Goal: Task Accomplishment & Management: Use online tool/utility

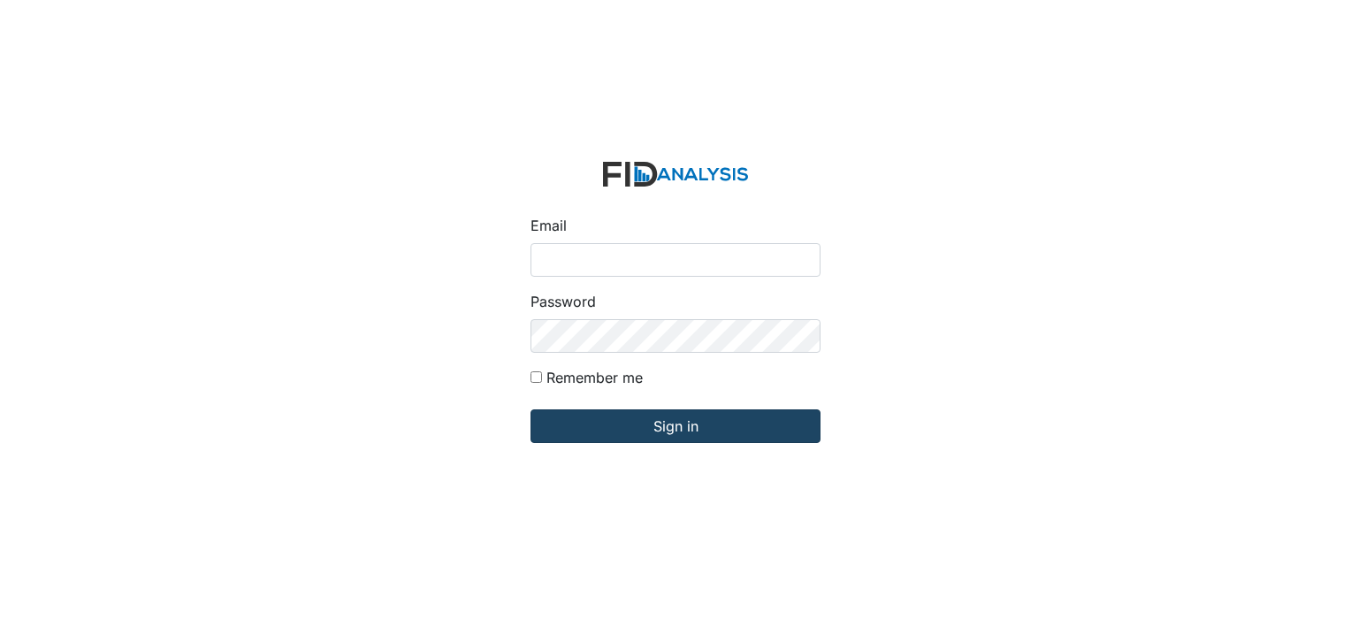
type input "[PERSON_NAME][EMAIL_ADDRESS][DOMAIN_NAME]"
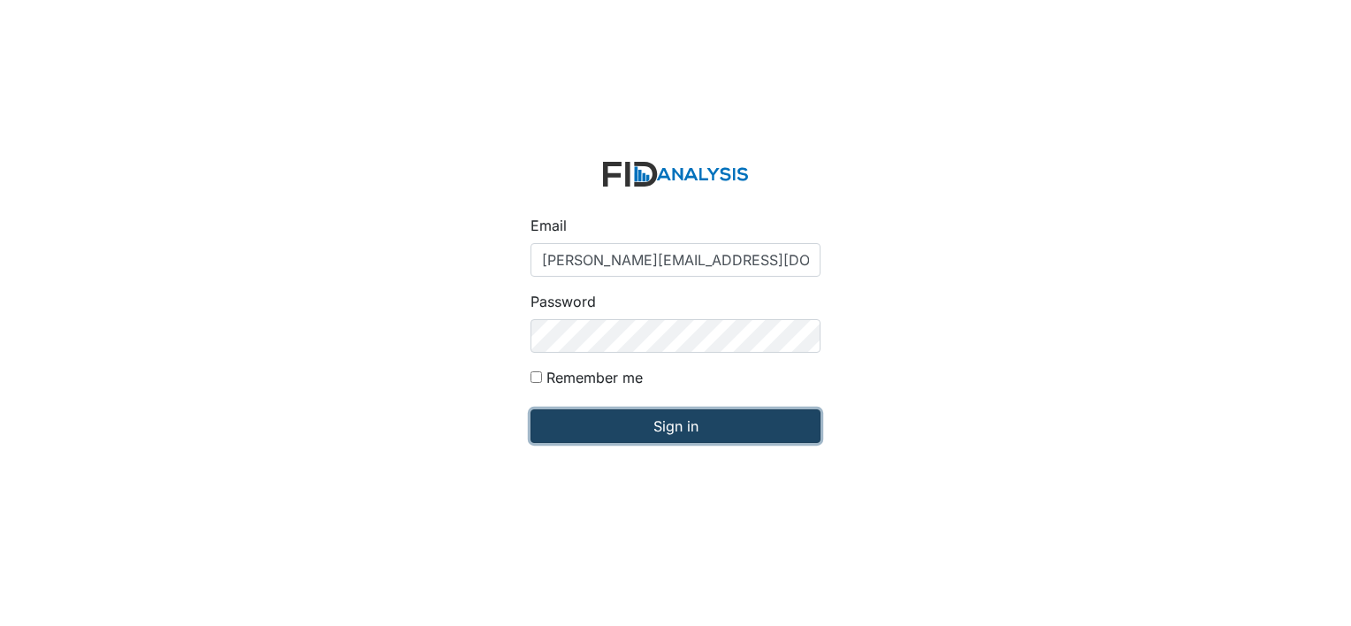
click at [660, 430] on input "Sign in" at bounding box center [675, 426] width 290 height 34
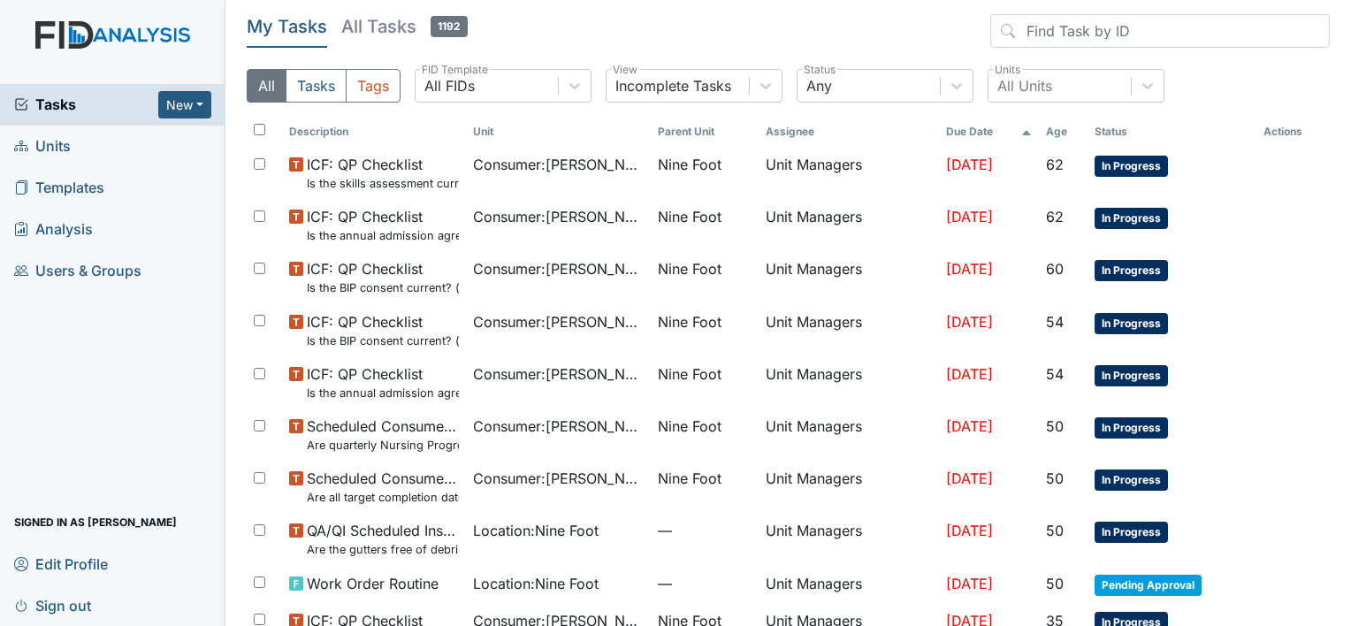
click at [53, 144] on span "Units" at bounding box center [42, 146] width 57 height 27
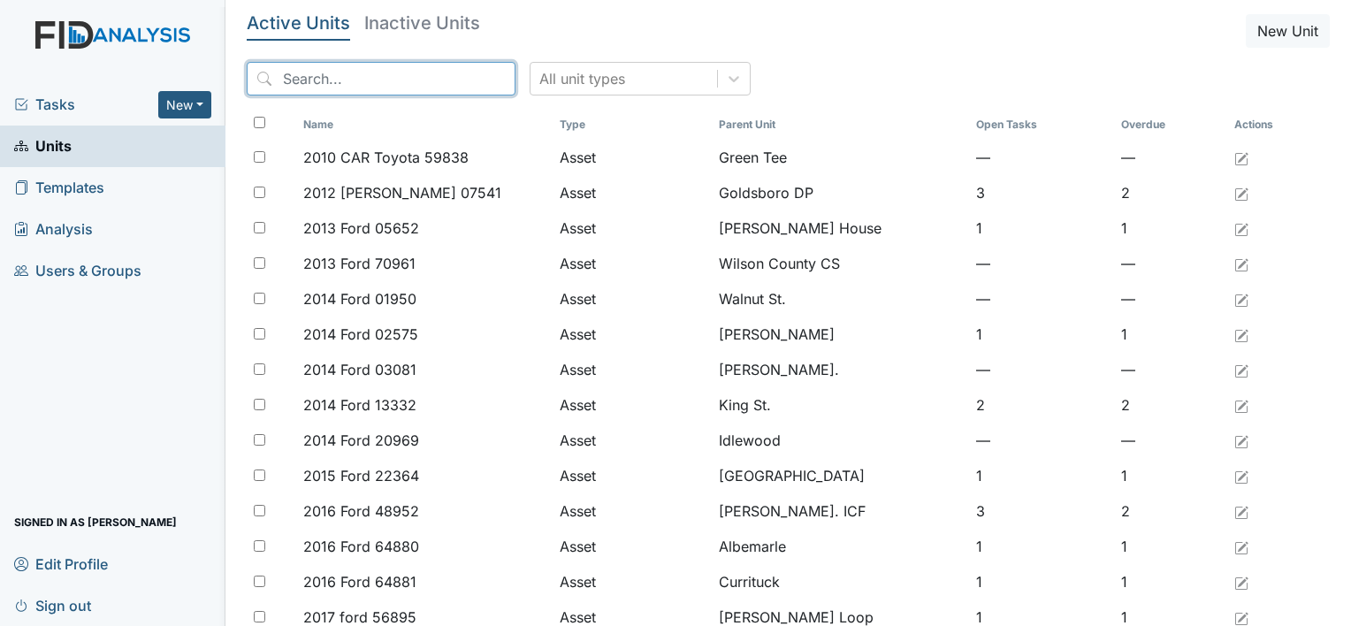
click at [292, 79] on input "search" at bounding box center [381, 79] width 269 height 34
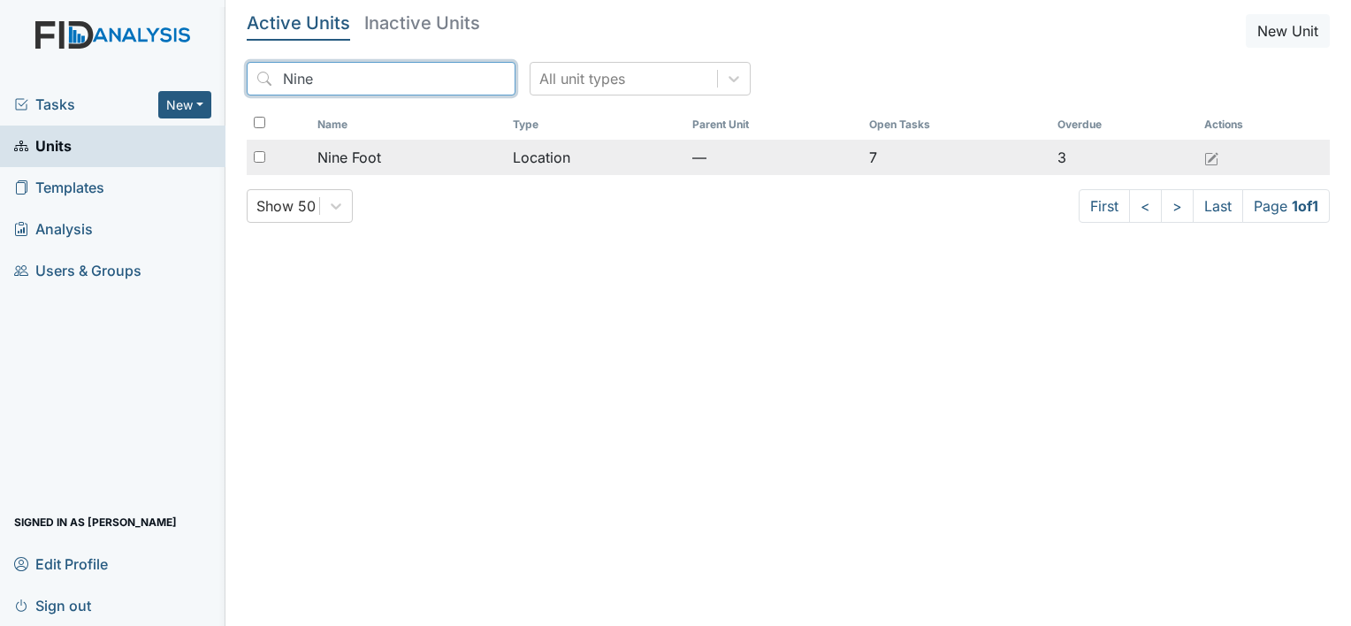
type input "Nine"
click at [343, 156] on span "Nine Foot" at bounding box center [349, 157] width 64 height 21
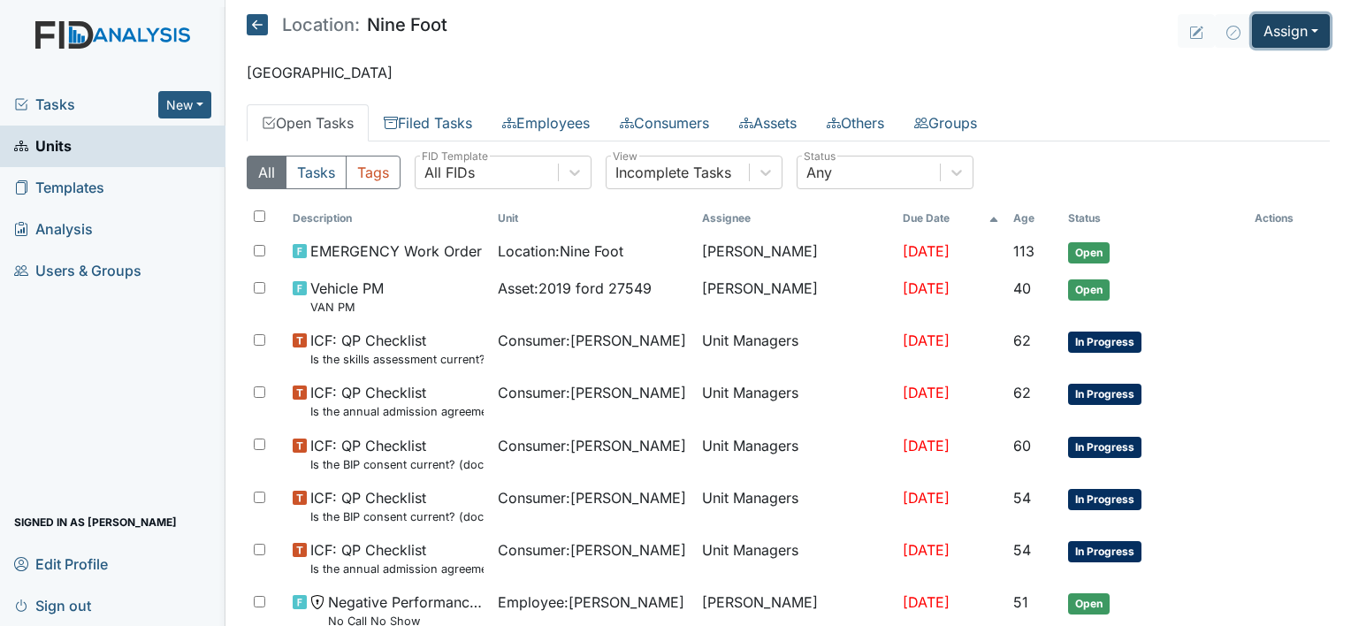
click at [1286, 31] on button "Assign" at bounding box center [1291, 31] width 78 height 34
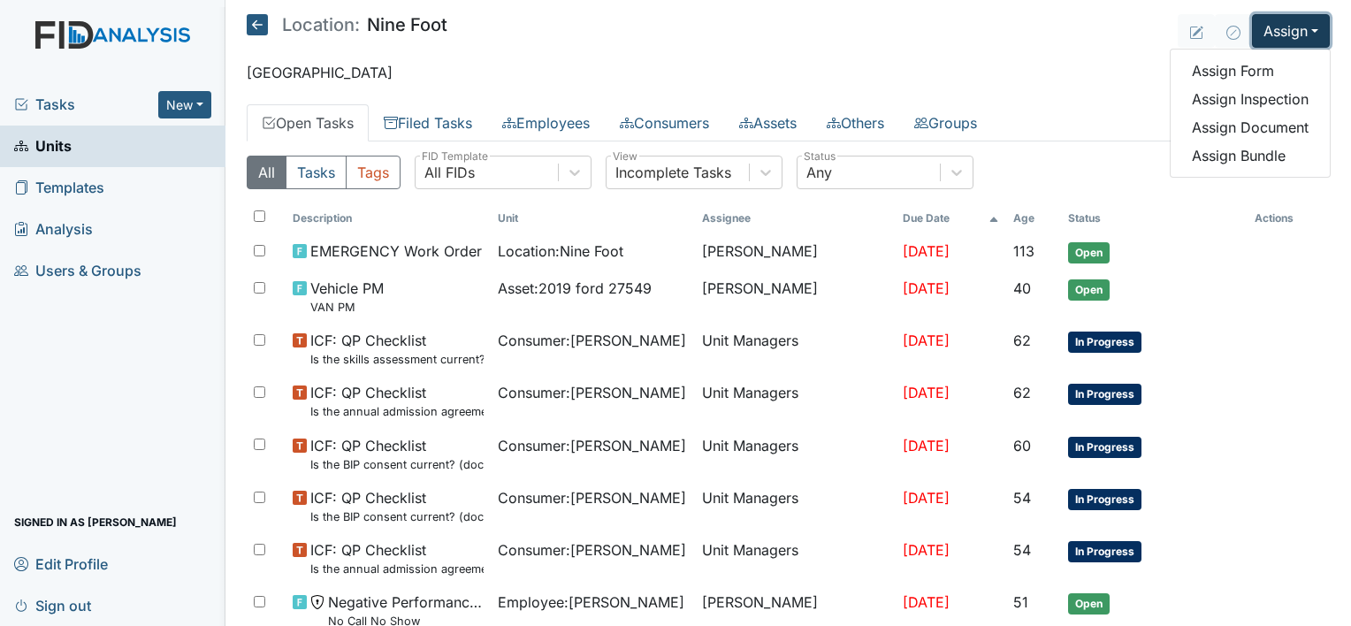
click at [1286, 31] on button "Assign" at bounding box center [1291, 31] width 78 height 34
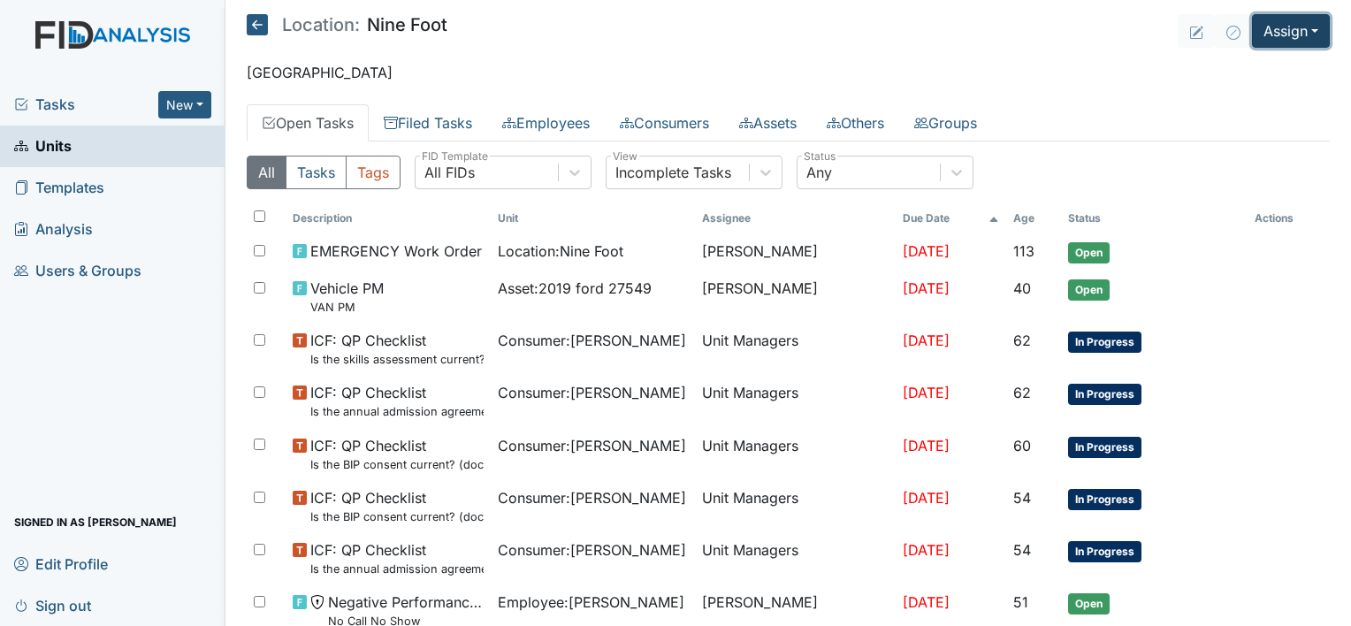
click at [1286, 31] on button "Assign" at bounding box center [1291, 31] width 78 height 34
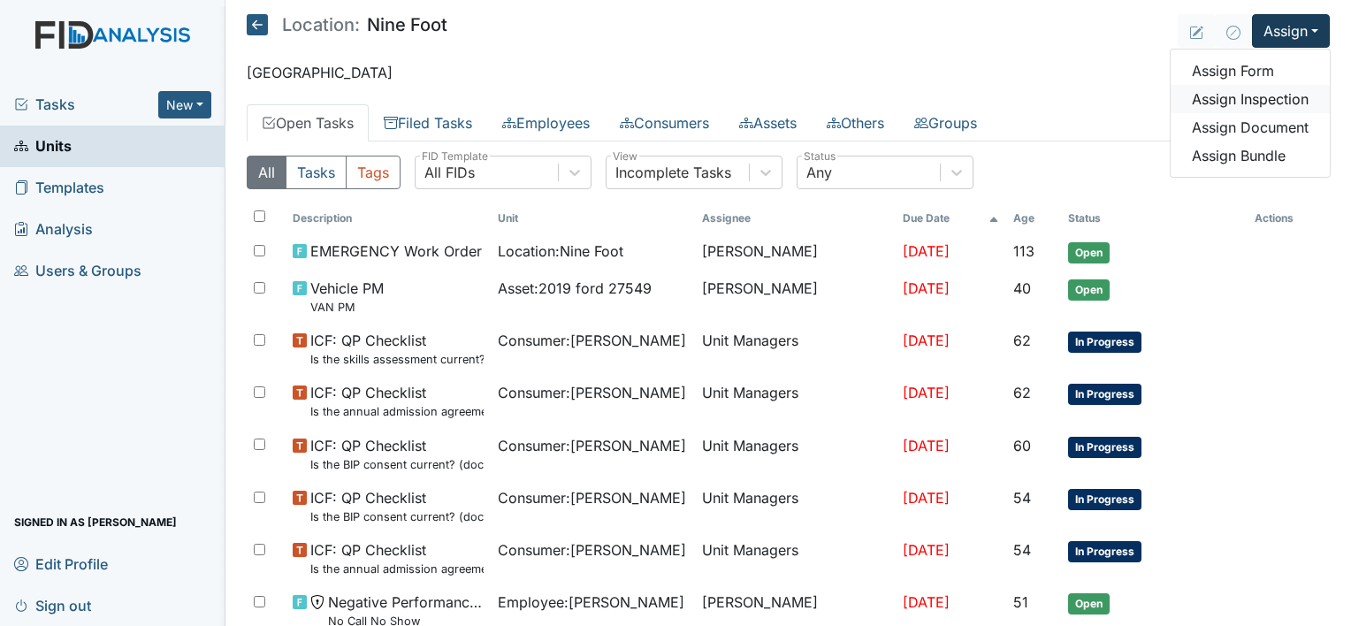
click at [1236, 98] on link "Assign Inspection" at bounding box center [1249, 99] width 159 height 28
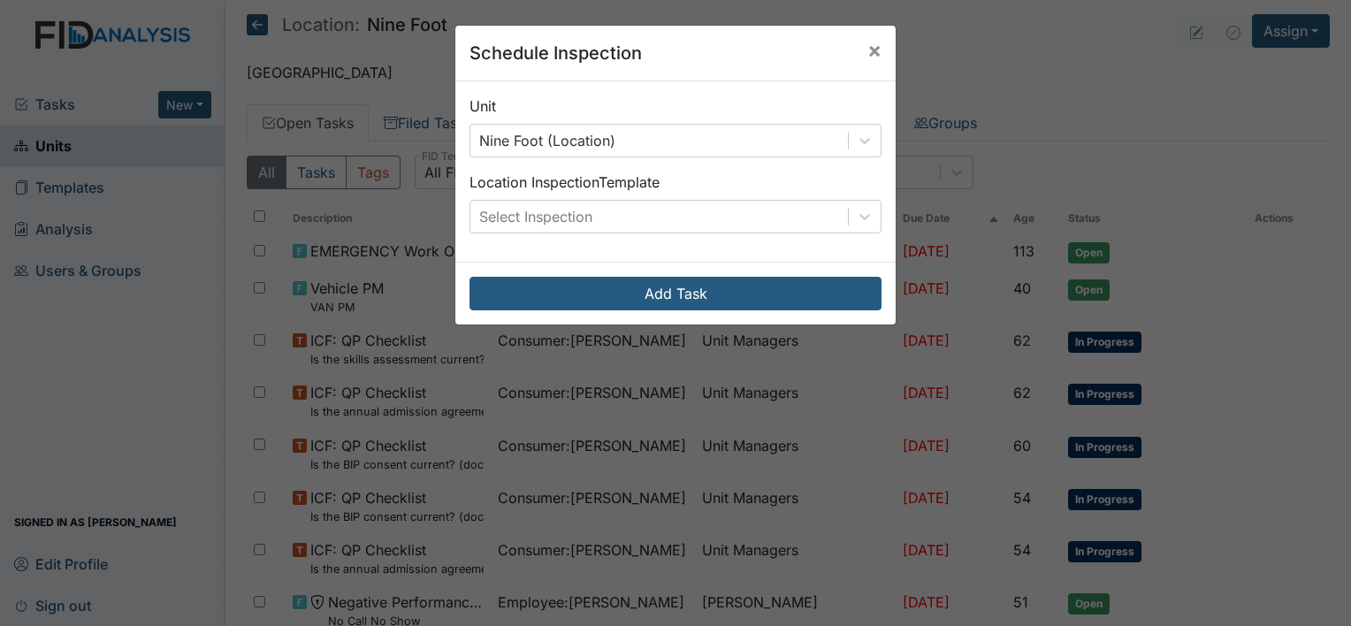
click at [114, 62] on div "Schedule Inspection × Unit Nine Foot (Location) Location Inspection Template Se…" at bounding box center [675, 313] width 1351 height 626
click at [867, 51] on span "×" at bounding box center [874, 50] width 14 height 26
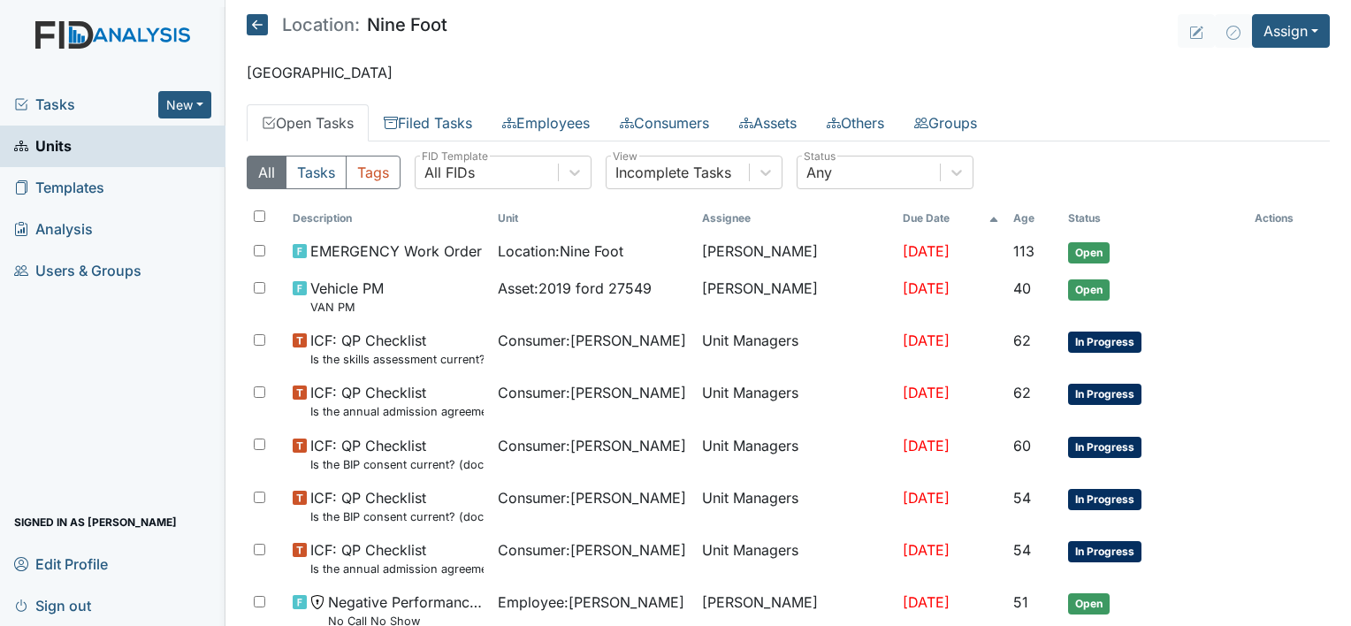
click at [53, 103] on span "Tasks" at bounding box center [86, 104] width 144 height 21
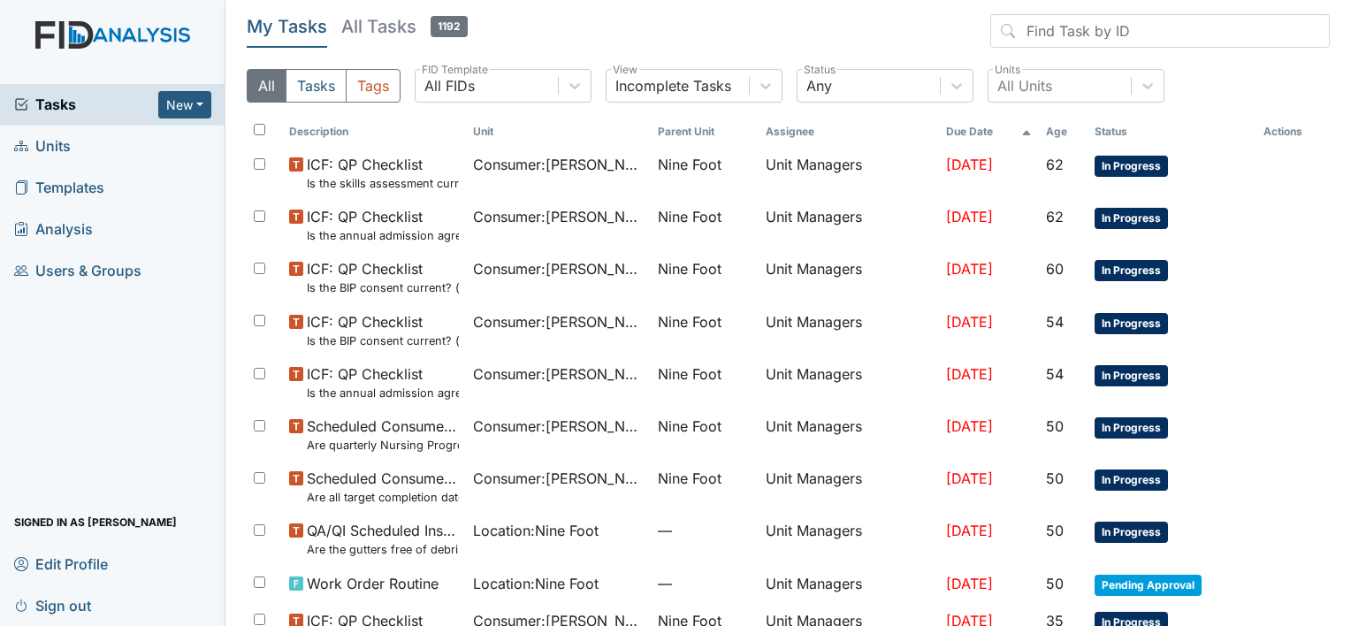
click at [42, 154] on span "Units" at bounding box center [42, 146] width 57 height 27
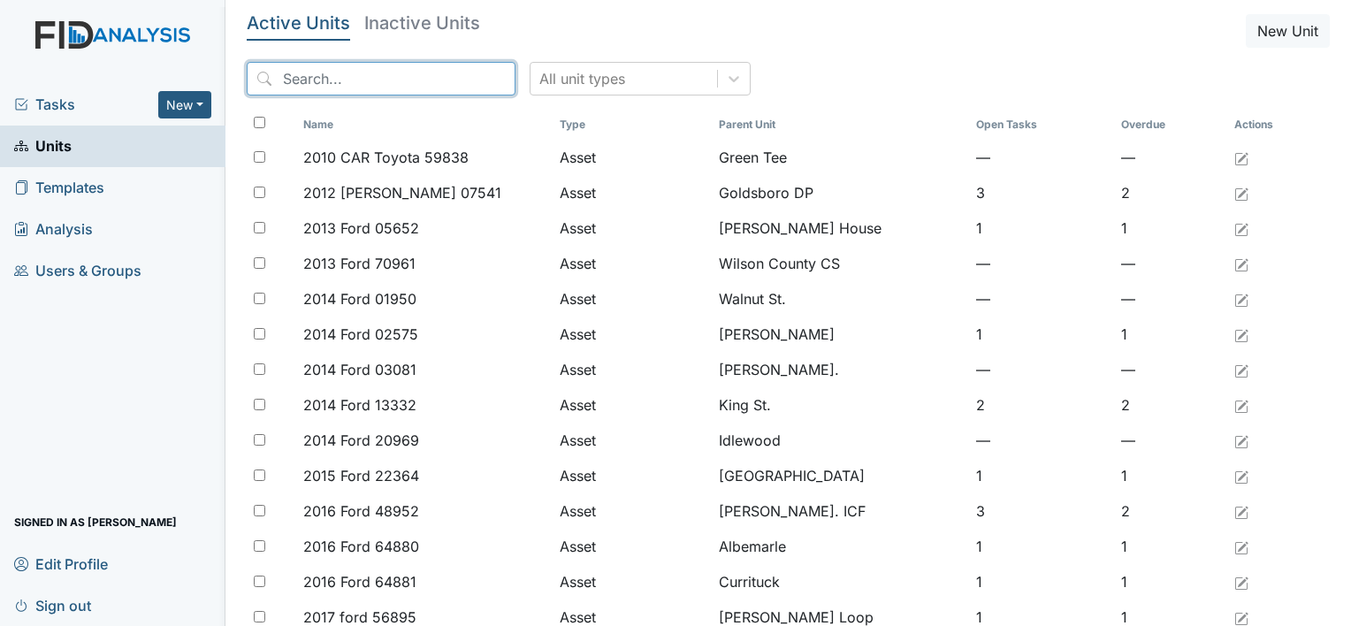
click at [290, 78] on input "search" at bounding box center [381, 79] width 269 height 34
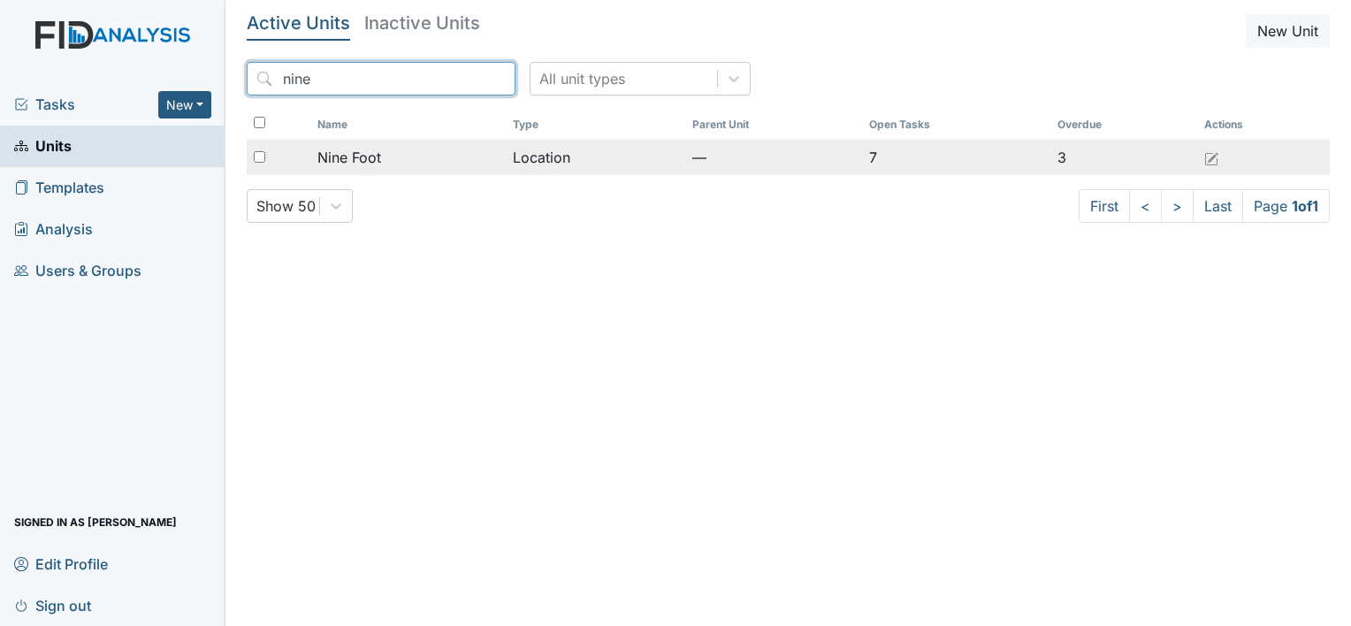
type input "nine"
click at [350, 162] on span "Nine Foot" at bounding box center [349, 157] width 64 height 21
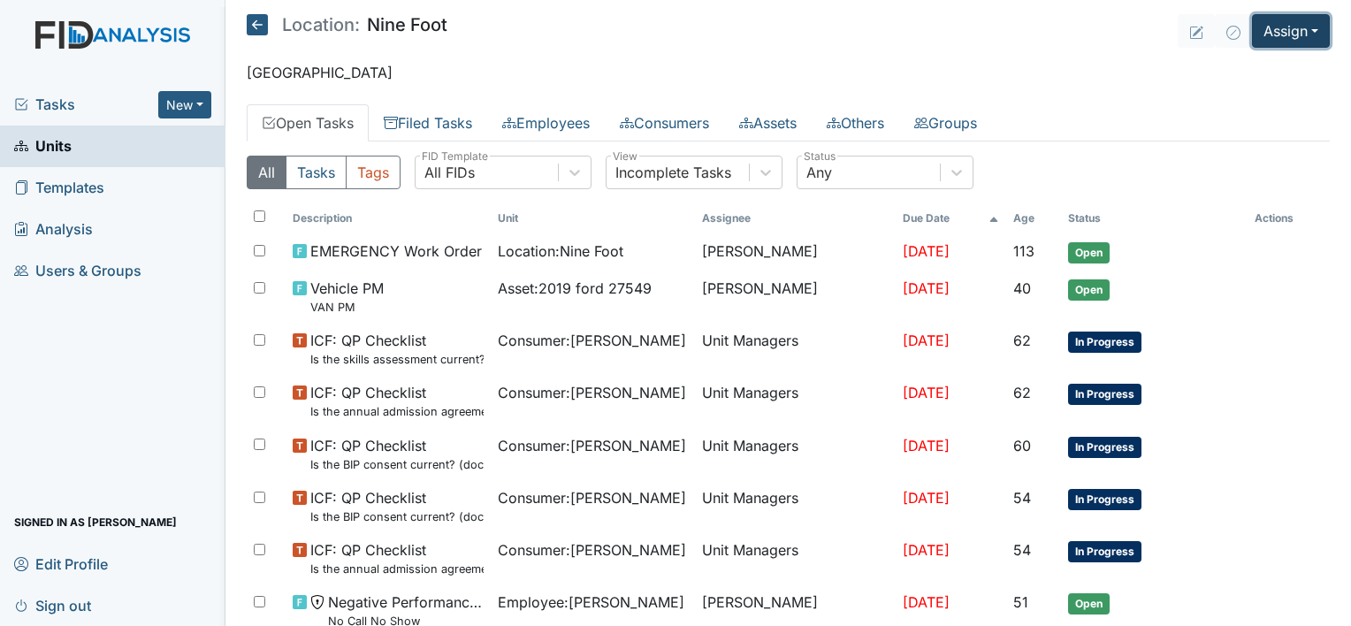
click at [1277, 42] on button "Assign" at bounding box center [1291, 31] width 78 height 34
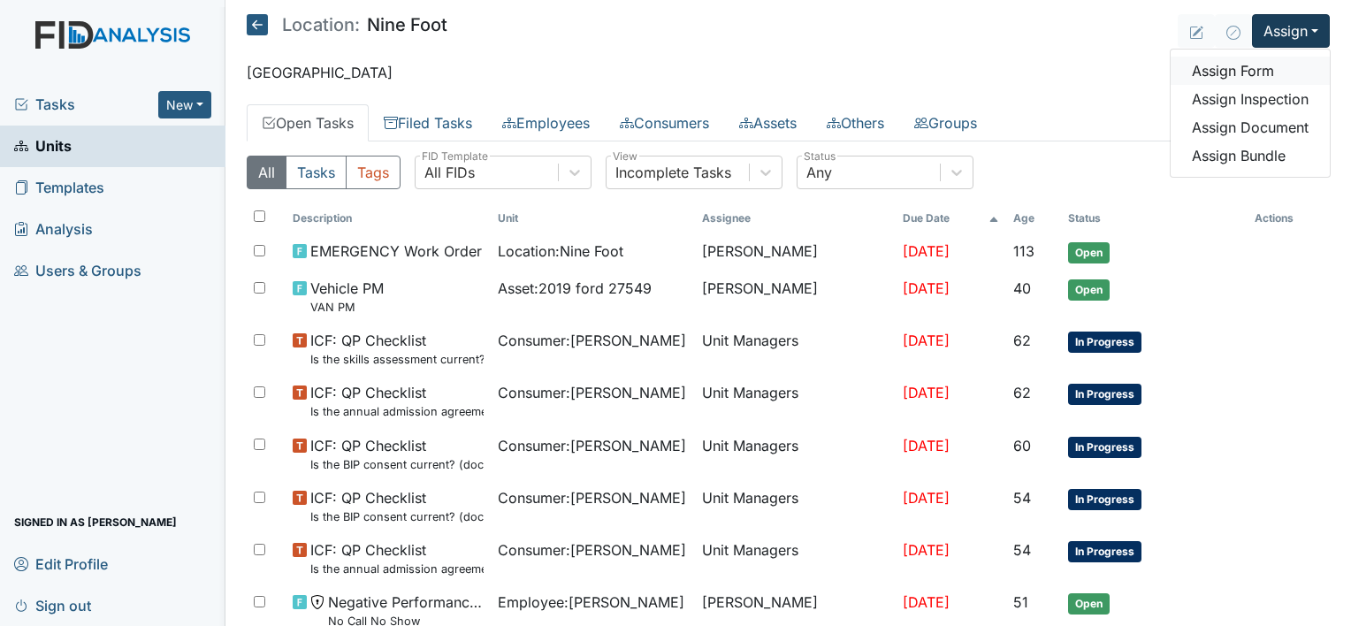
click at [1244, 68] on link "Assign Form" at bounding box center [1249, 71] width 159 height 28
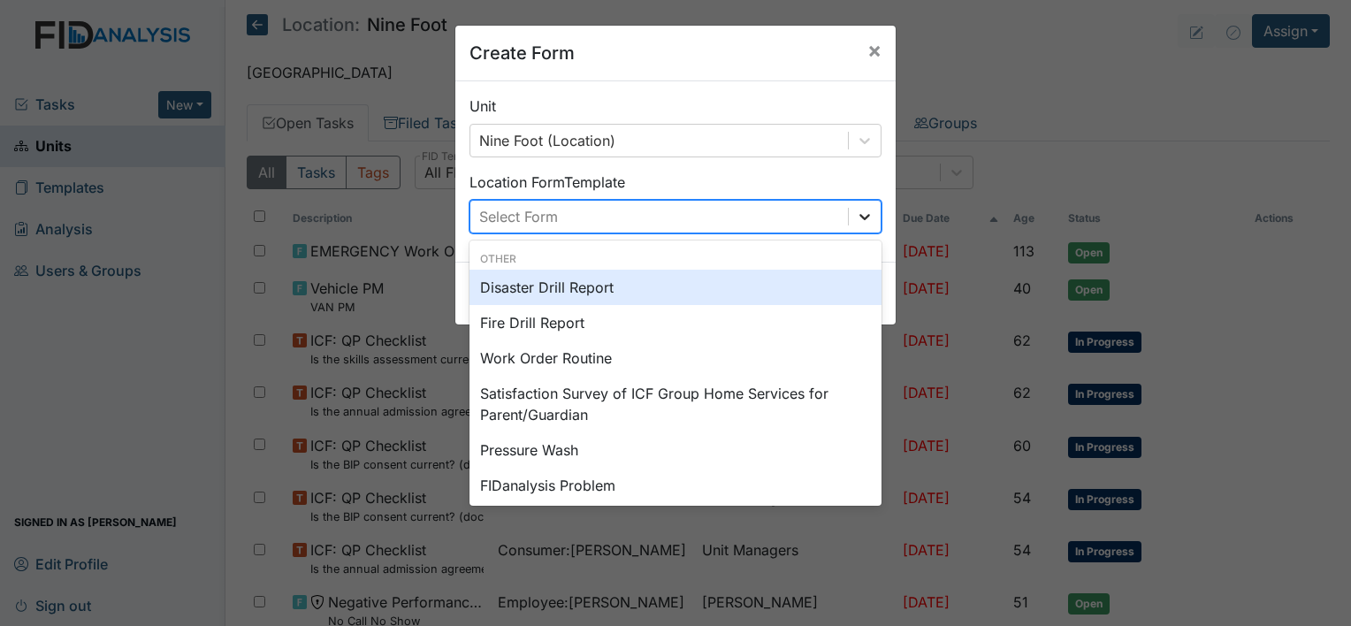
click at [856, 225] on icon at bounding box center [865, 217] width 18 height 18
click at [723, 289] on div "Disaster Drill Report" at bounding box center [675, 287] width 412 height 35
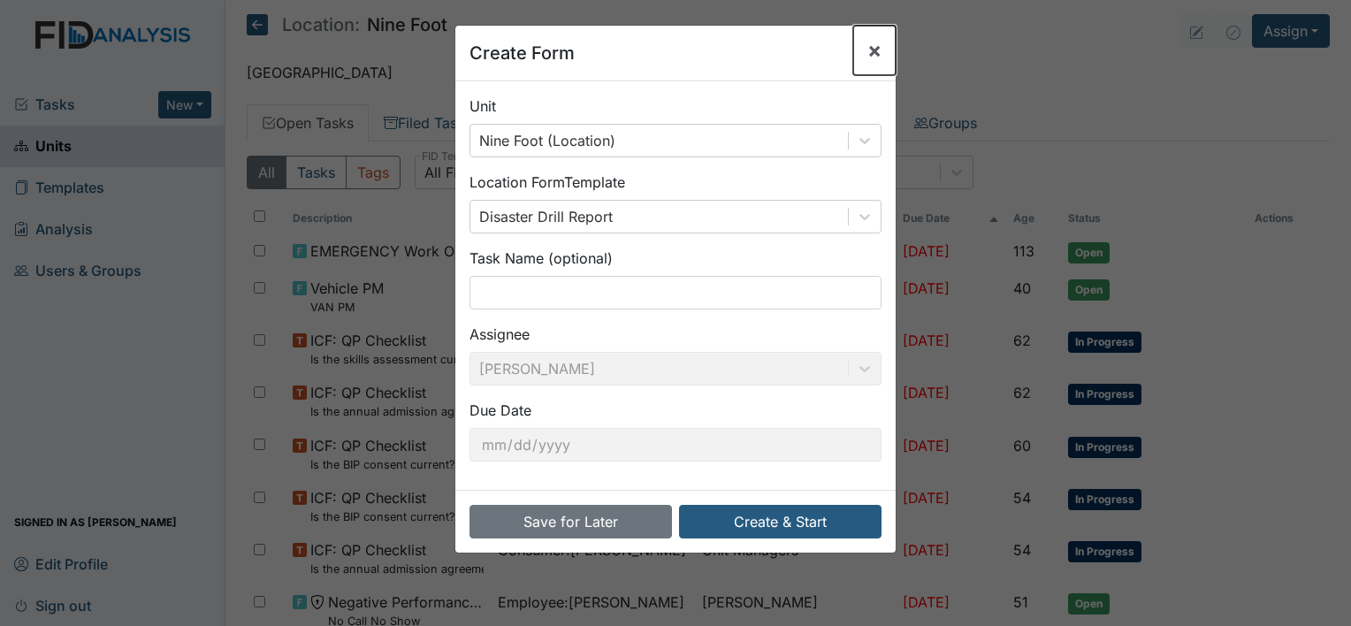
click at [867, 50] on span "×" at bounding box center [874, 50] width 14 height 26
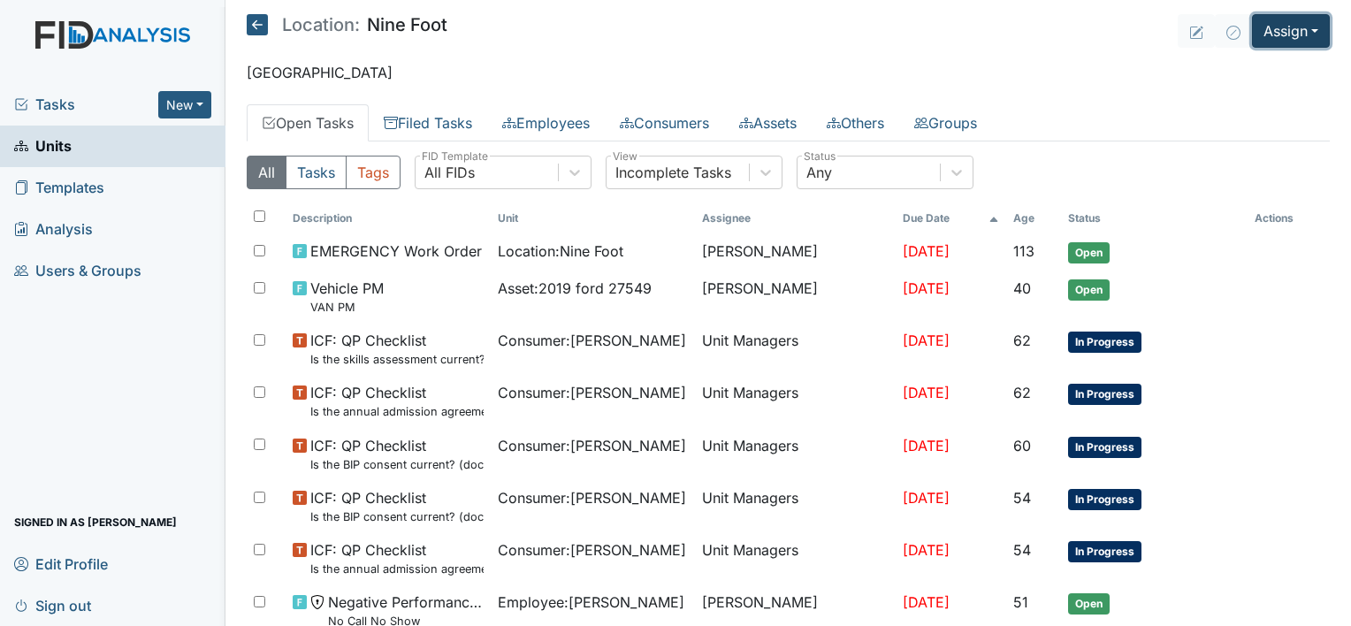
click at [1273, 31] on button "Assign" at bounding box center [1291, 31] width 78 height 34
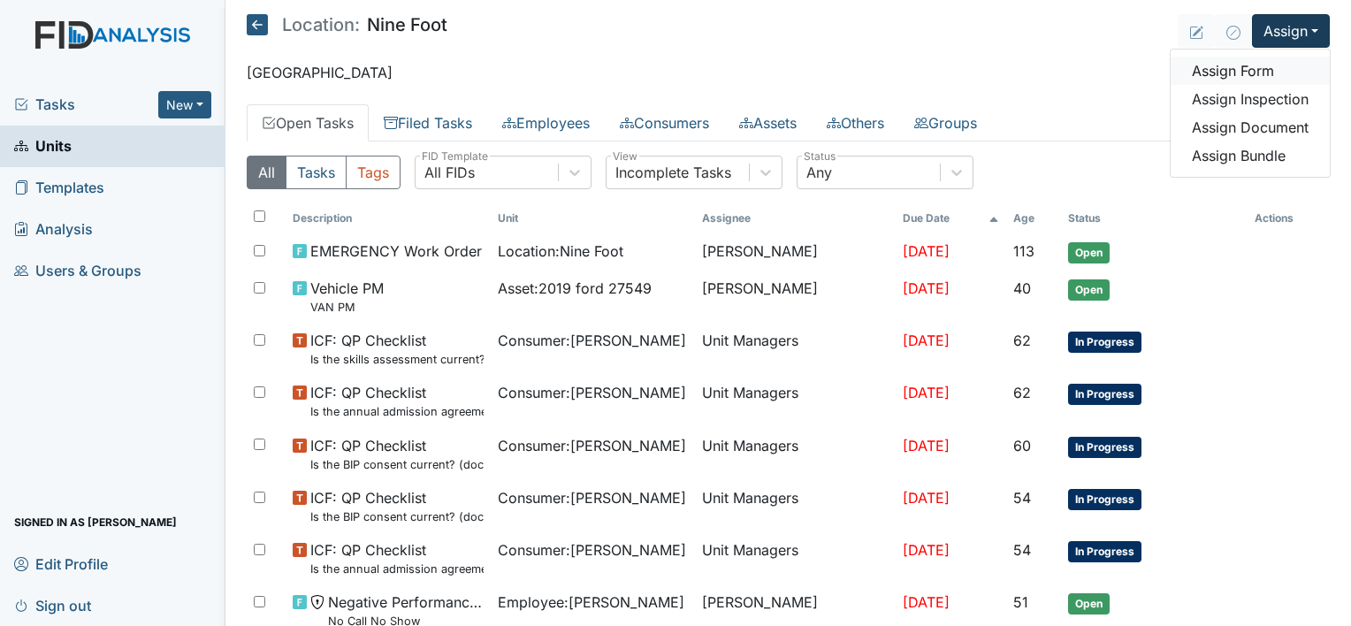
click at [1233, 74] on link "Assign Form" at bounding box center [1249, 71] width 159 height 28
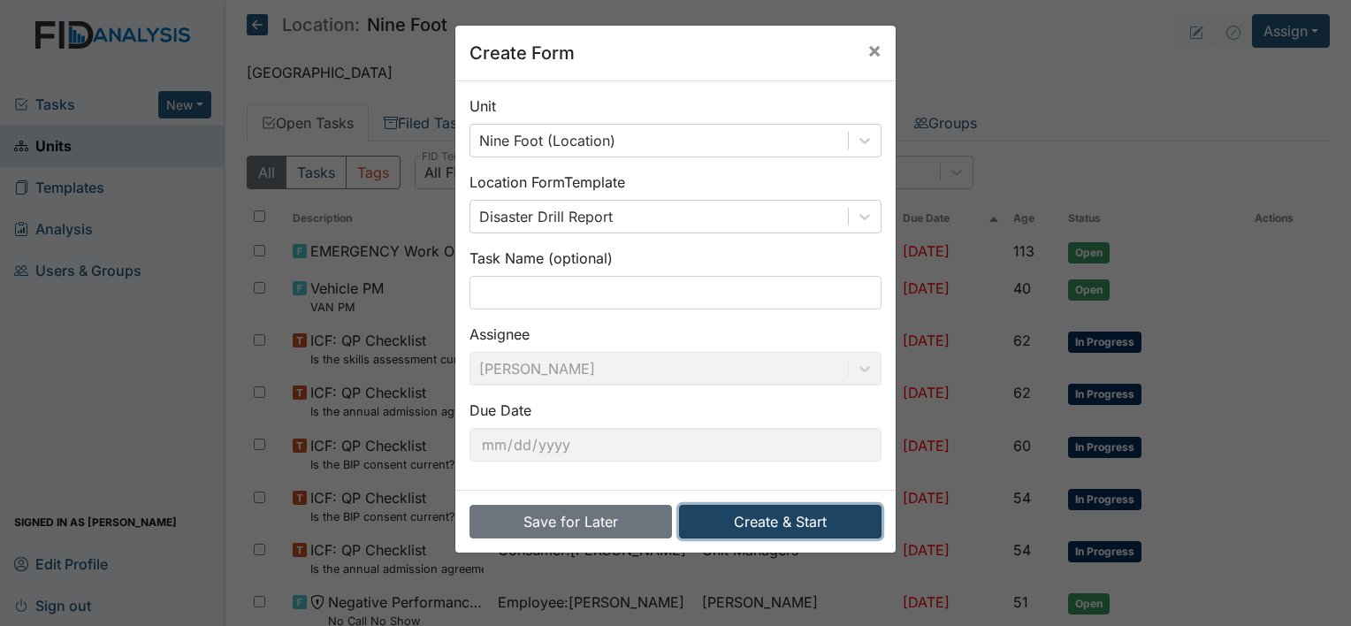
click at [732, 514] on button "Create & Start" at bounding box center [780, 522] width 202 height 34
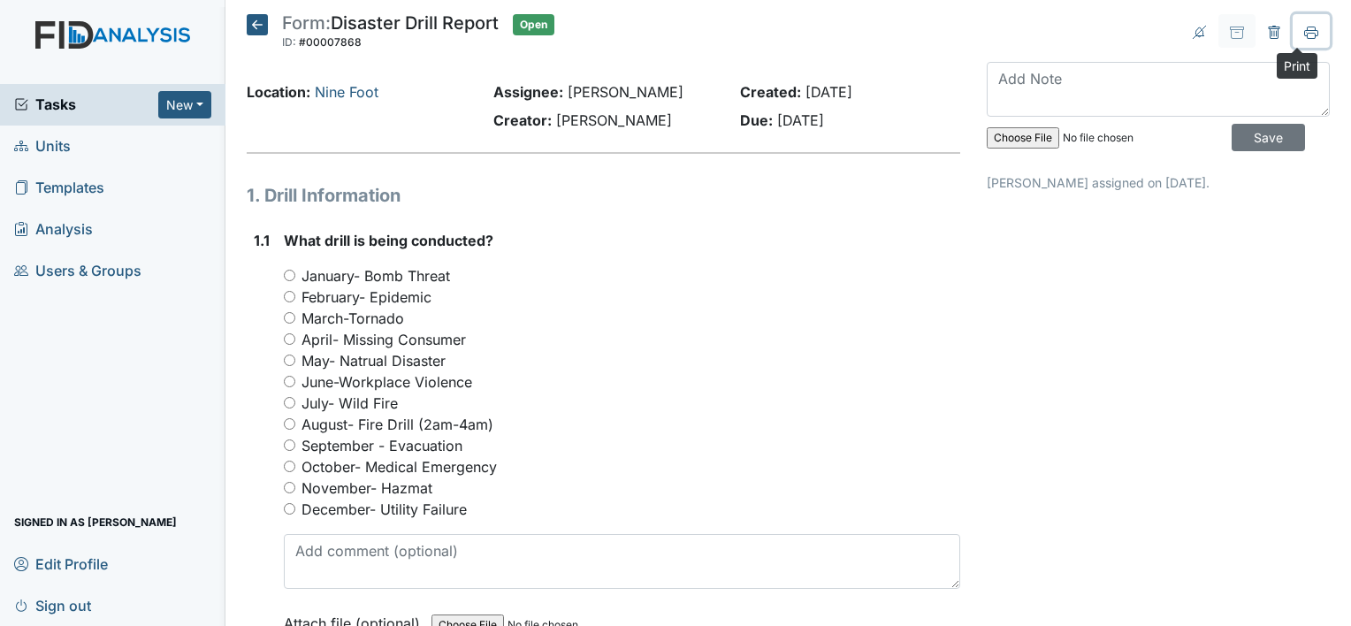
click at [1306, 33] on icon at bounding box center [1310, 36] width 9 height 6
click at [256, 25] on icon at bounding box center [257, 24] width 21 height 21
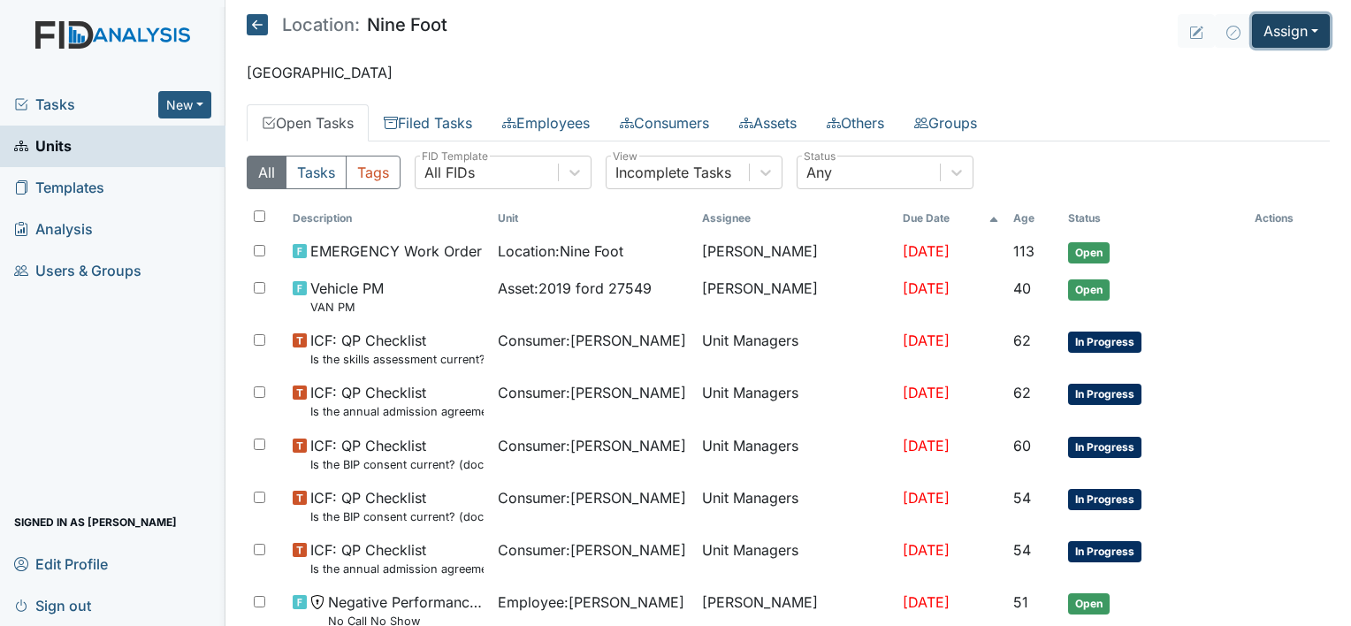
click at [1267, 38] on button "Assign" at bounding box center [1291, 31] width 78 height 34
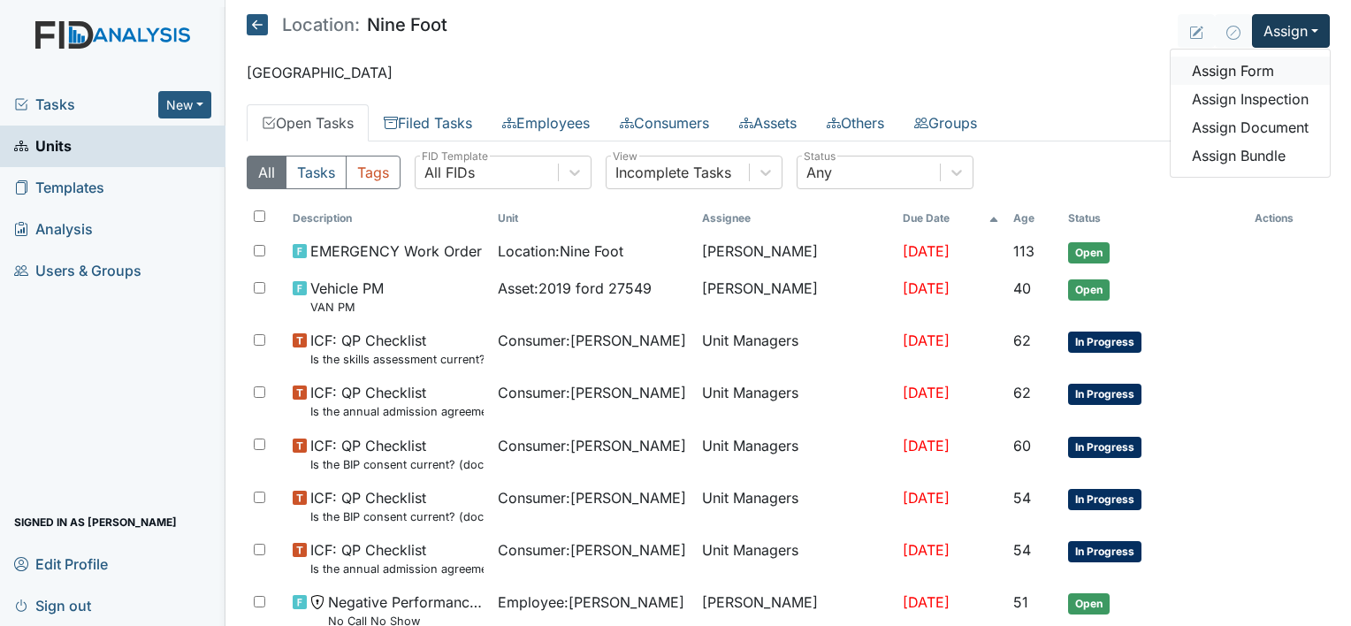
click at [1240, 70] on link "Assign Form" at bounding box center [1249, 71] width 159 height 28
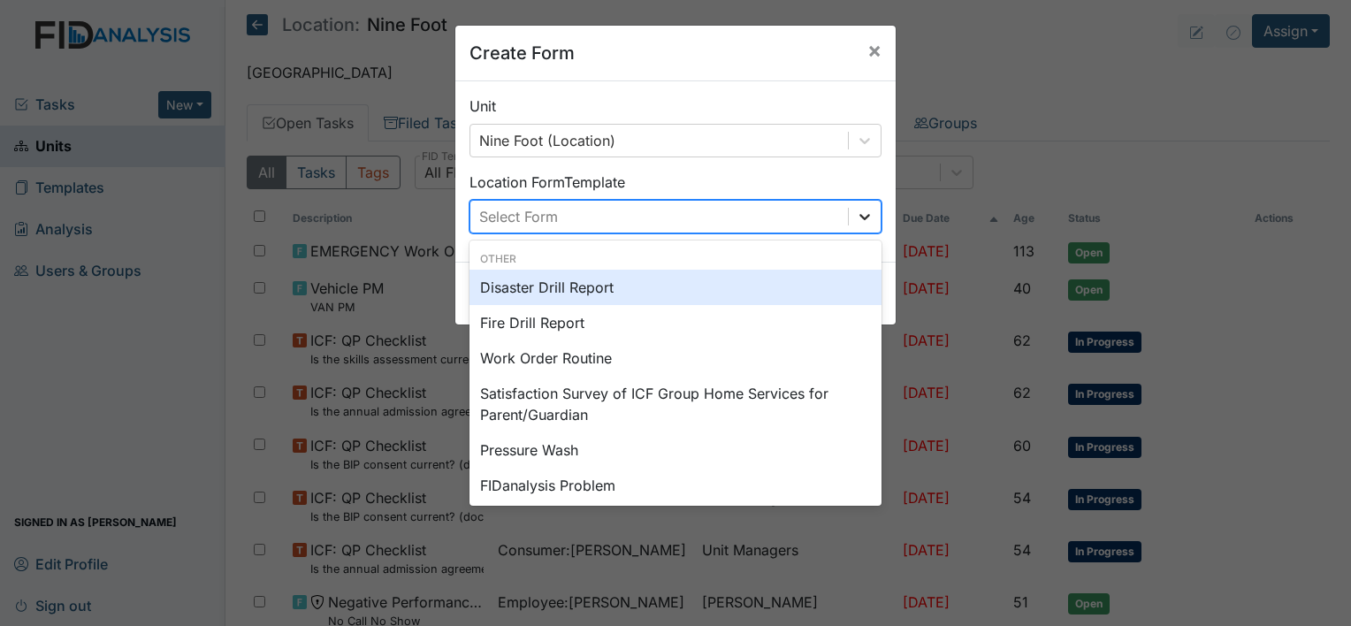
click at [859, 216] on icon at bounding box center [865, 217] width 18 height 18
click at [636, 286] on div "Disaster Drill Report" at bounding box center [675, 287] width 412 height 35
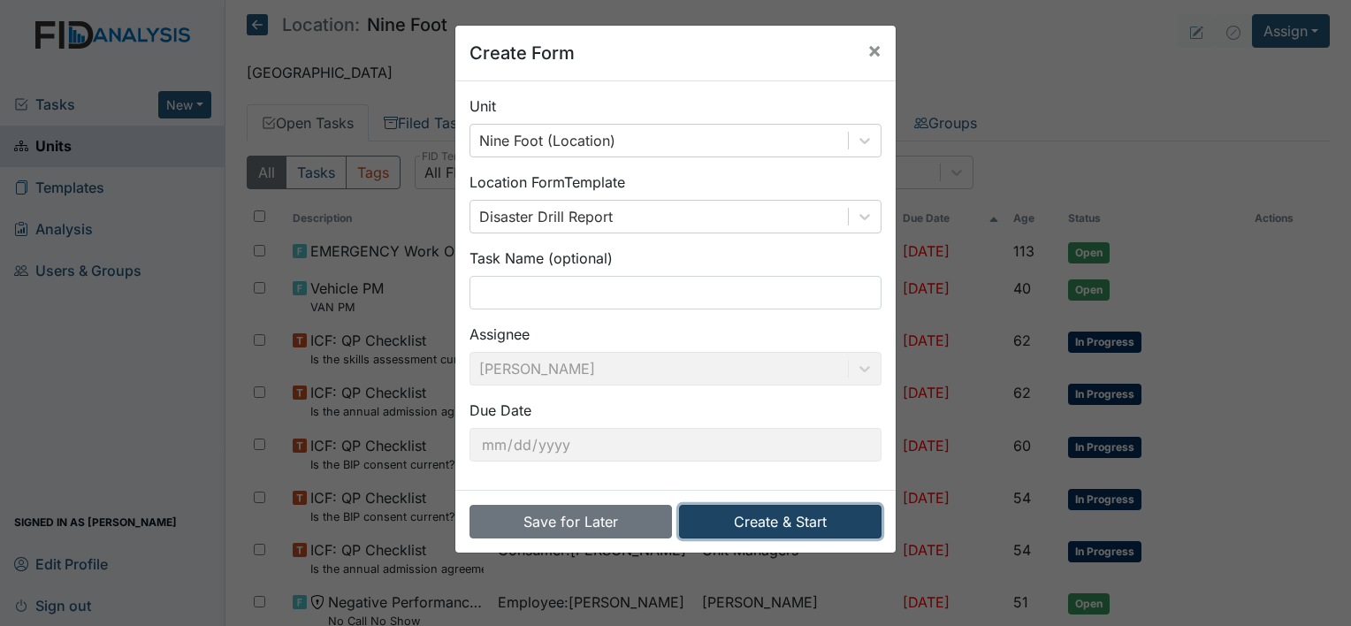
click at [735, 529] on button "Create & Start" at bounding box center [780, 522] width 202 height 34
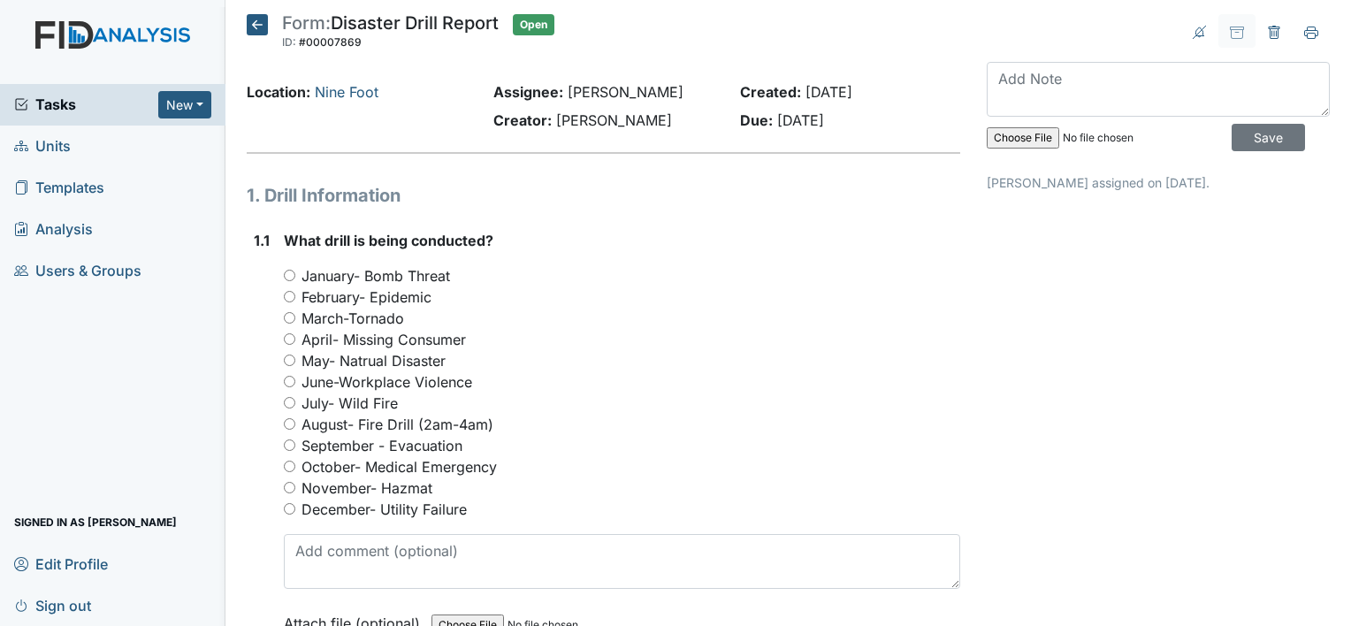
click at [255, 23] on icon at bounding box center [257, 24] width 21 height 21
click at [1306, 33] on icon at bounding box center [1310, 36] width 9 height 6
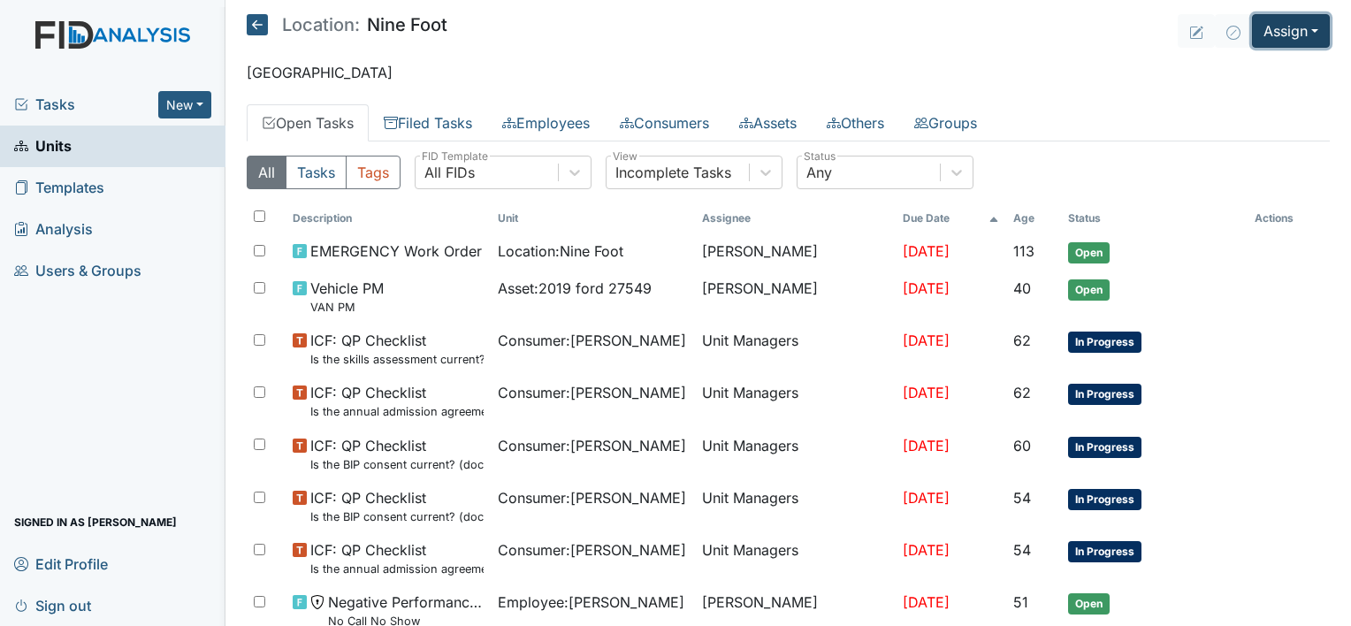
click at [1270, 33] on button "Assign" at bounding box center [1291, 31] width 78 height 34
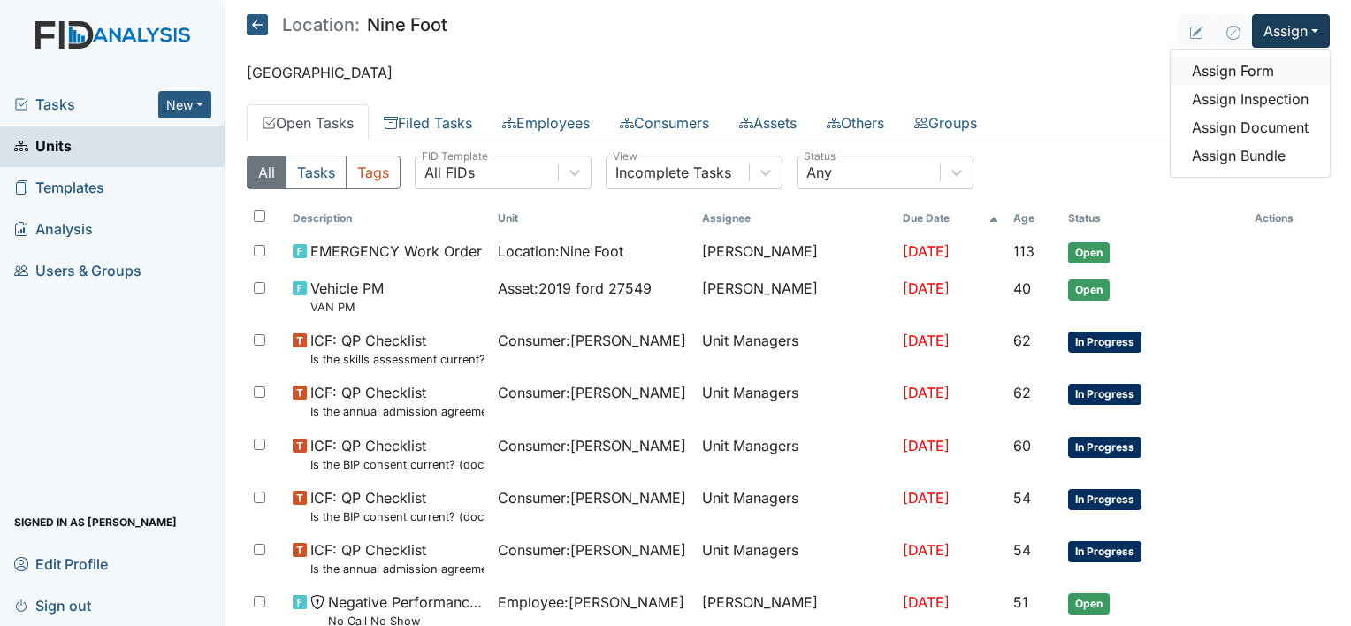
click at [1237, 74] on link "Assign Form" at bounding box center [1249, 71] width 159 height 28
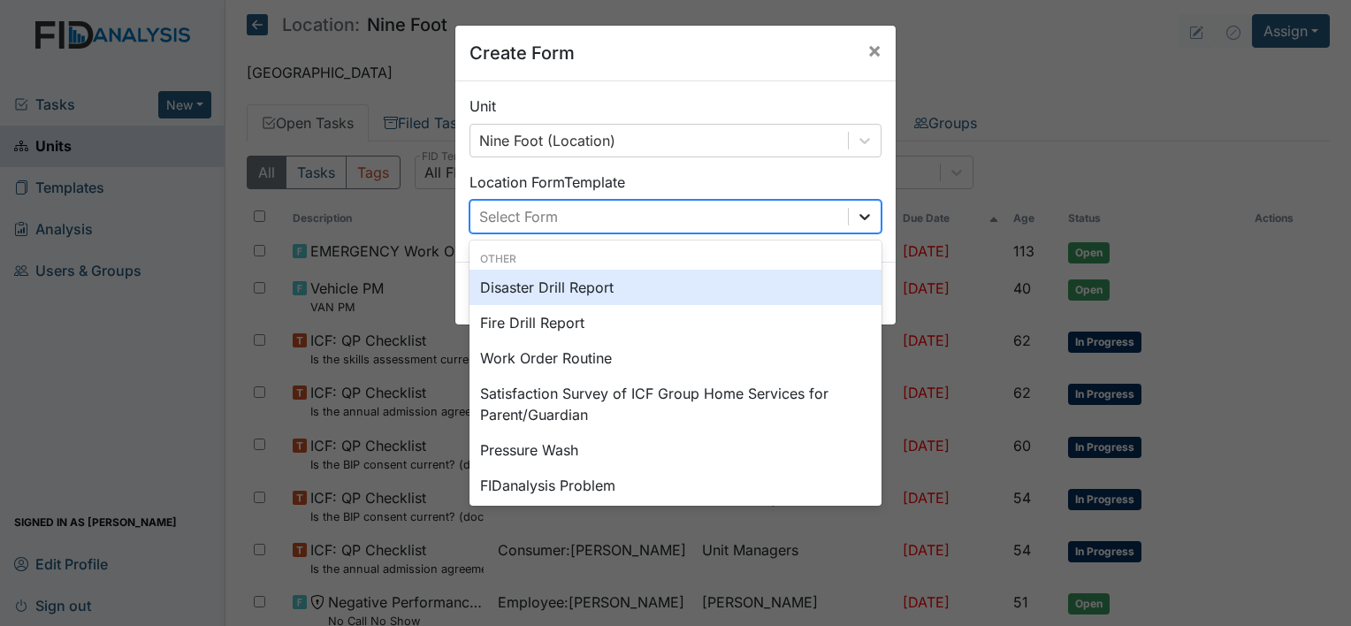
click at [856, 221] on icon at bounding box center [865, 217] width 18 height 18
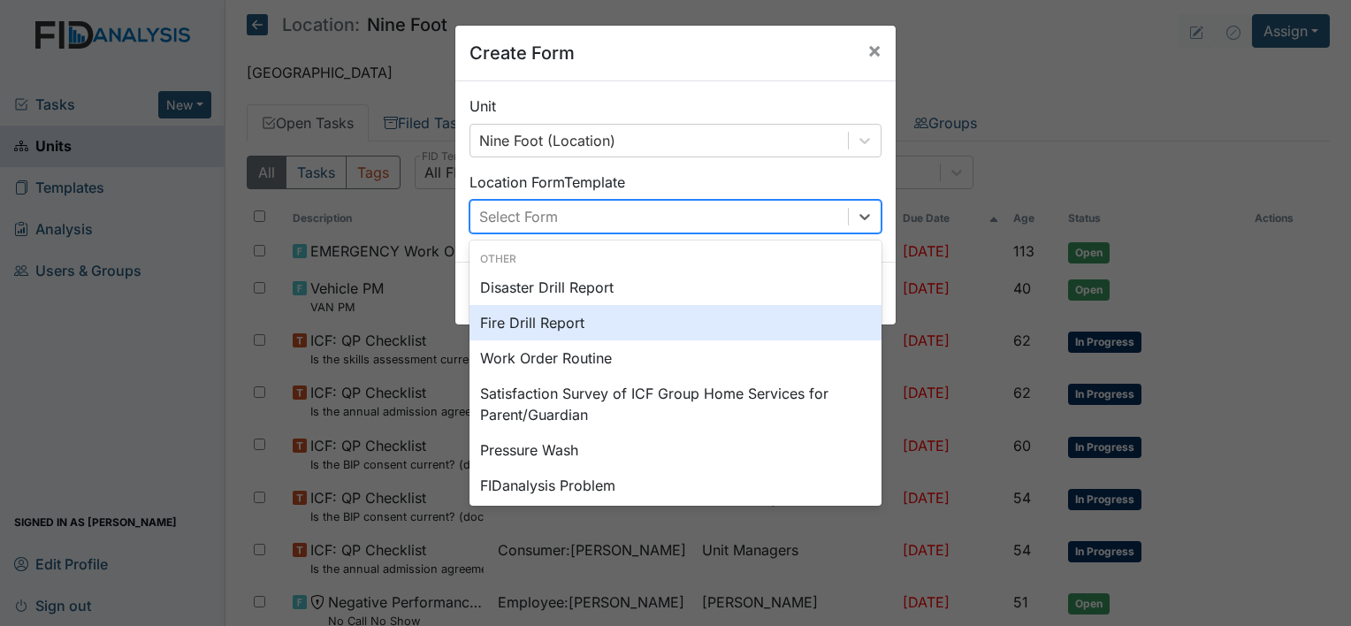
click at [552, 323] on div "Fire Drill Report" at bounding box center [675, 322] width 412 height 35
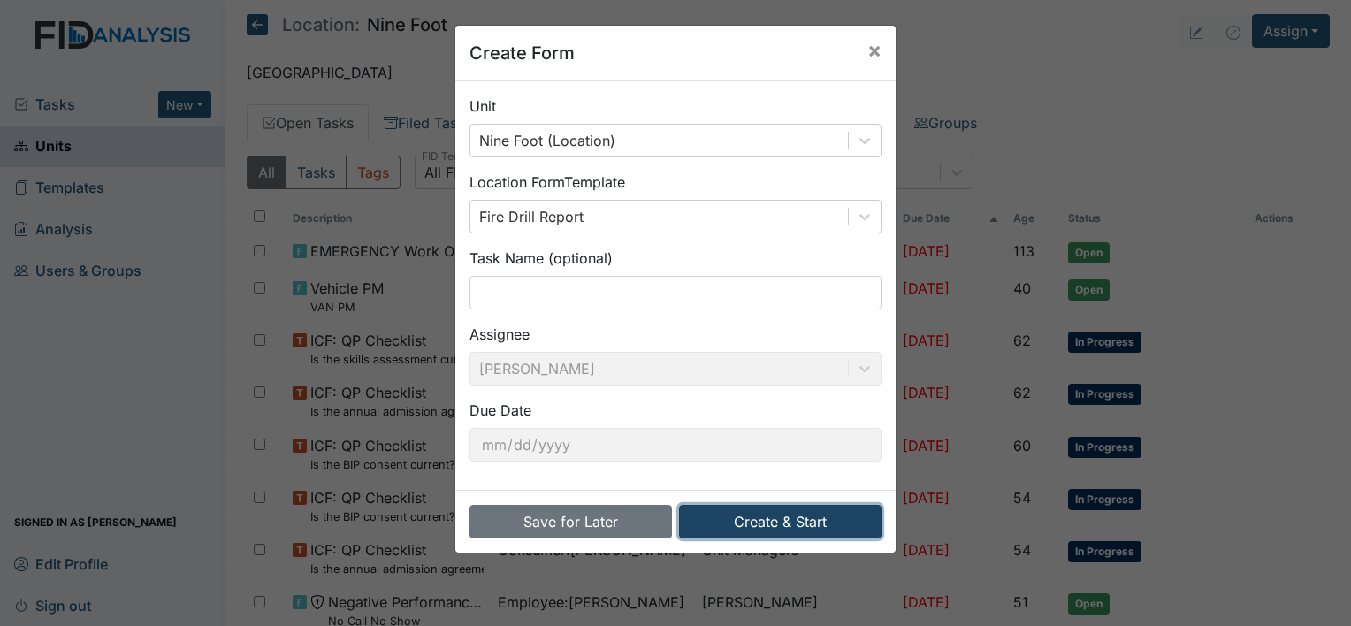
click at [767, 520] on button "Create & Start" at bounding box center [780, 522] width 202 height 34
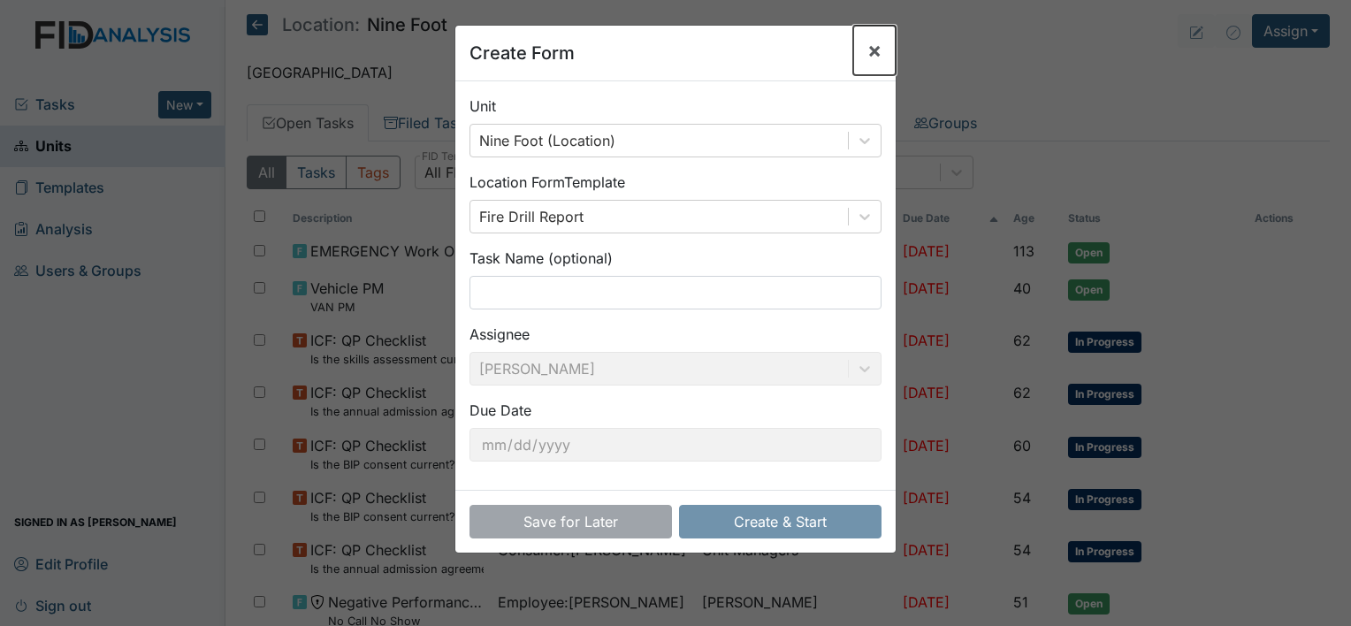
click at [867, 47] on span "×" at bounding box center [874, 50] width 14 height 26
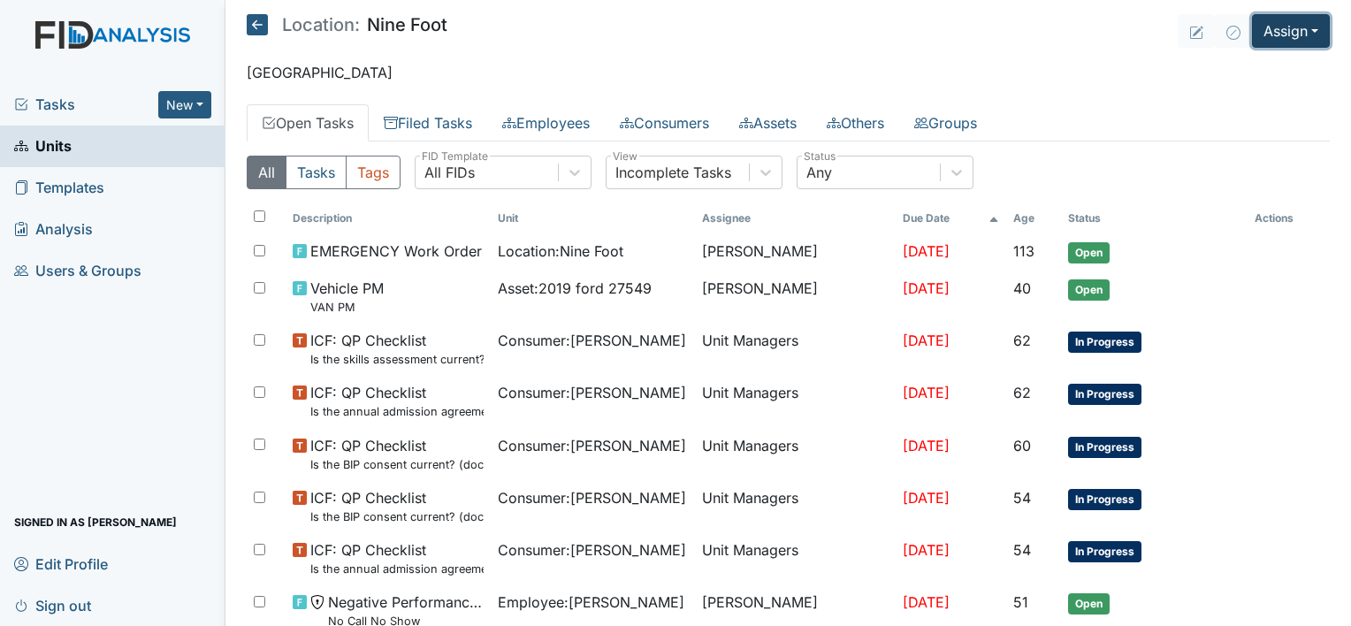
click at [1269, 34] on button "Assign" at bounding box center [1291, 31] width 78 height 34
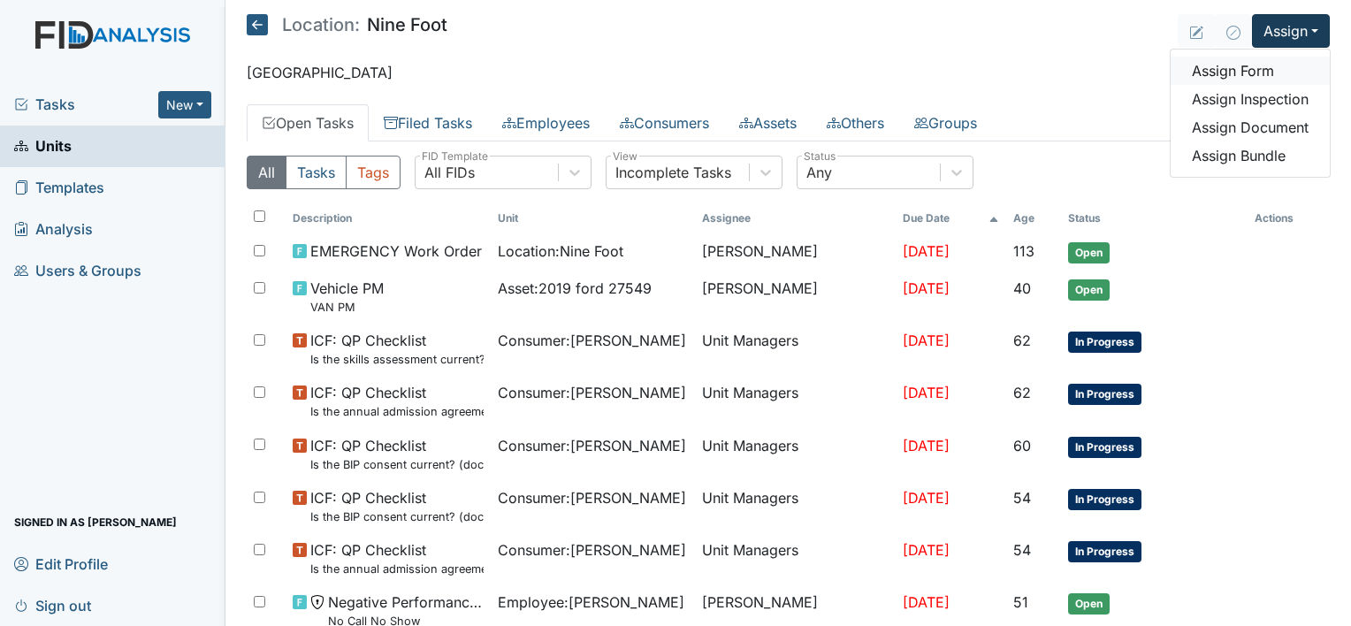
click at [1220, 71] on link "Assign Form" at bounding box center [1249, 71] width 159 height 28
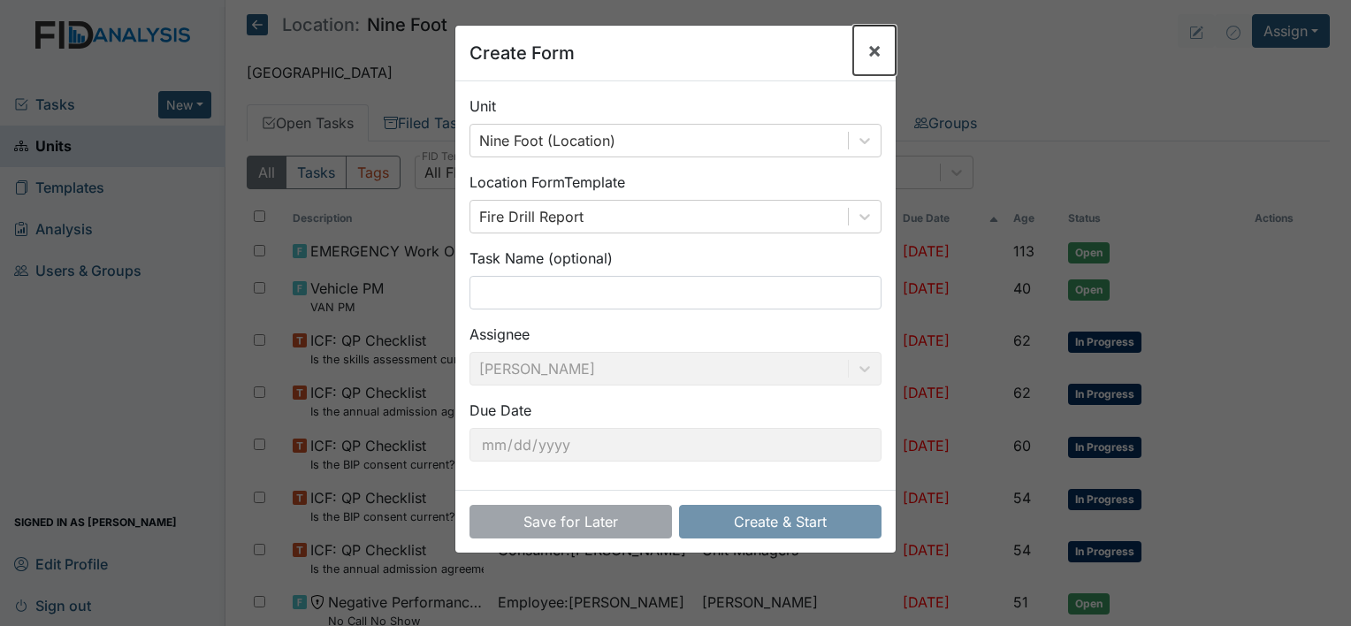
click at [867, 53] on span "×" at bounding box center [874, 50] width 14 height 26
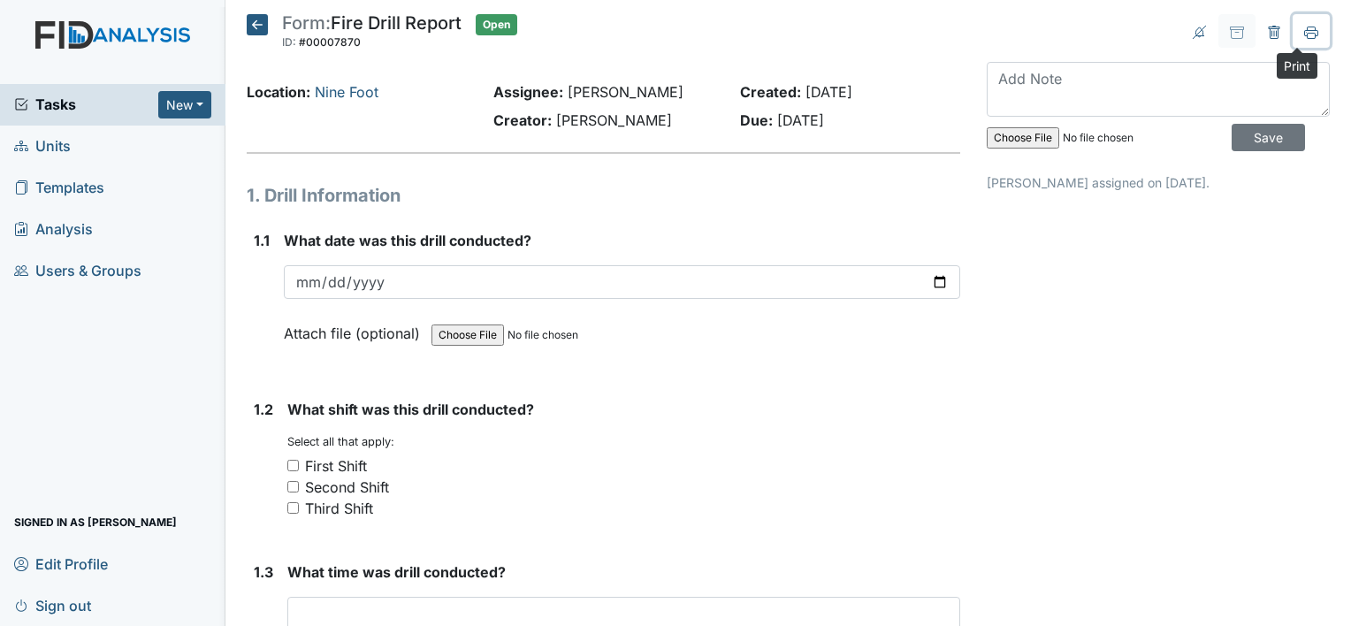
click at [1306, 33] on icon at bounding box center [1310, 36] width 9 height 6
click at [1304, 28] on icon at bounding box center [1311, 33] width 14 height 14
click at [1306, 37] on icon at bounding box center [1310, 36] width 9 height 6
drag, startPoint x: 1294, startPoint y: 27, endPoint x: 134, endPoint y: 528, distance: 1263.0
click at [1304, 27] on icon at bounding box center [1311, 33] width 14 height 14
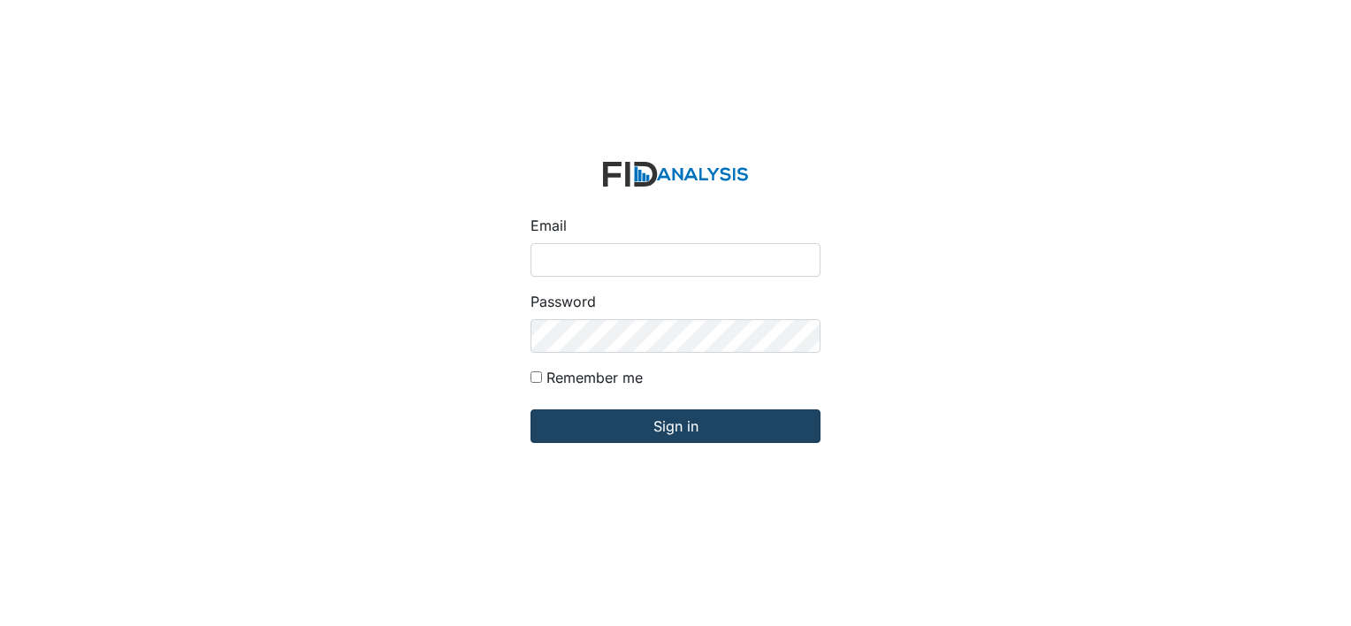
type input "[PERSON_NAME][EMAIL_ADDRESS][DOMAIN_NAME]"
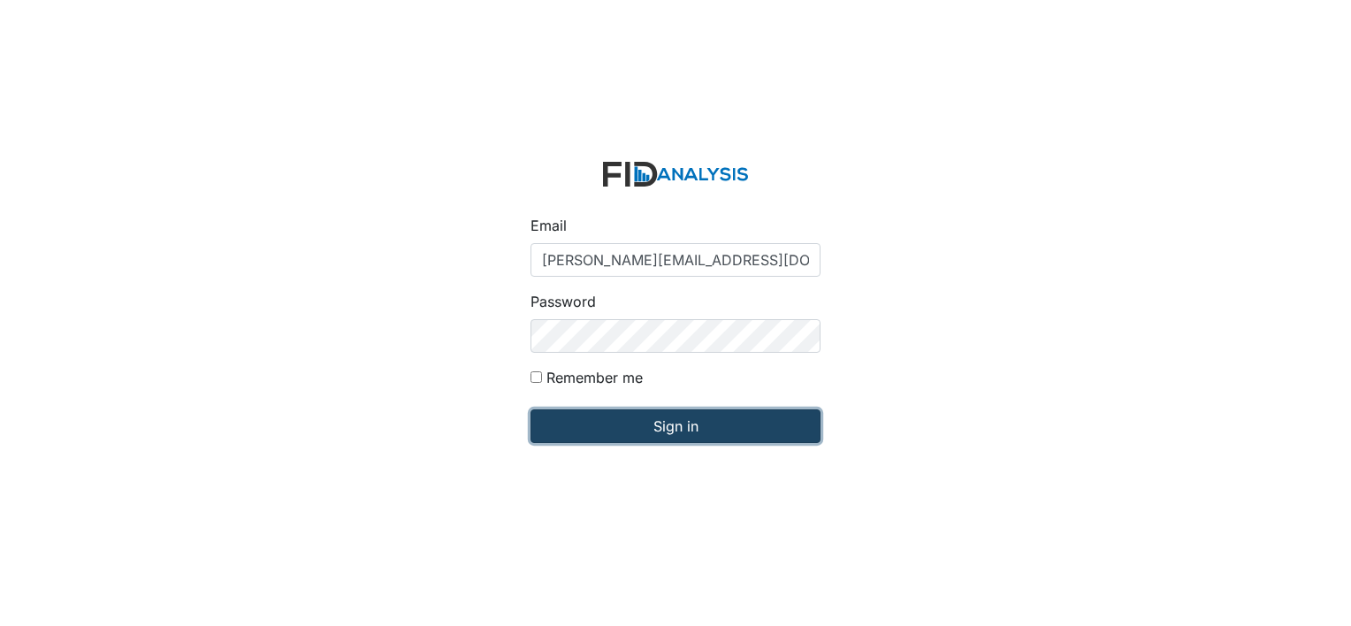
click at [658, 432] on input "Sign in" at bounding box center [675, 426] width 290 height 34
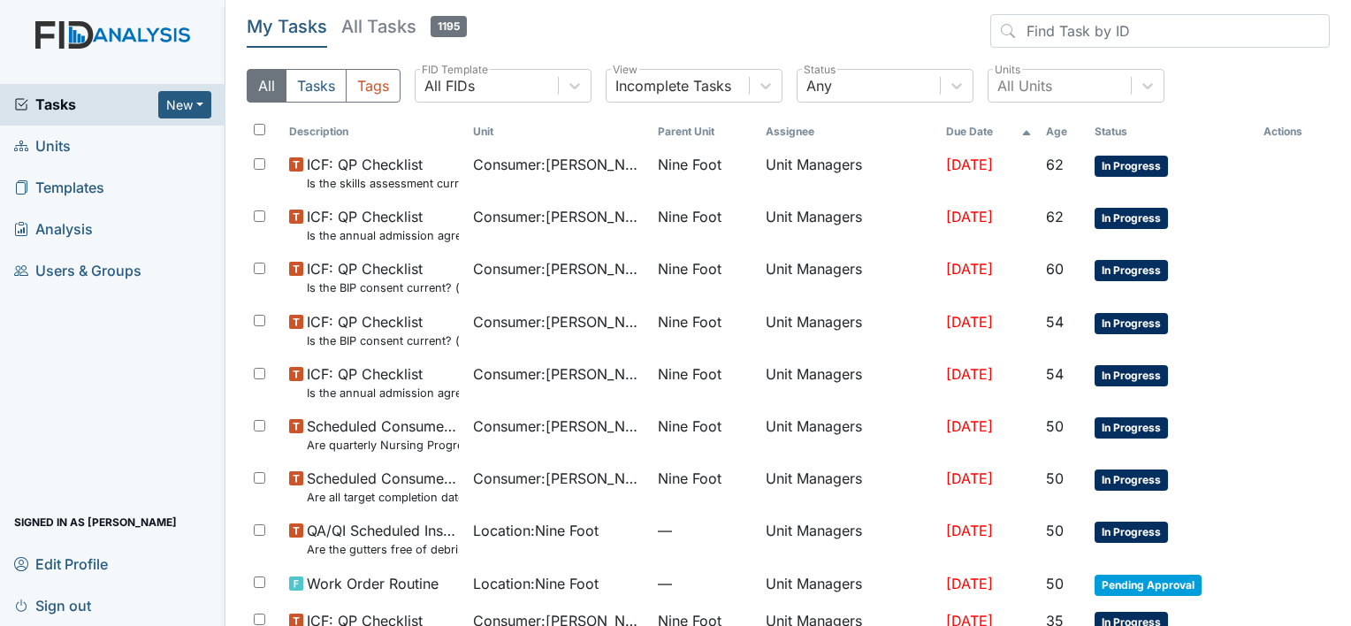
click at [49, 148] on span "Units" at bounding box center [42, 146] width 57 height 27
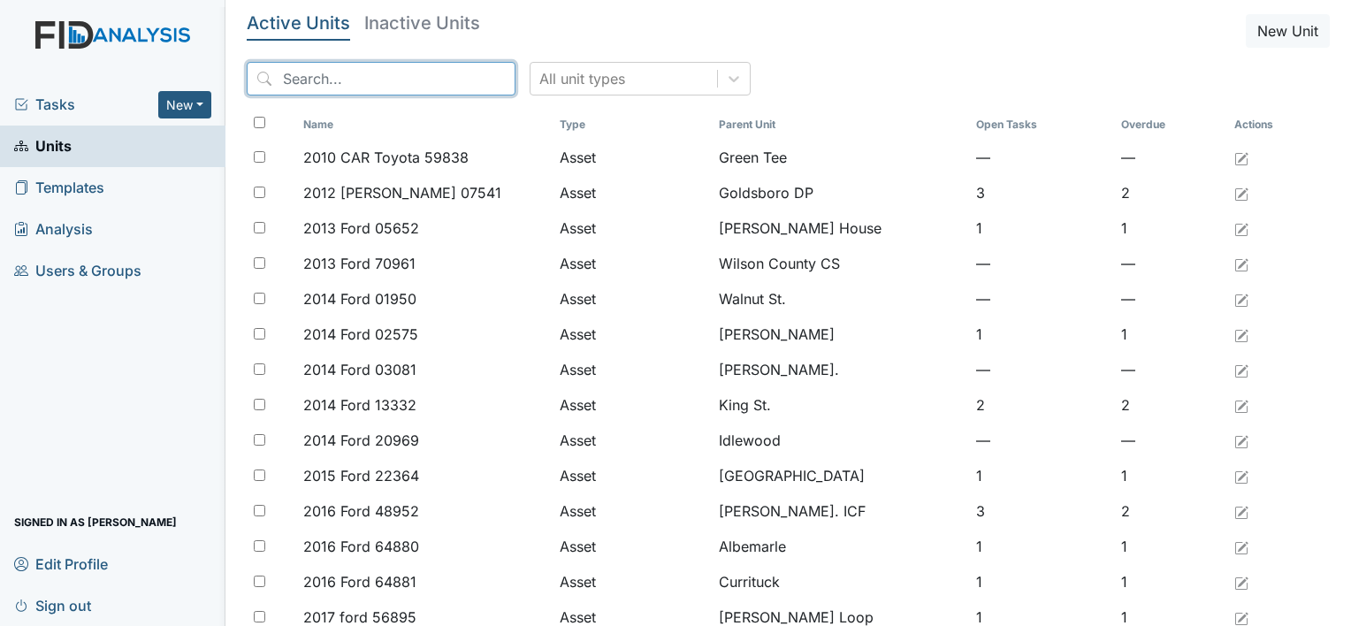
click at [285, 80] on input "search" at bounding box center [381, 79] width 269 height 34
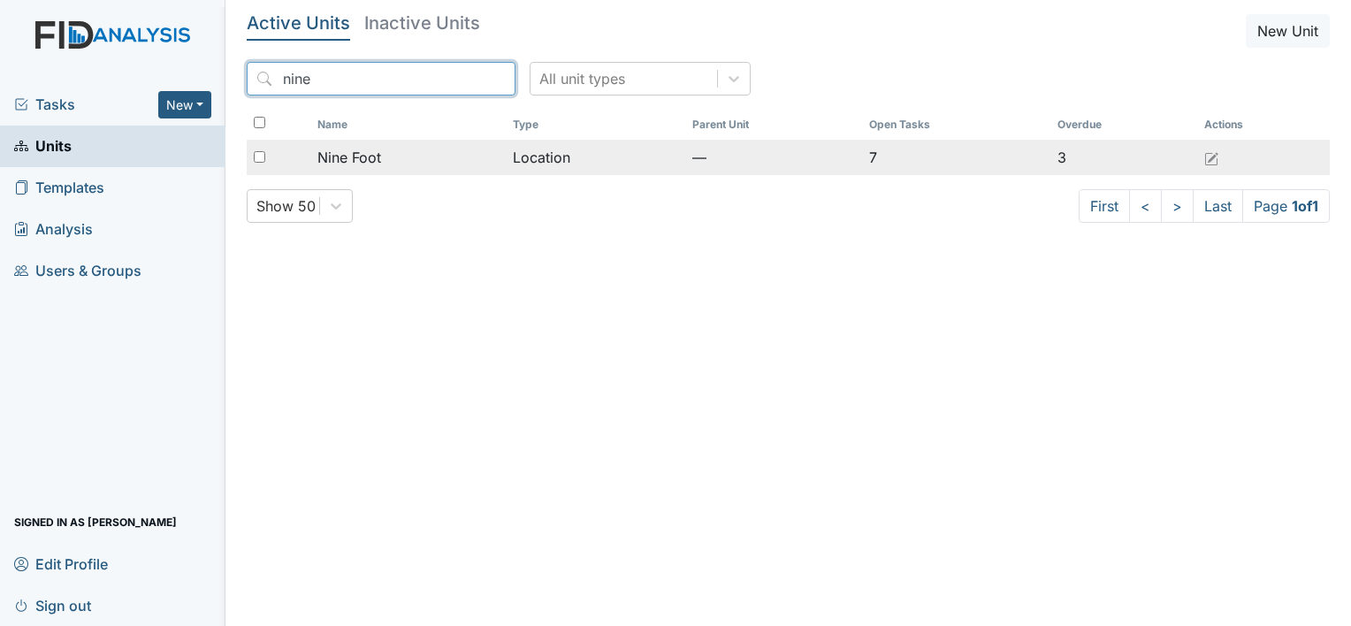
type input "nine"
click at [341, 156] on span "Nine Foot" at bounding box center [349, 157] width 64 height 21
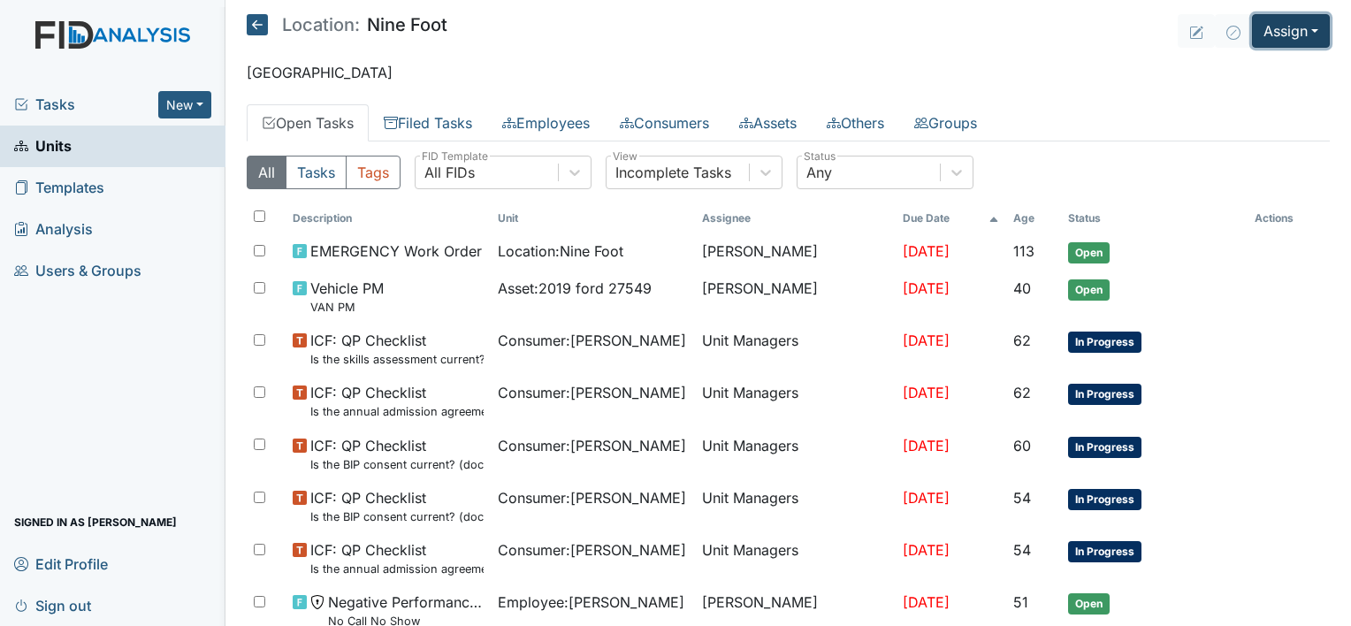
click at [1283, 34] on button "Assign" at bounding box center [1291, 31] width 78 height 34
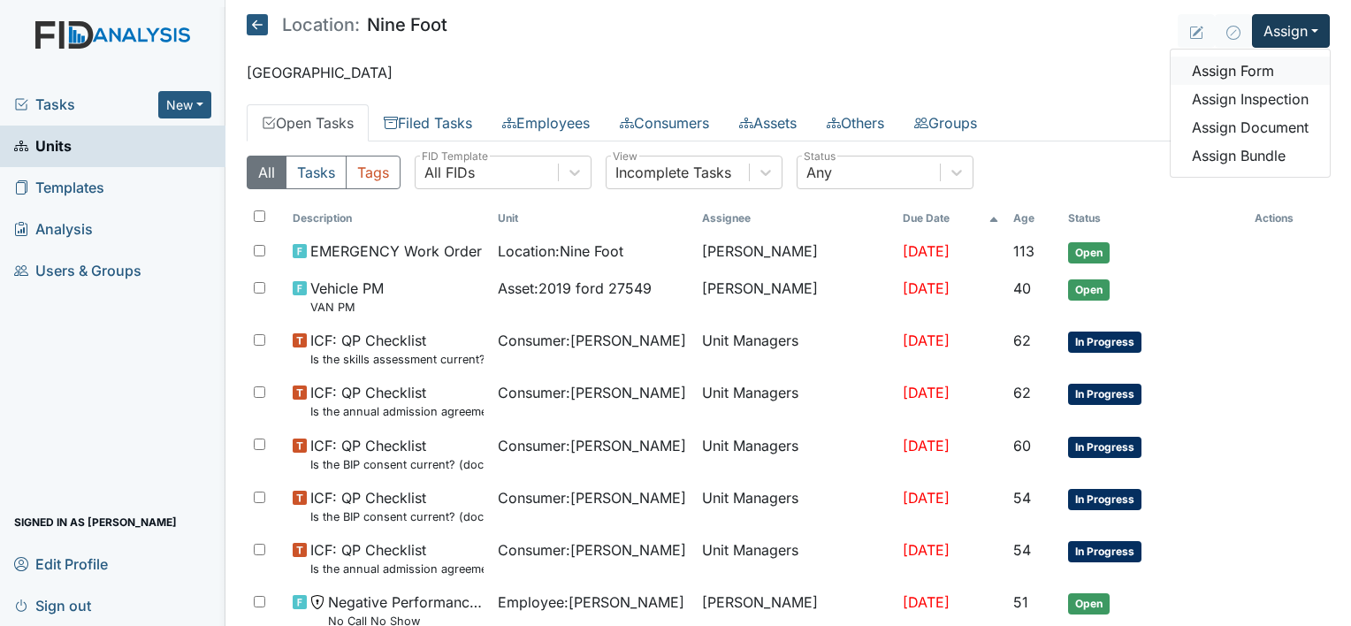
click at [1241, 71] on link "Assign Form" at bounding box center [1249, 71] width 159 height 28
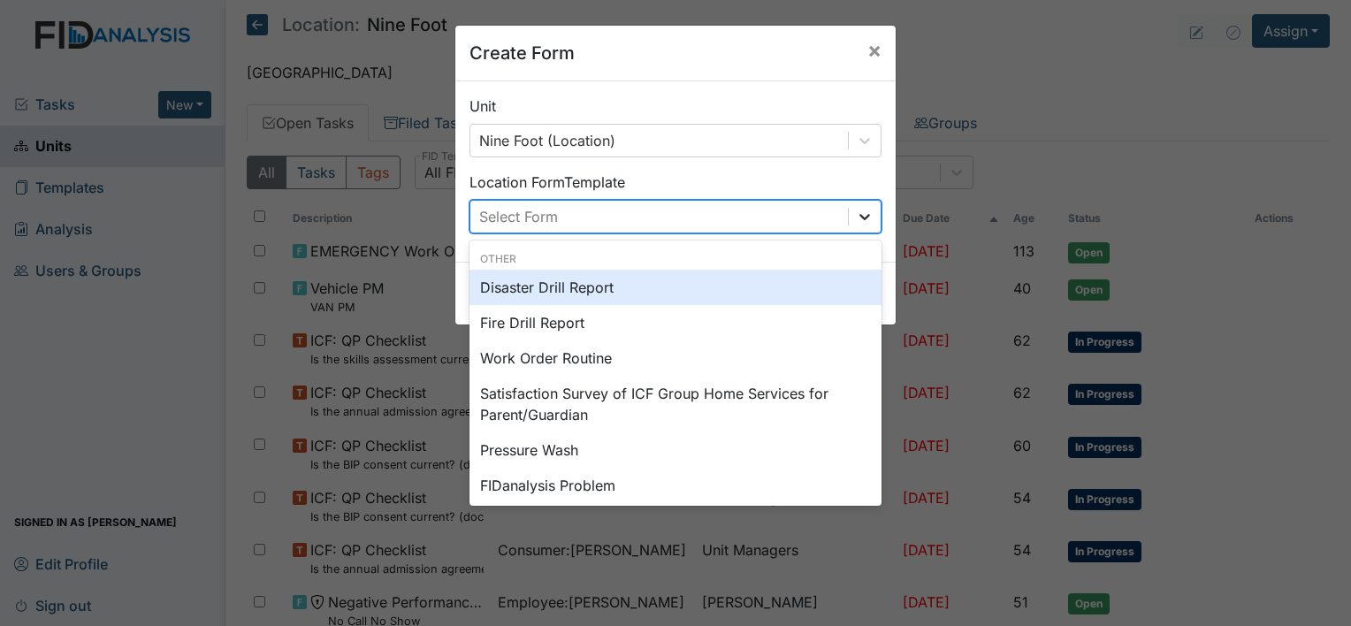
click at [857, 212] on icon at bounding box center [865, 217] width 18 height 18
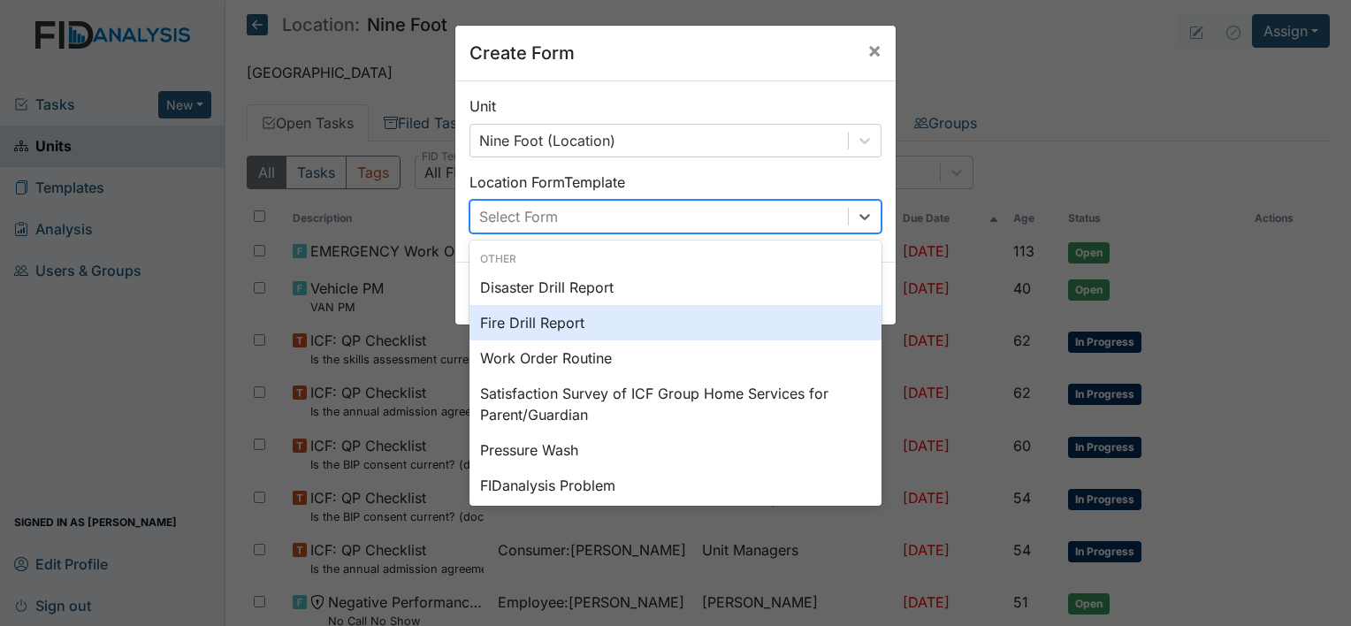
click at [530, 322] on div "Fire Drill Report" at bounding box center [675, 322] width 412 height 35
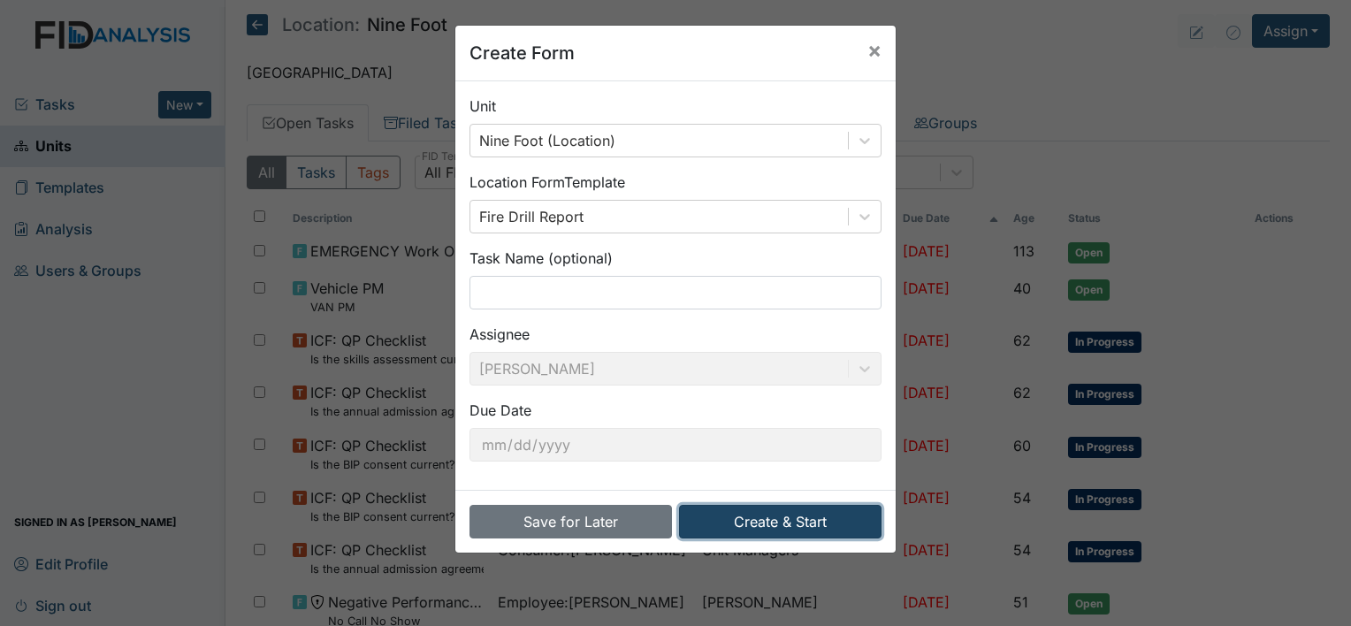
click at [788, 517] on button "Create & Start" at bounding box center [780, 522] width 202 height 34
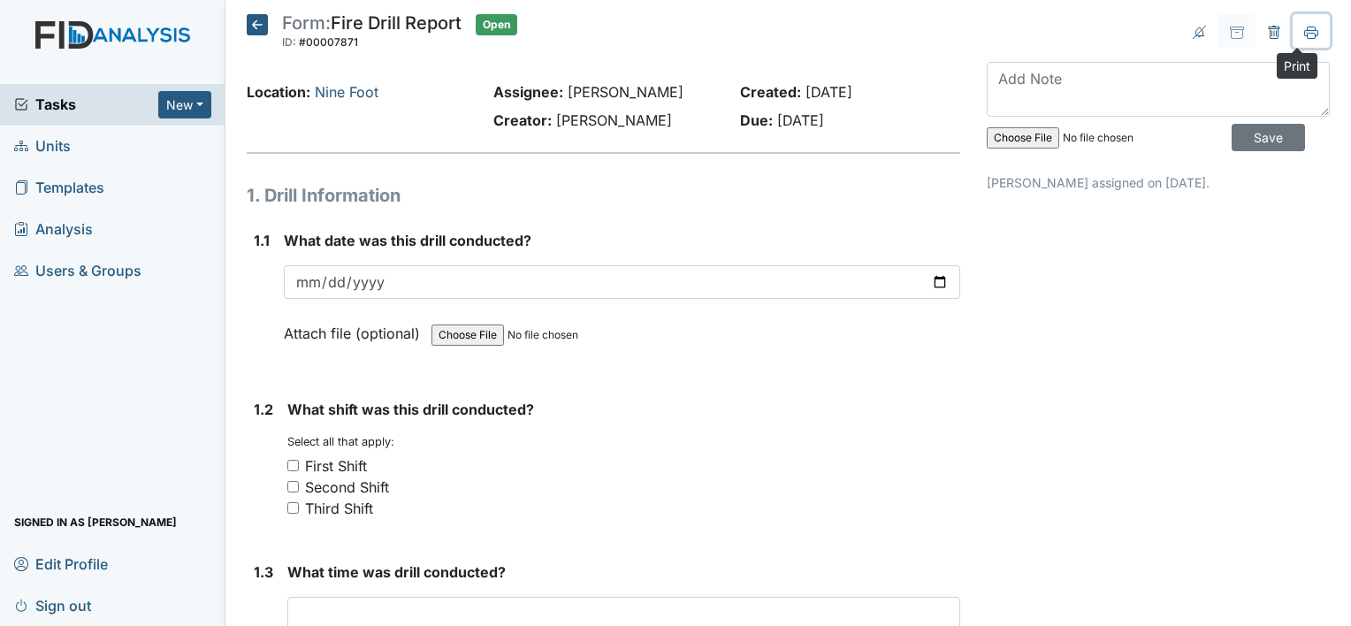
click at [1304, 29] on icon at bounding box center [1311, 32] width 14 height 10
click at [1304, 30] on icon at bounding box center [1311, 33] width 14 height 14
click at [255, 25] on icon at bounding box center [257, 24] width 21 height 21
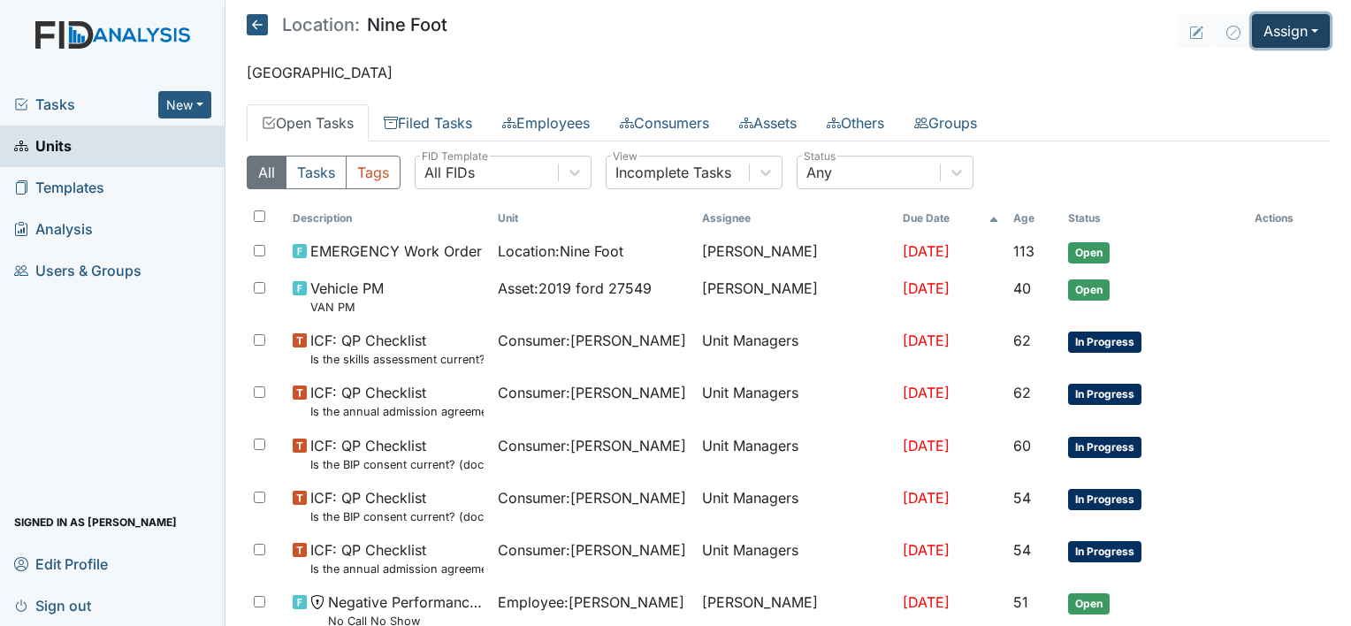
click at [1268, 34] on button "Assign" at bounding box center [1291, 31] width 78 height 34
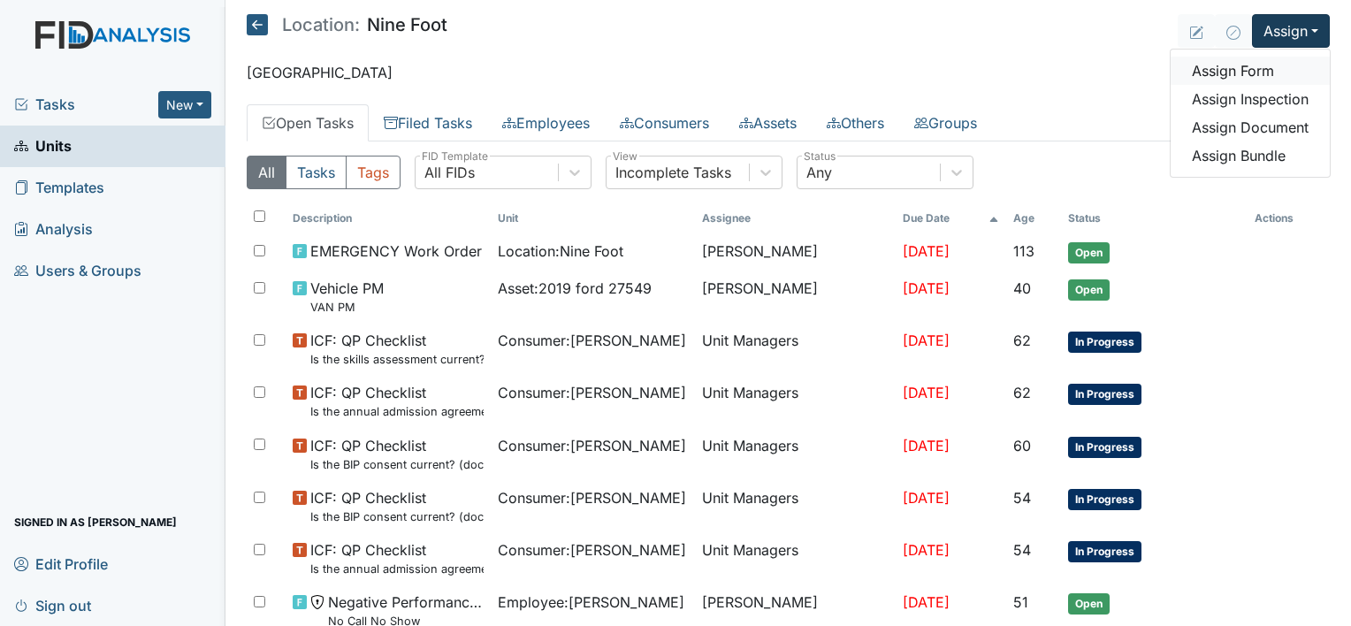
click at [1226, 69] on link "Assign Form" at bounding box center [1249, 71] width 159 height 28
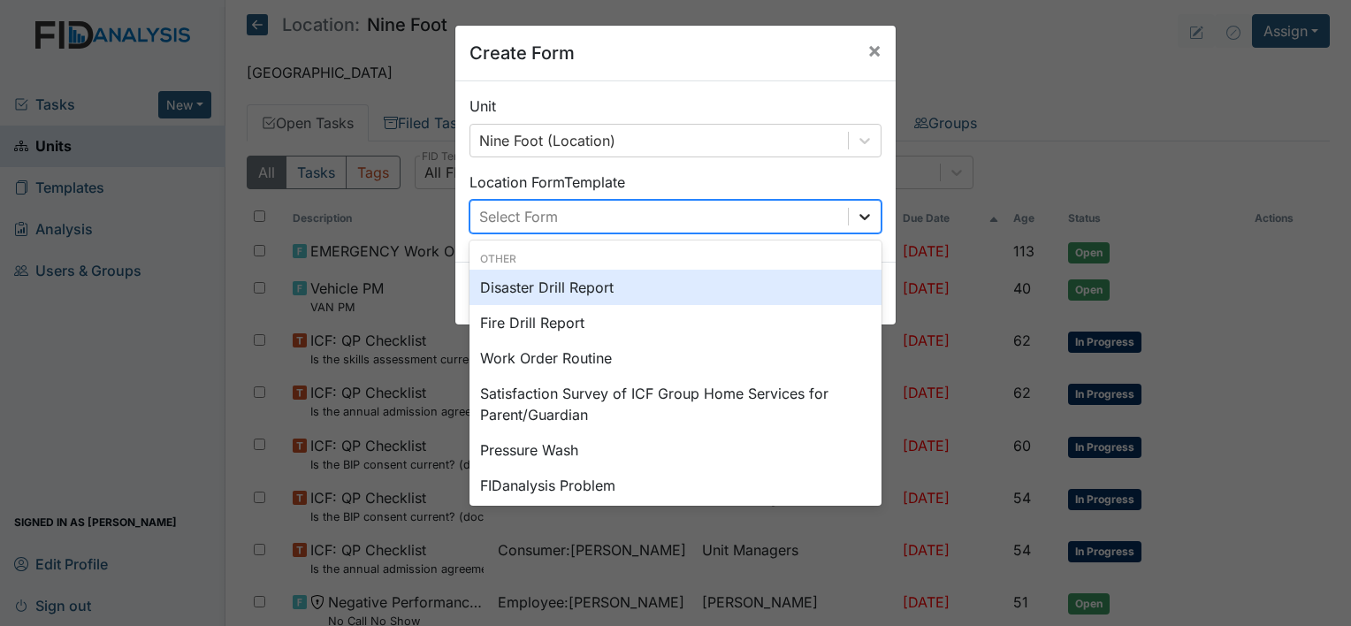
click at [860, 217] on icon at bounding box center [864, 217] width 11 height 6
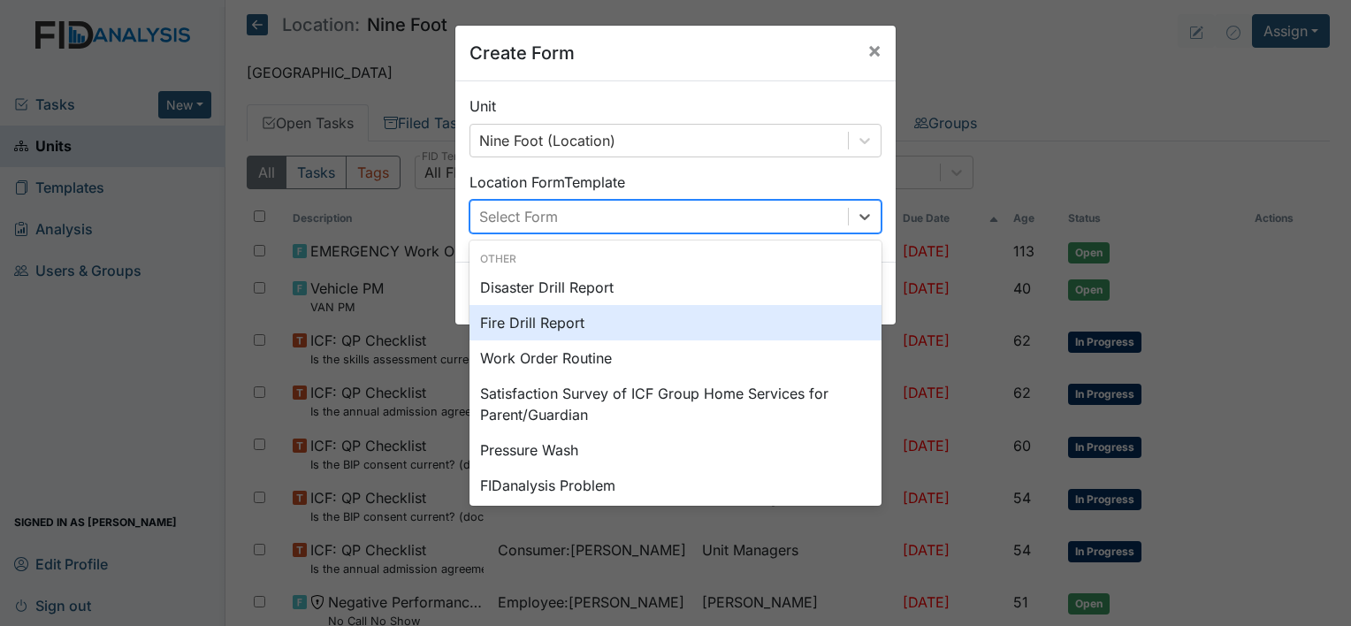
click at [555, 322] on div "Fire Drill Report" at bounding box center [675, 322] width 412 height 35
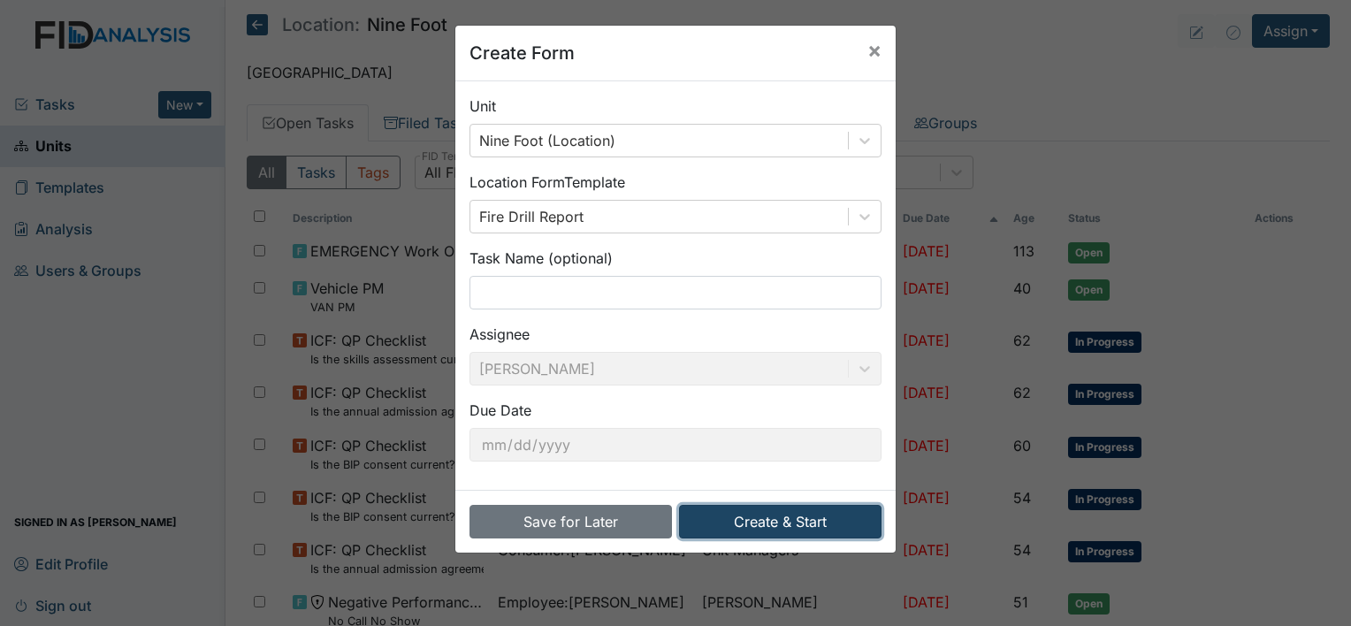
click at [738, 515] on button "Create & Start" at bounding box center [780, 522] width 202 height 34
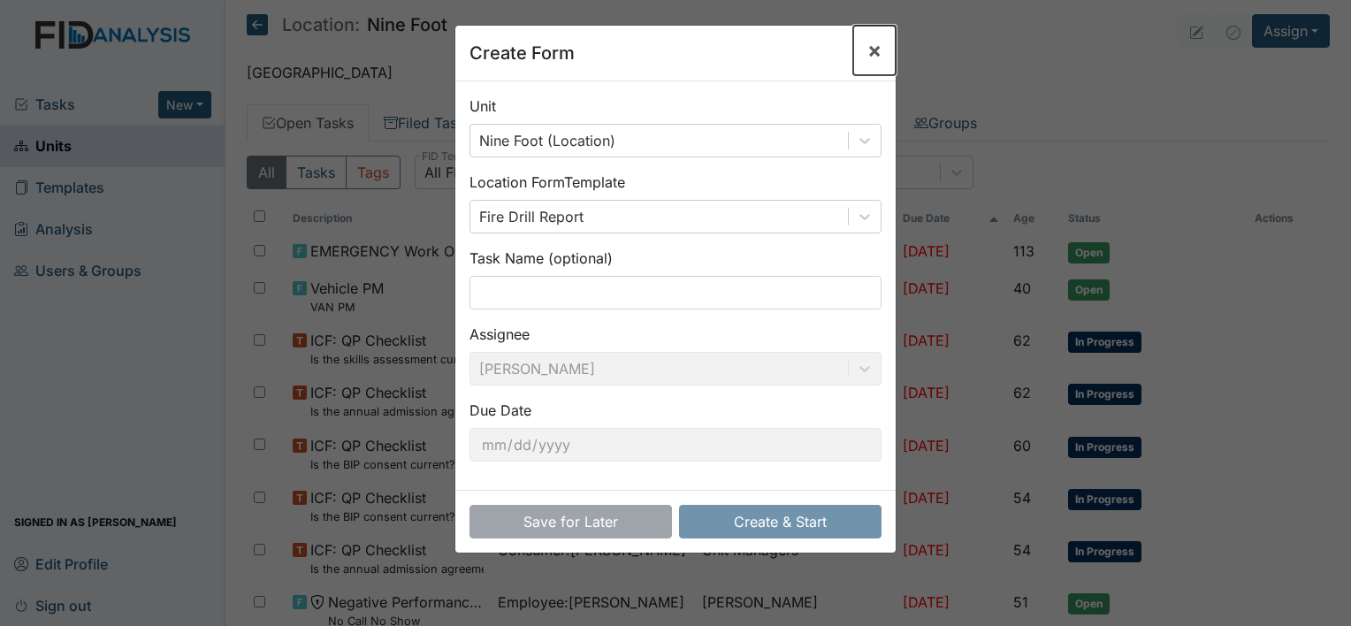
click at [867, 50] on span "×" at bounding box center [874, 50] width 14 height 26
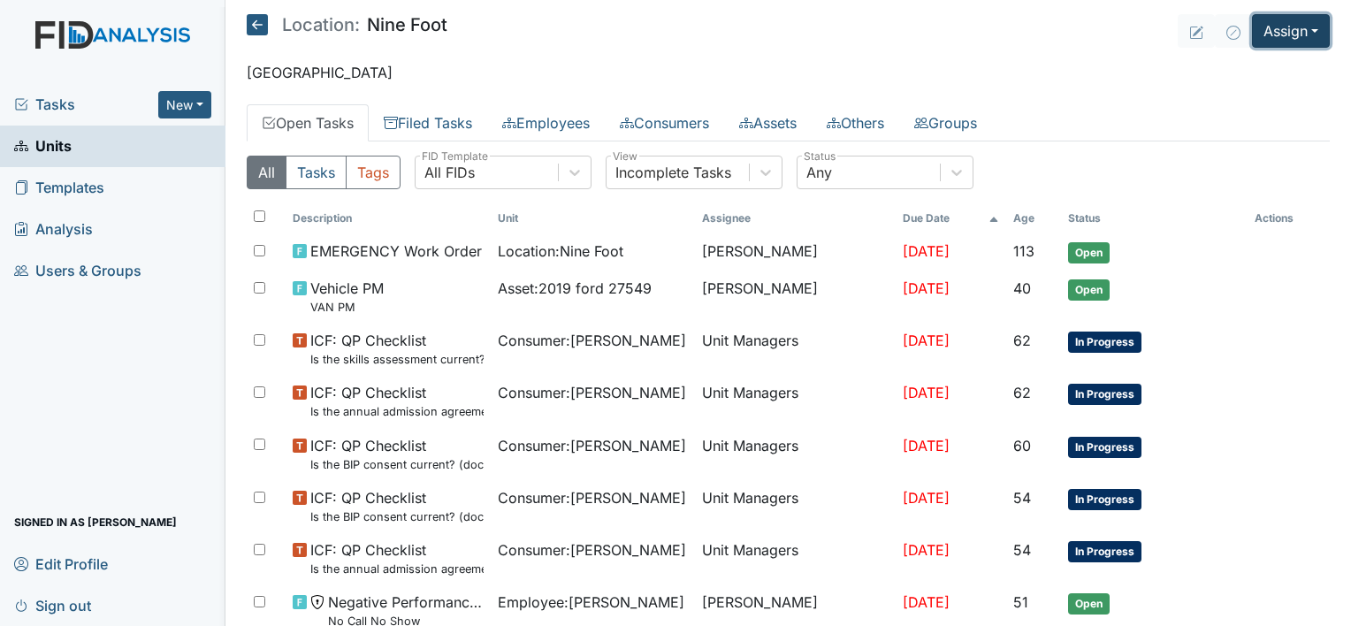
click at [1277, 36] on button "Assign" at bounding box center [1291, 31] width 78 height 34
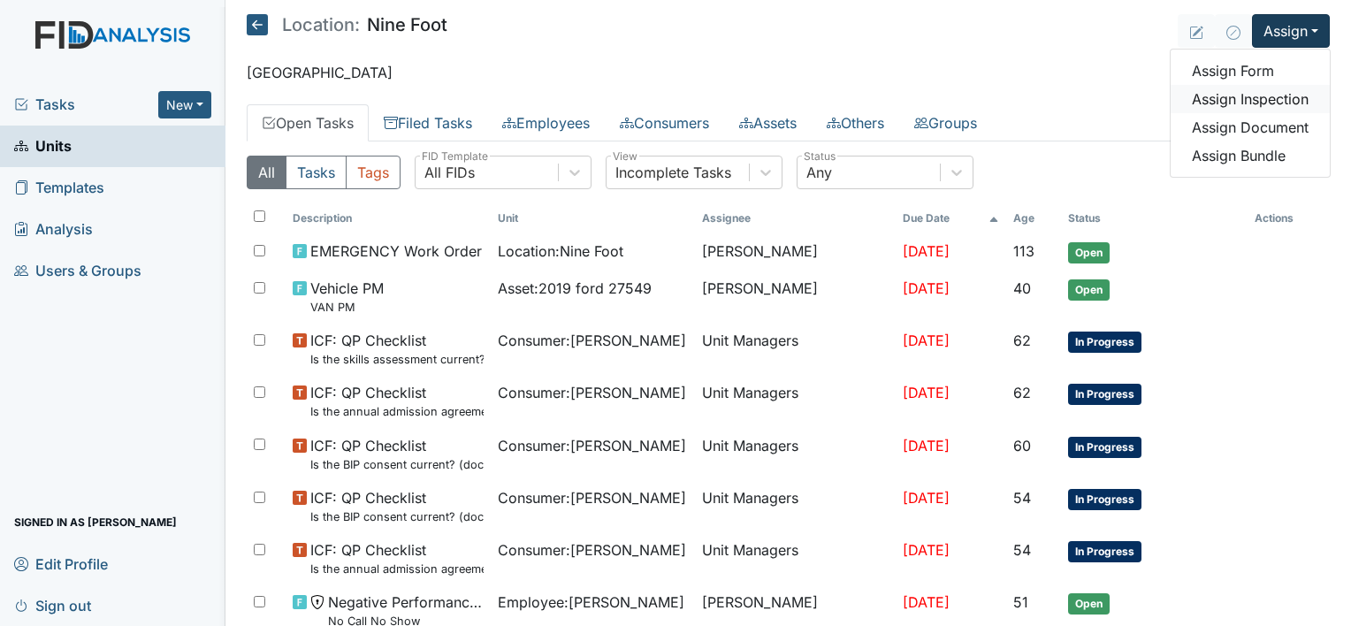
click at [1245, 95] on link "Assign Inspection" at bounding box center [1249, 99] width 159 height 28
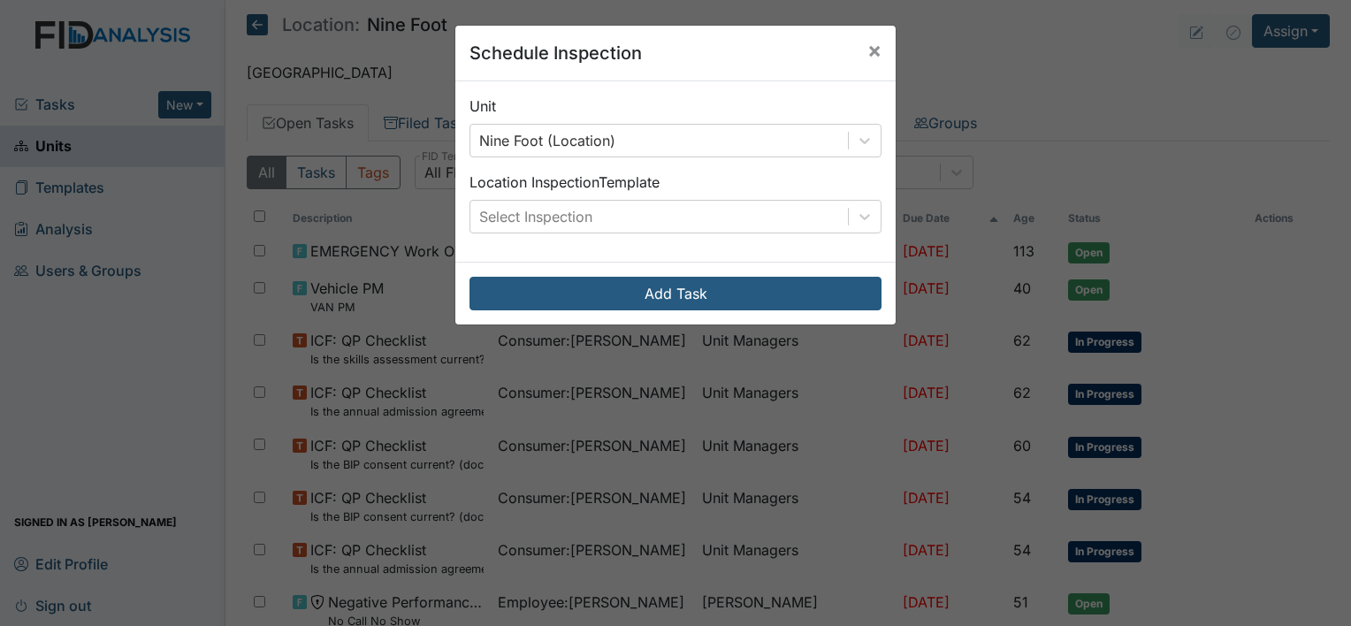
click at [1275, 26] on div "Schedule Inspection × Unit Nine Foot (Location) Location Inspection Template Se…" at bounding box center [675, 313] width 1351 height 626
click at [868, 53] on span "×" at bounding box center [874, 50] width 14 height 26
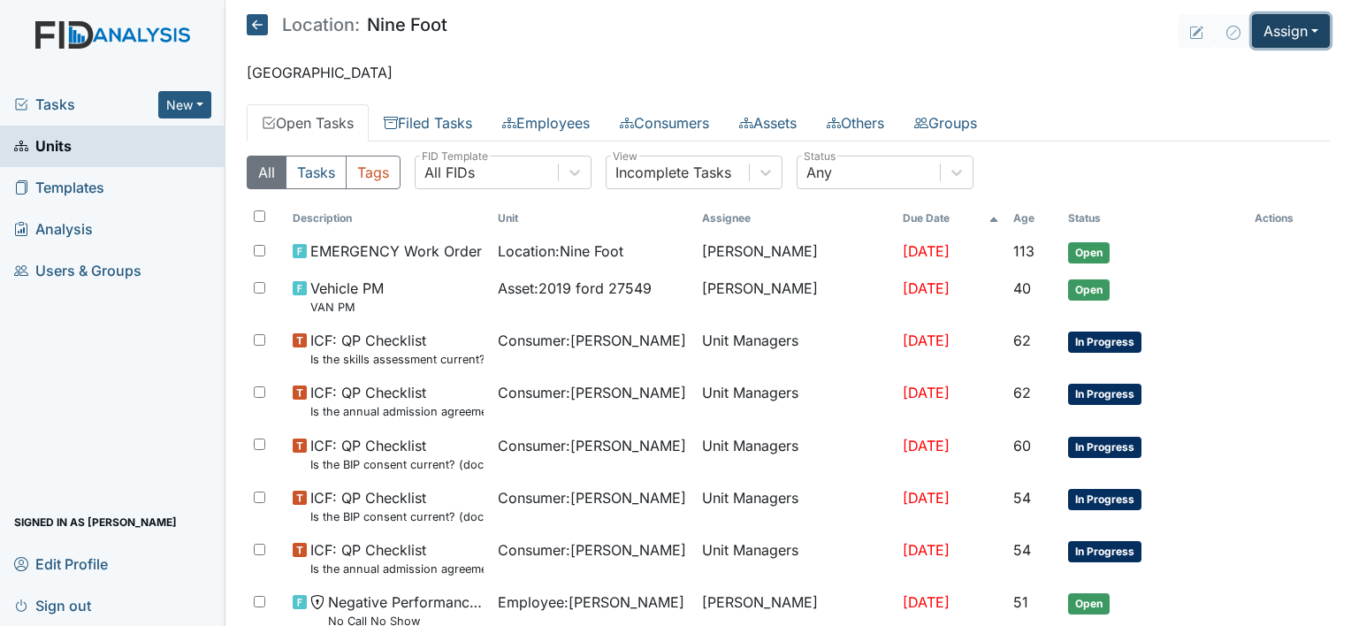
click at [1269, 27] on button "Assign" at bounding box center [1291, 31] width 78 height 34
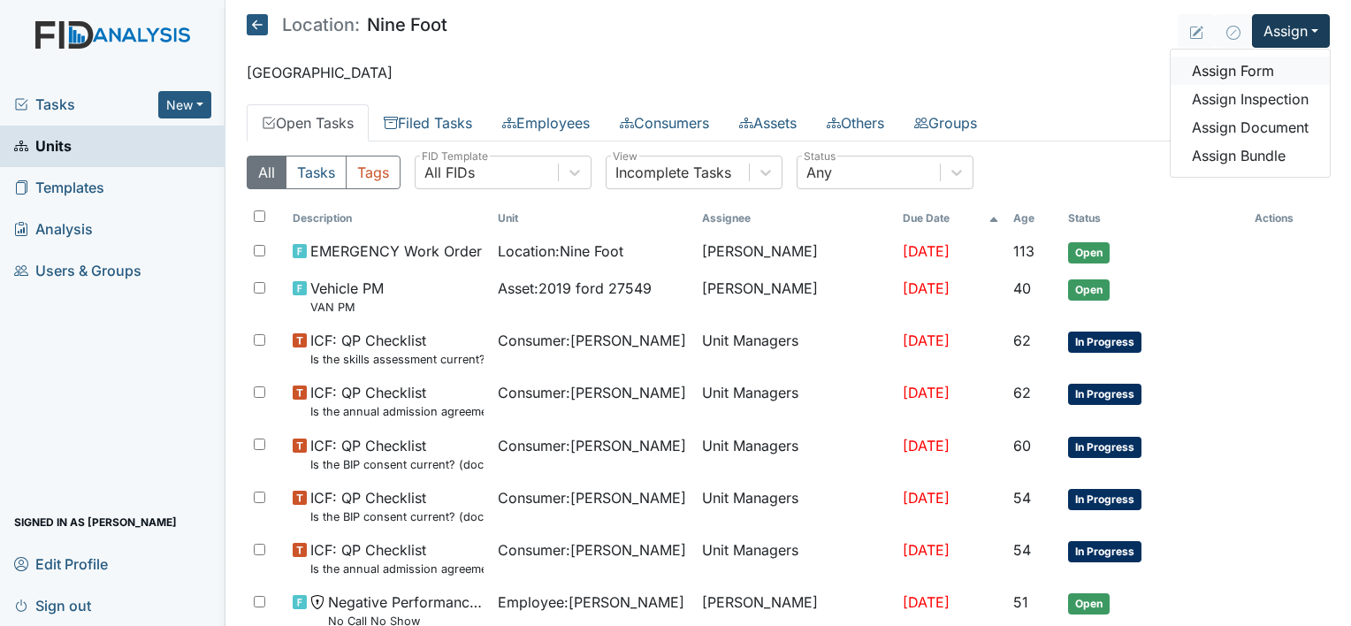
click at [1230, 74] on link "Assign Form" at bounding box center [1249, 71] width 159 height 28
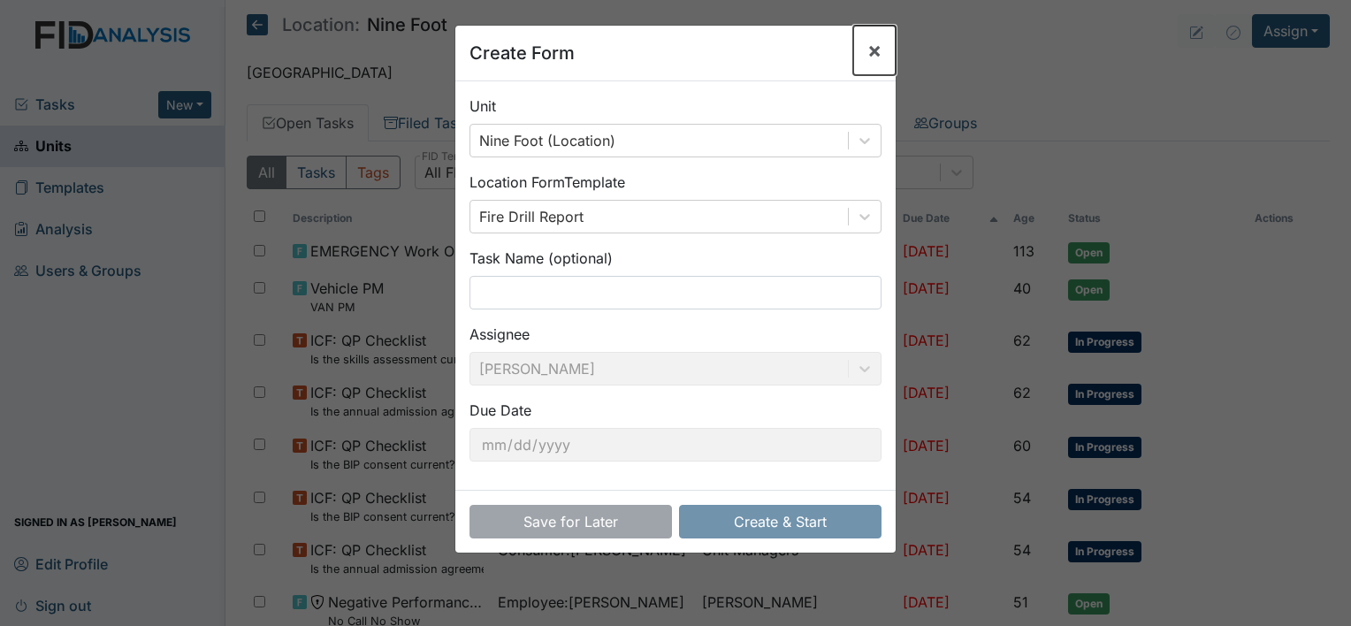
click at [877, 46] on button "×" at bounding box center [874, 50] width 42 height 49
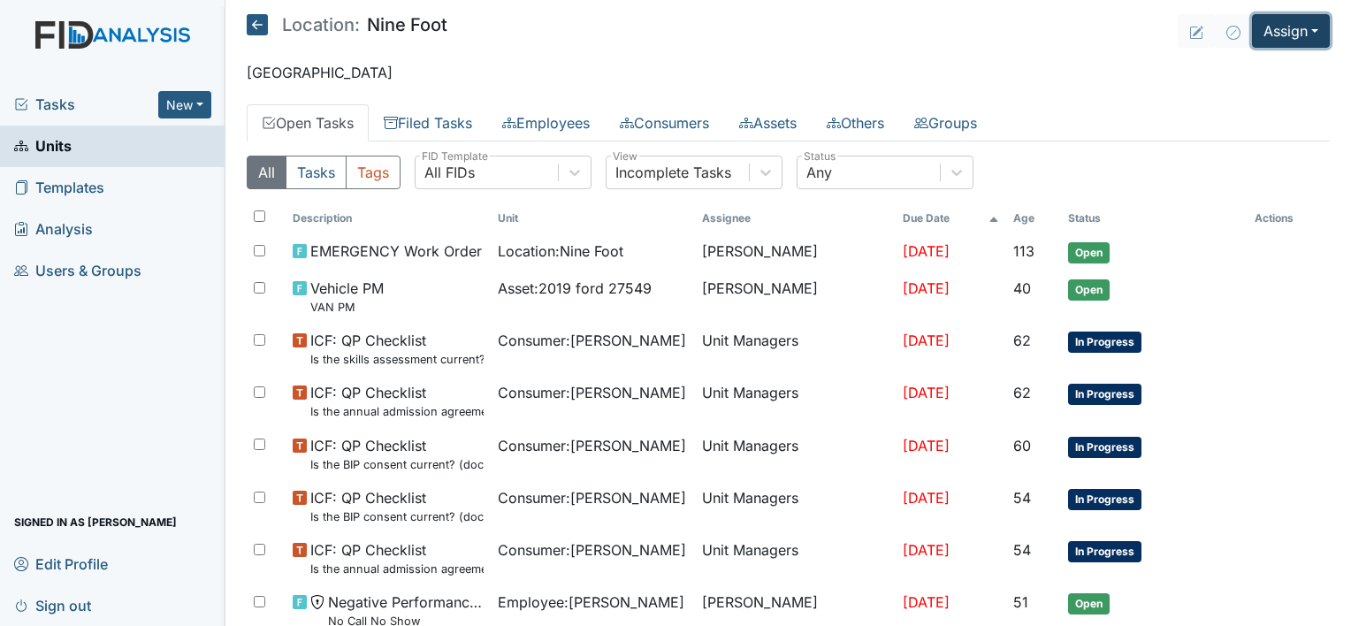
click at [1275, 35] on button "Assign" at bounding box center [1291, 31] width 78 height 34
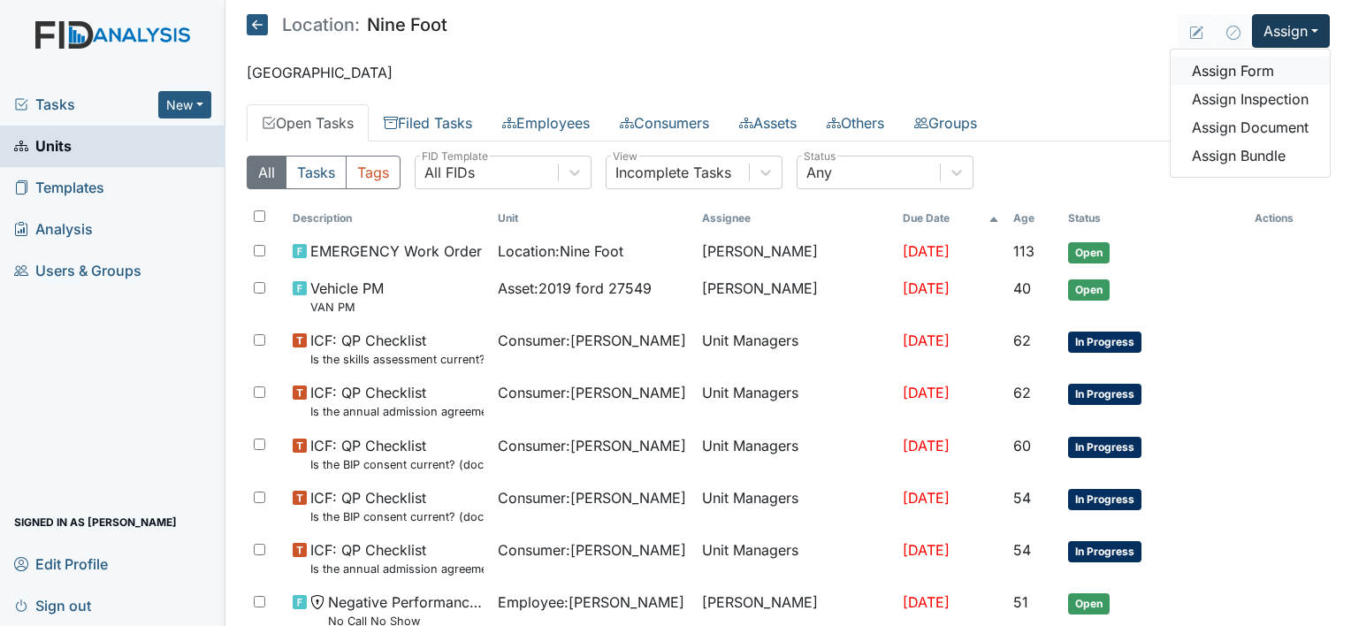
click at [1230, 70] on link "Assign Form" at bounding box center [1249, 71] width 159 height 28
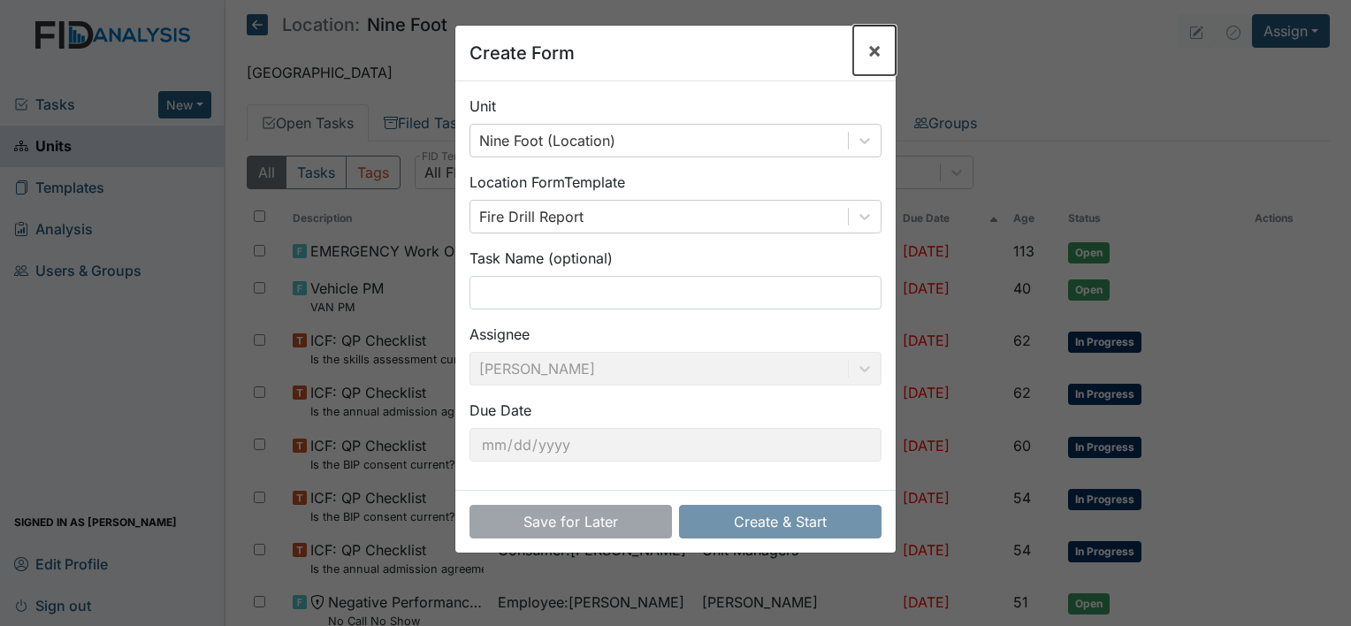
click at [867, 53] on span "×" at bounding box center [874, 50] width 14 height 26
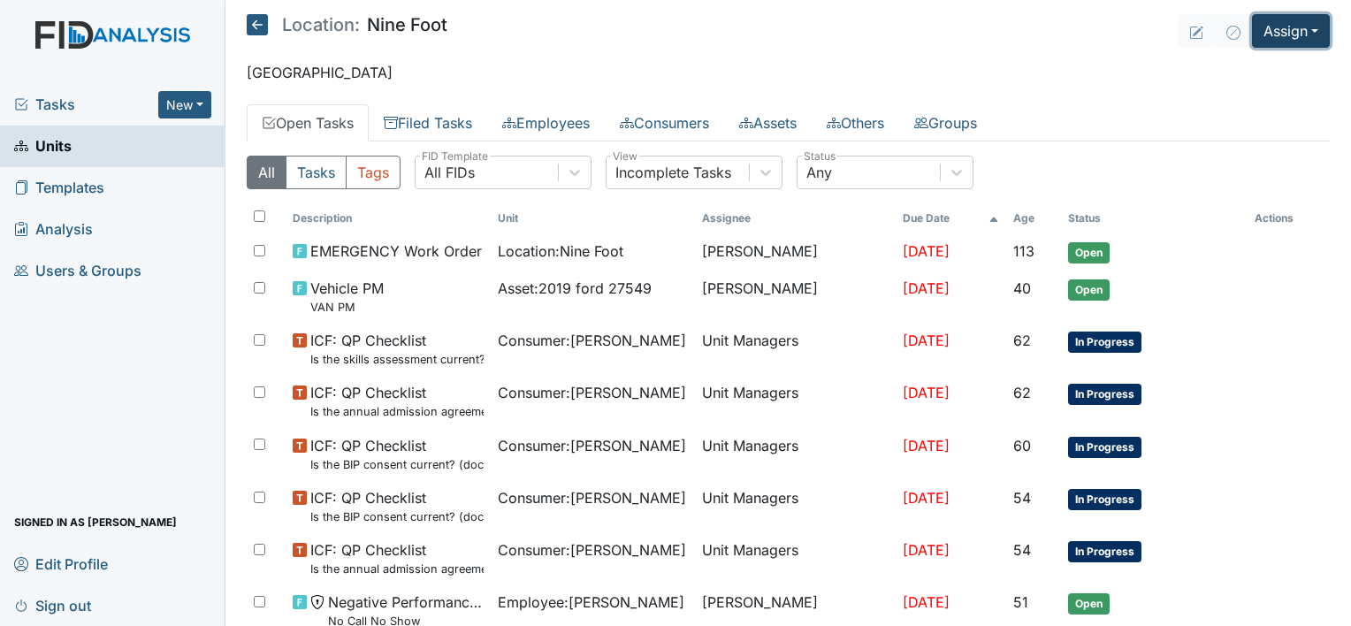
click at [1266, 32] on button "Assign" at bounding box center [1291, 31] width 78 height 34
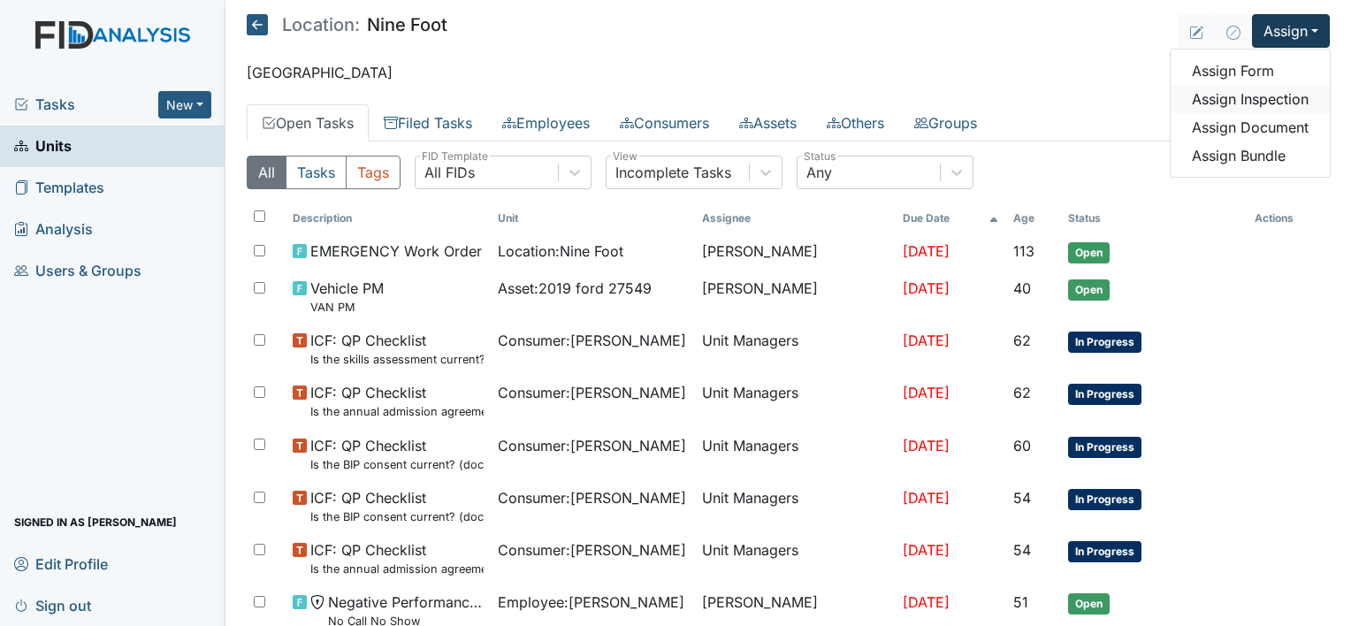
click at [1273, 99] on link "Assign Inspection" at bounding box center [1249, 99] width 159 height 28
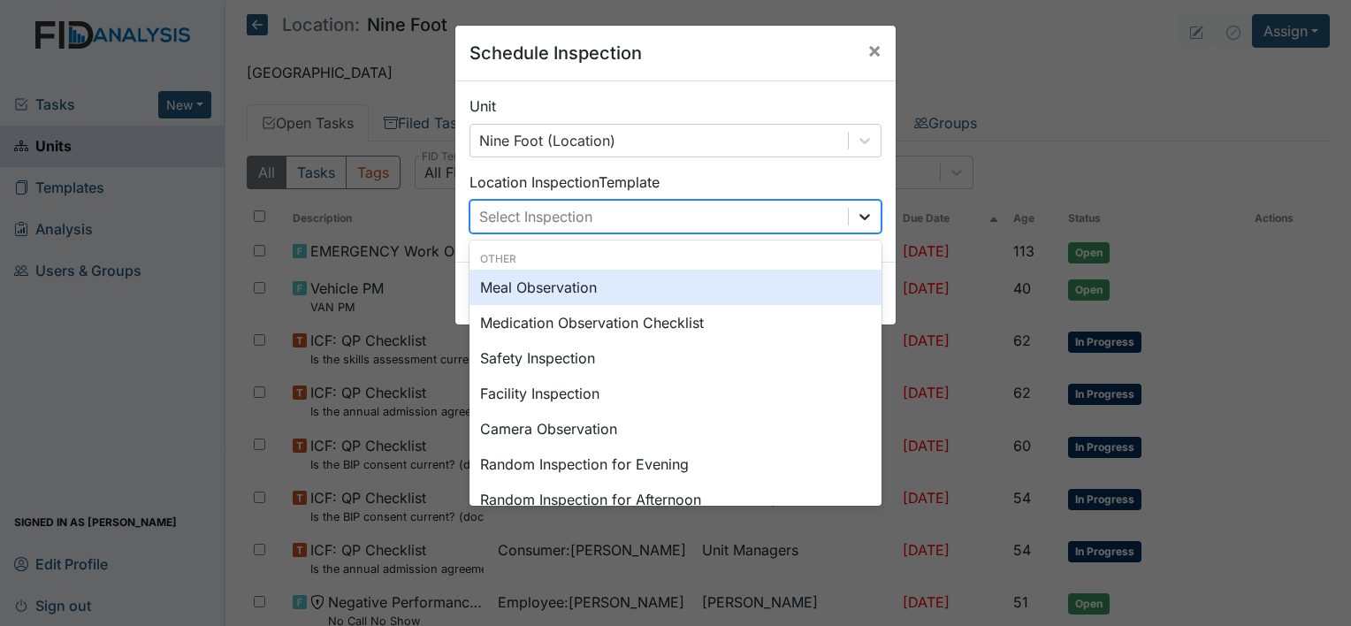
click at [859, 216] on icon at bounding box center [864, 217] width 11 height 6
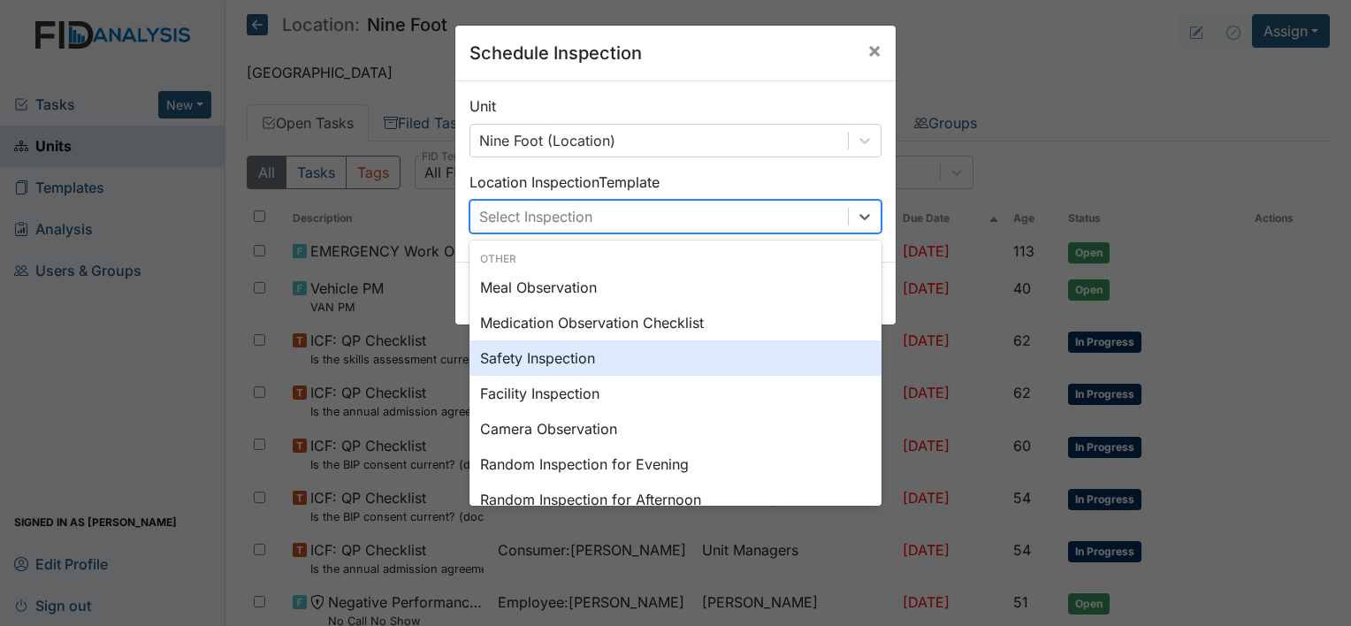
click at [651, 351] on div "Safety Inspection" at bounding box center [675, 357] width 412 height 35
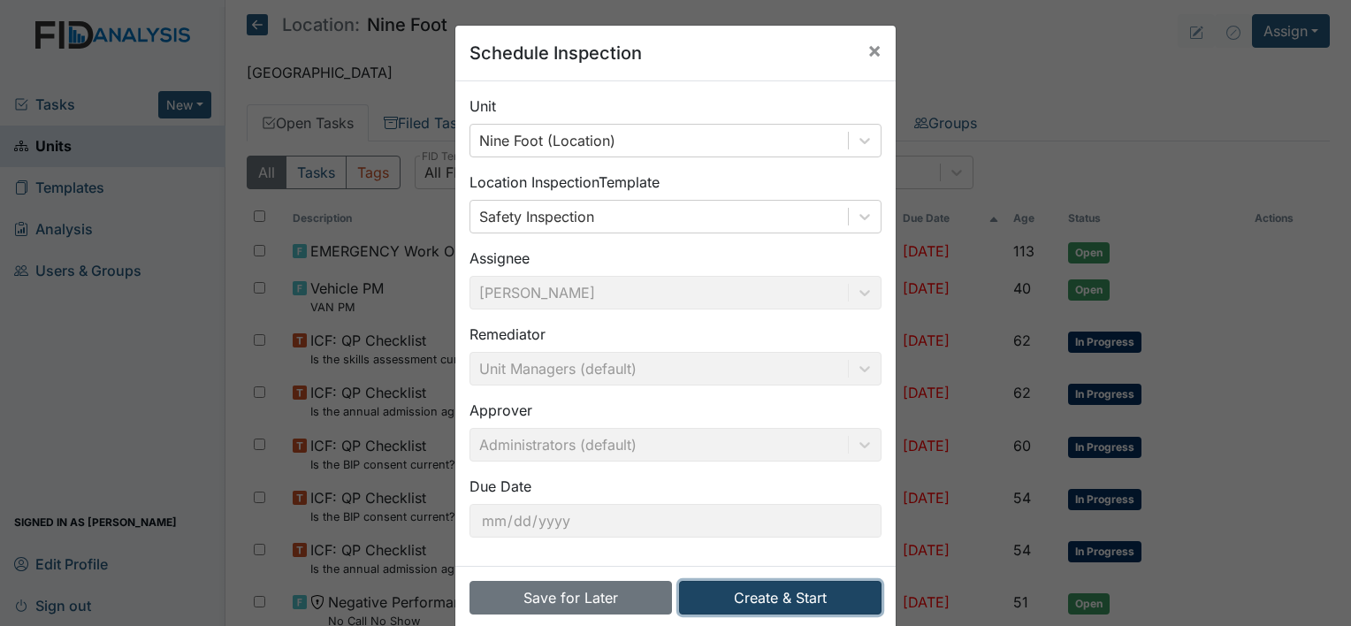
click at [771, 598] on button "Create & Start" at bounding box center [780, 598] width 202 height 34
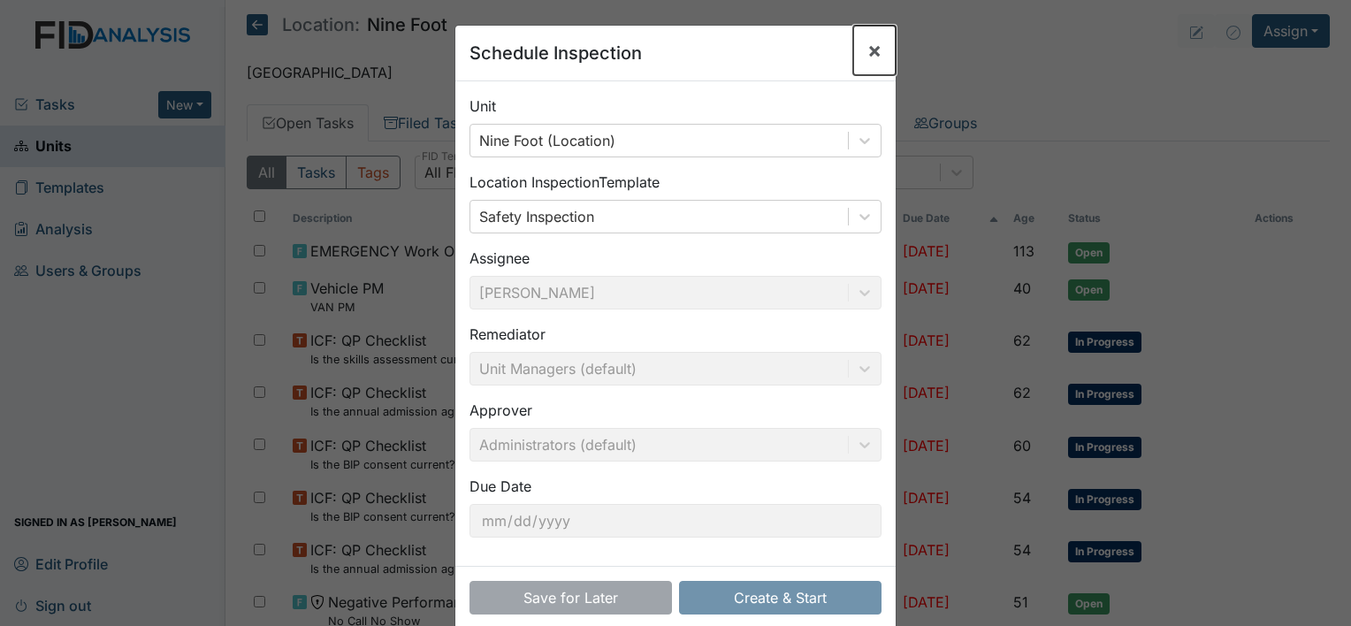
click at [870, 54] on span "×" at bounding box center [874, 50] width 14 height 26
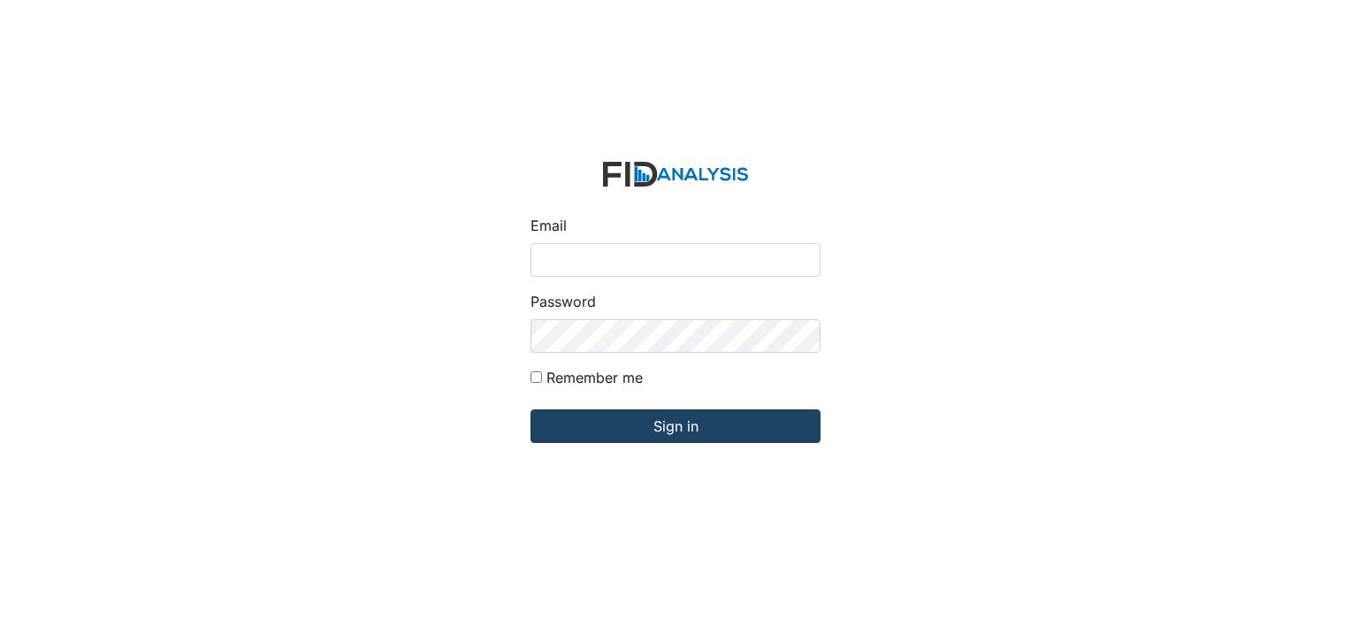
type input "[PERSON_NAME][EMAIL_ADDRESS][DOMAIN_NAME]"
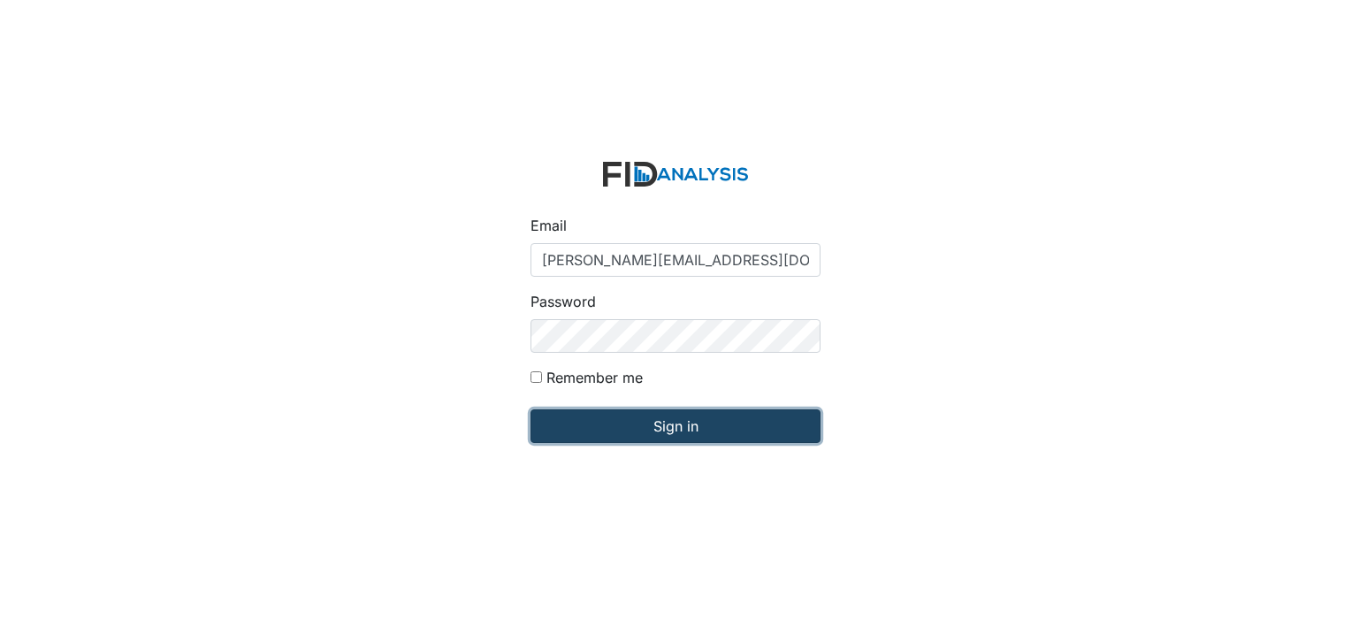
click at [684, 431] on input "Sign in" at bounding box center [675, 426] width 290 height 34
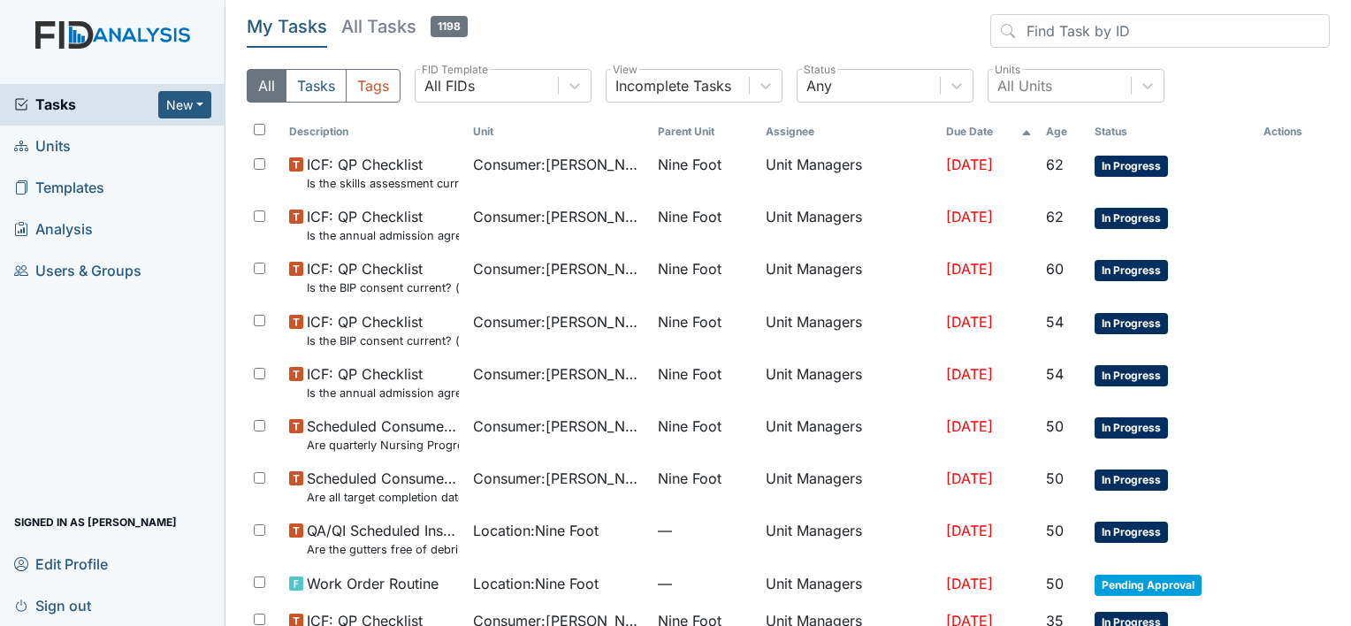
click at [57, 156] on span "Units" at bounding box center [42, 146] width 57 height 27
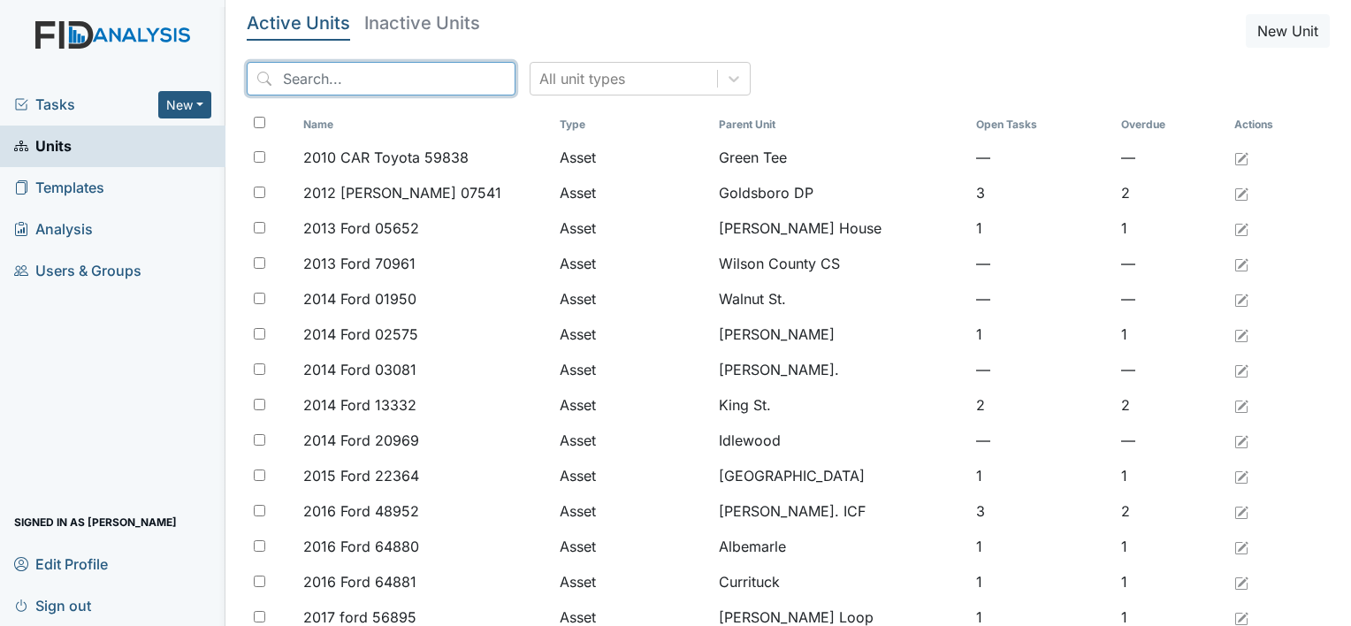
click at [287, 81] on input "search" at bounding box center [381, 79] width 269 height 34
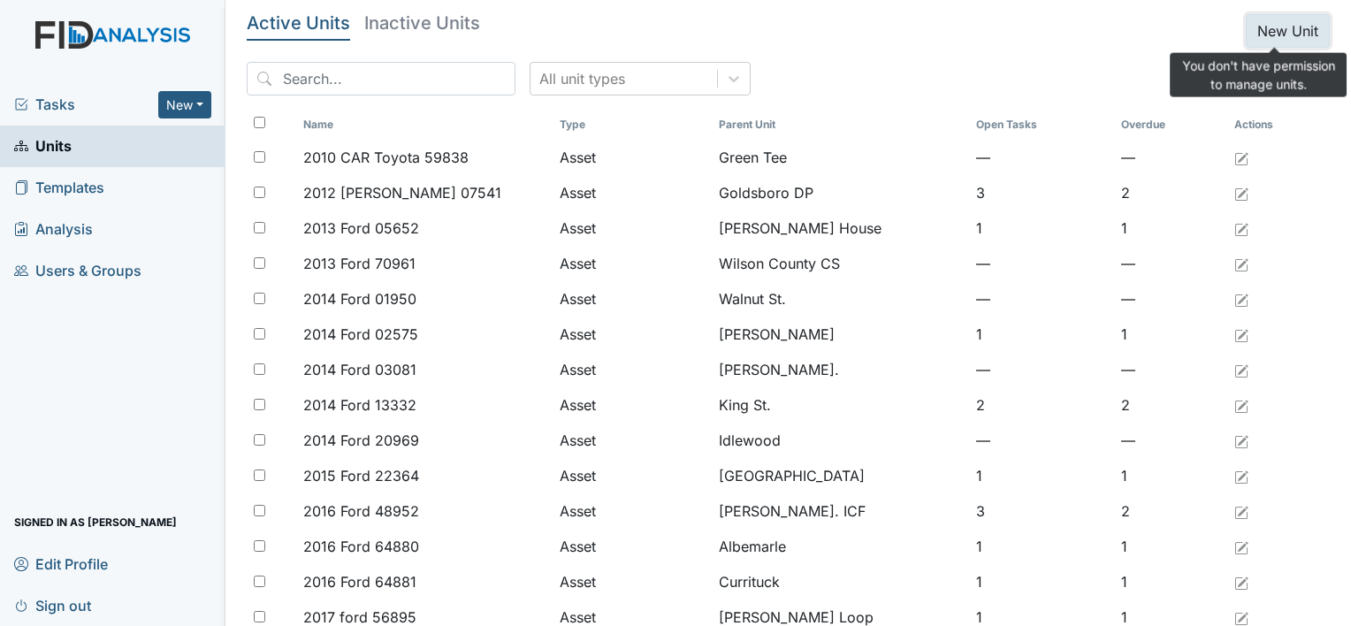
click at [1272, 34] on button "New Unit" at bounding box center [1287, 31] width 84 height 34
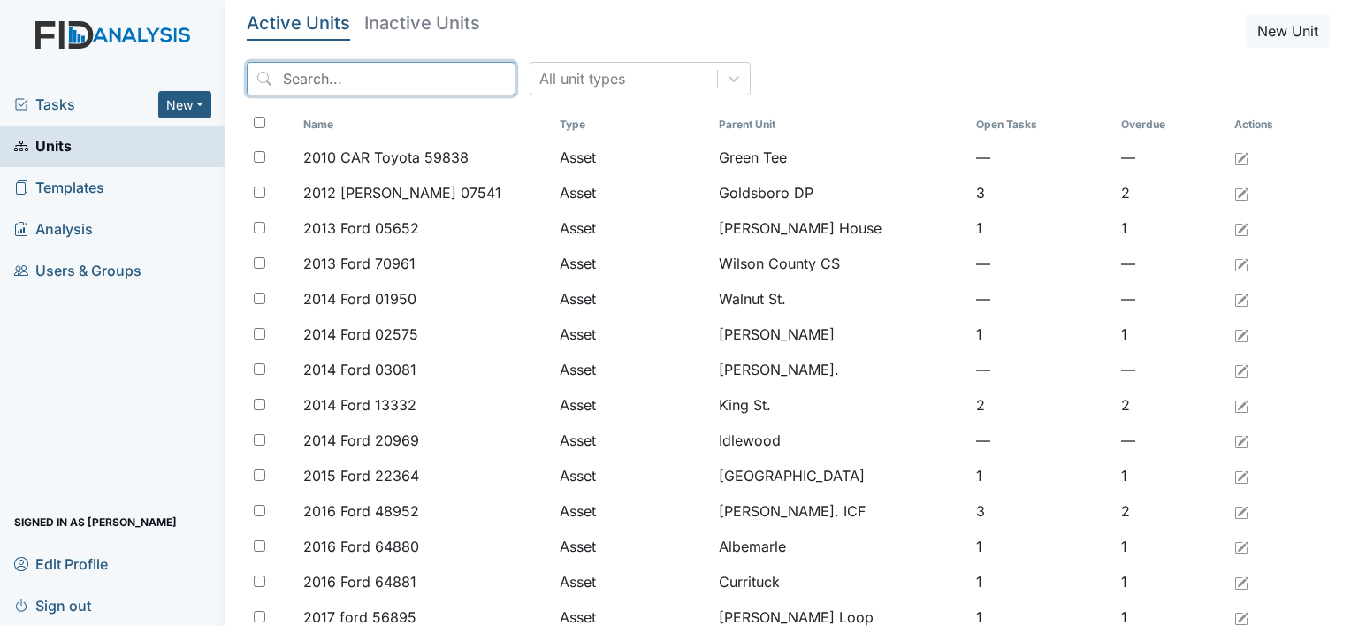
click at [290, 77] on input "search" at bounding box center [381, 79] width 269 height 34
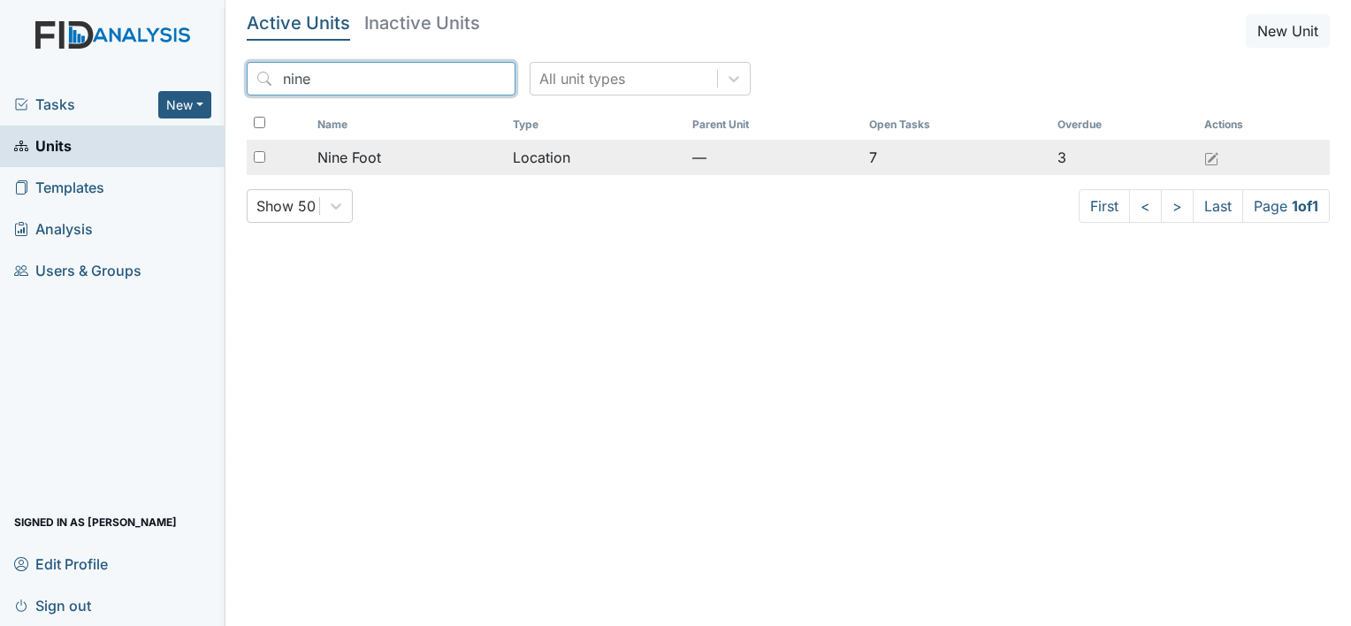
type input "nine"
click at [354, 156] on span "Nine Foot" at bounding box center [349, 157] width 64 height 21
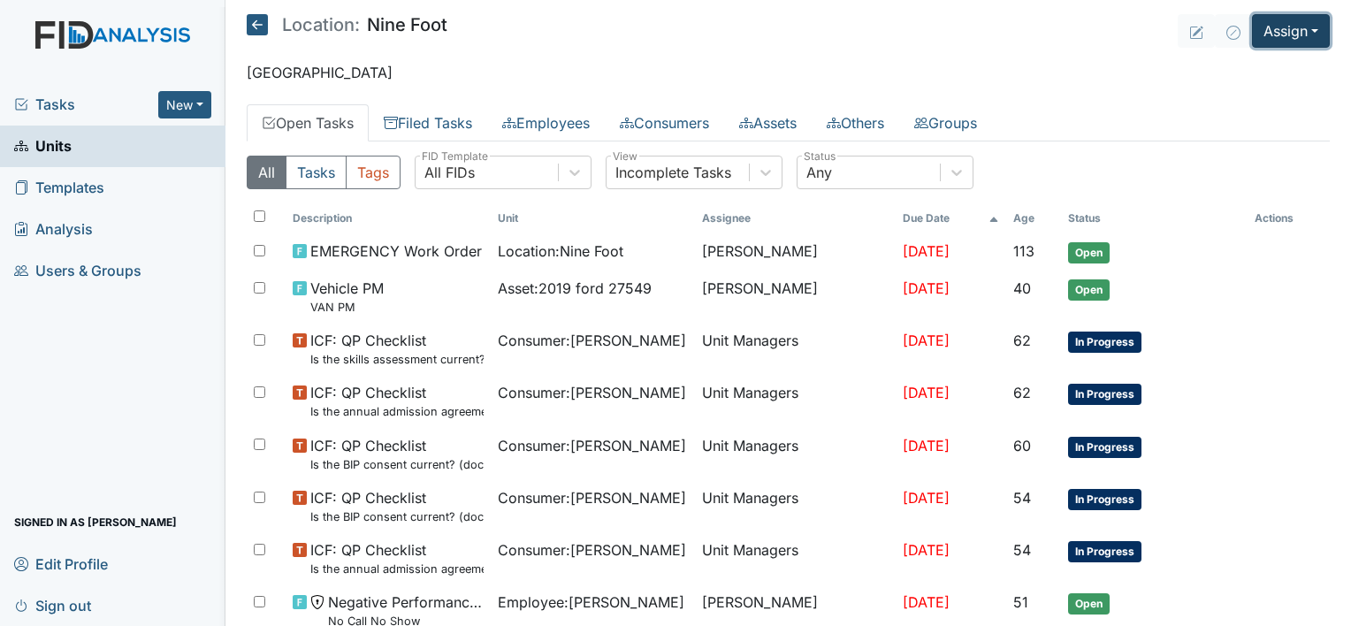
click at [1275, 33] on button "Assign" at bounding box center [1291, 31] width 78 height 34
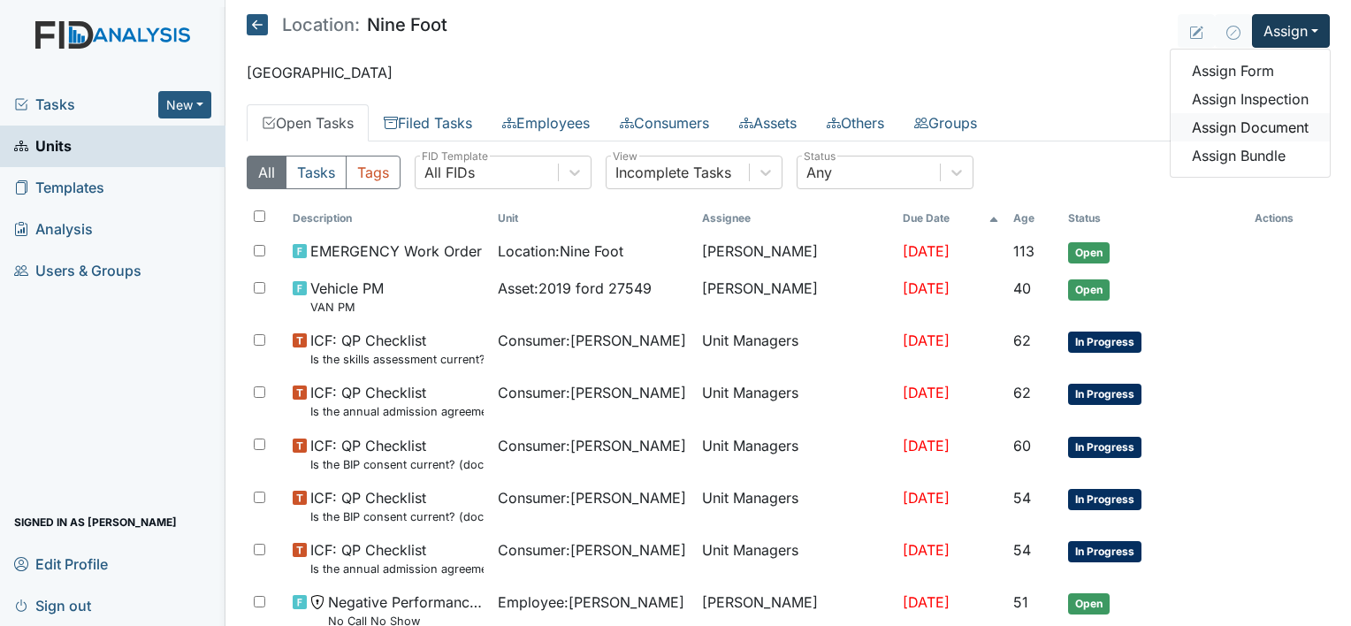
click at [1283, 129] on link "Assign Document" at bounding box center [1249, 127] width 159 height 28
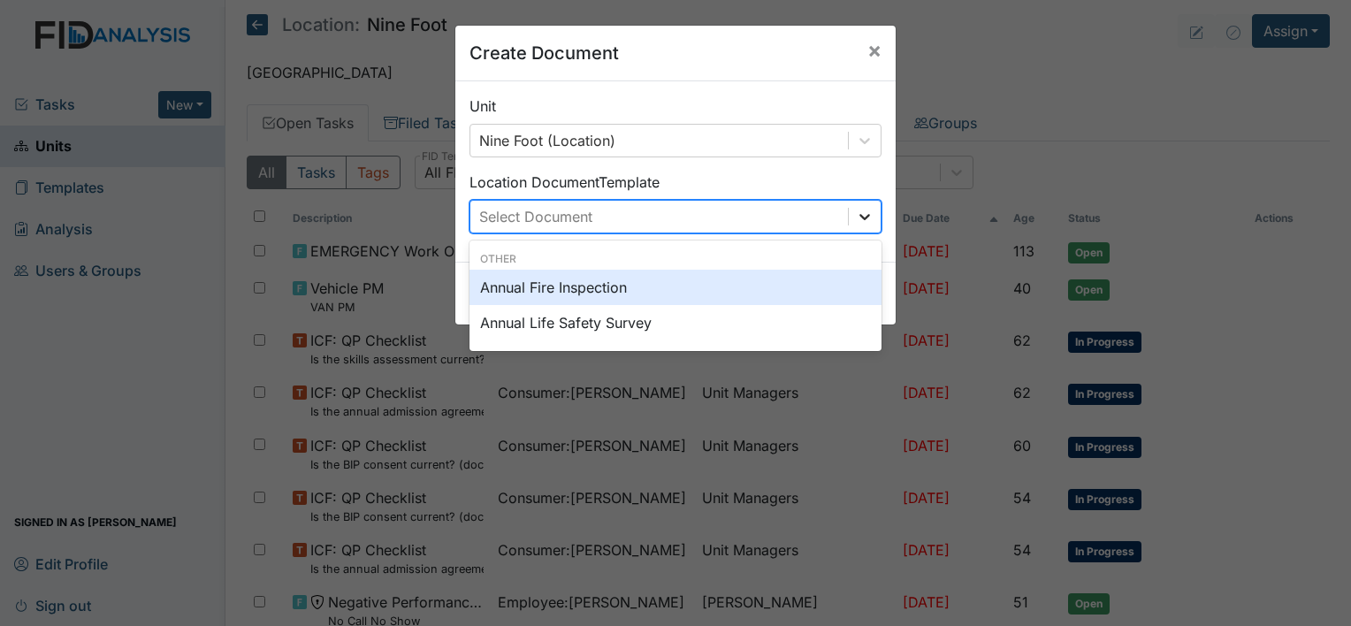
click at [856, 220] on icon at bounding box center [865, 217] width 18 height 18
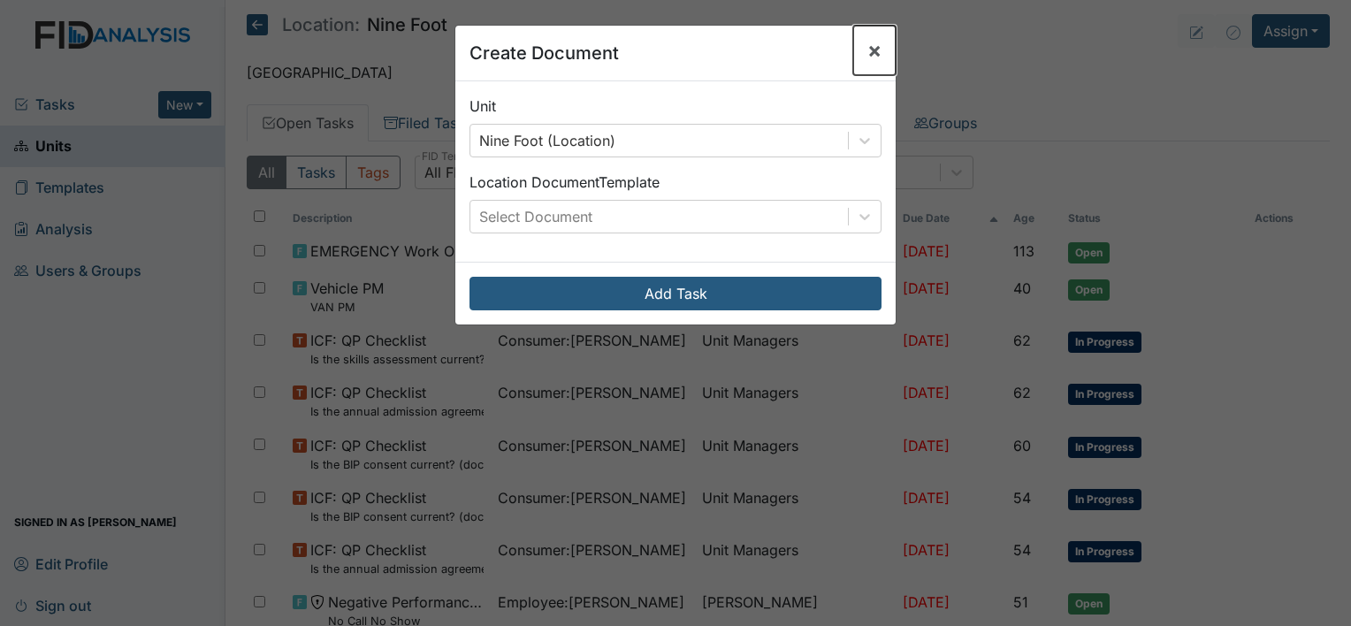
click at [867, 46] on span "×" at bounding box center [874, 50] width 14 height 26
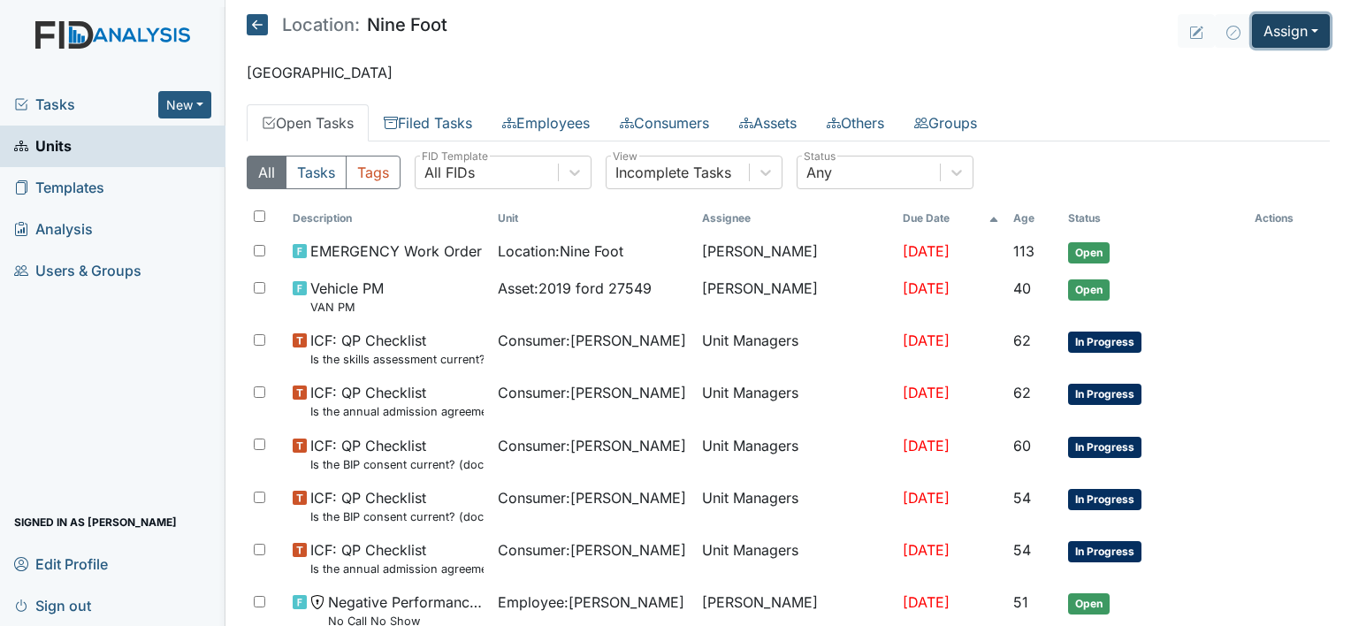
click at [1270, 32] on button "Assign" at bounding box center [1291, 31] width 78 height 34
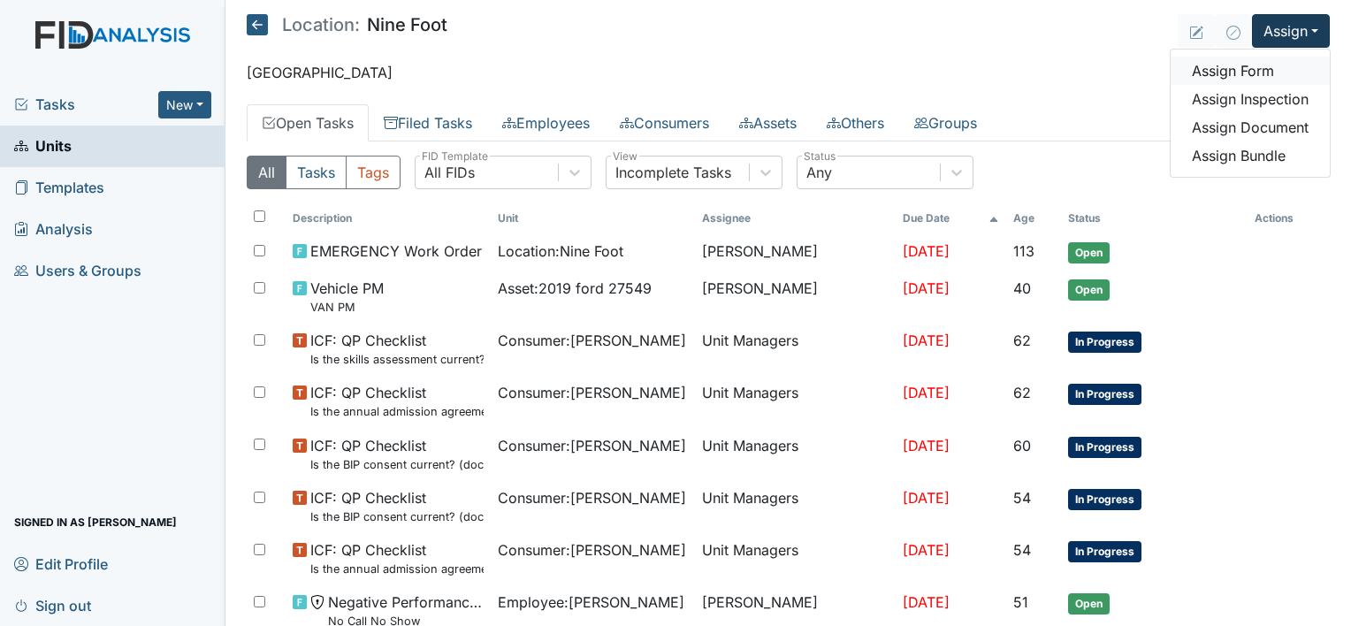
click at [1233, 72] on link "Assign Form" at bounding box center [1249, 71] width 159 height 28
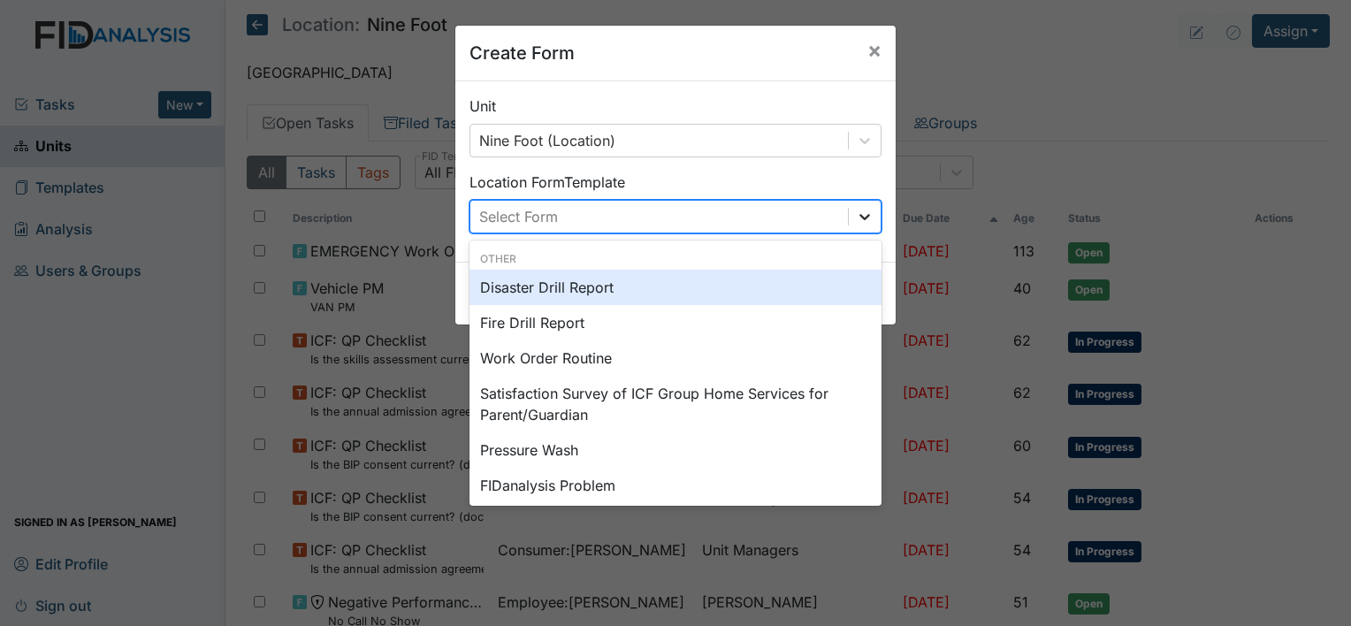
click at [858, 215] on icon at bounding box center [865, 217] width 18 height 18
click at [811, 291] on div "Disaster Drill Report" at bounding box center [675, 287] width 412 height 35
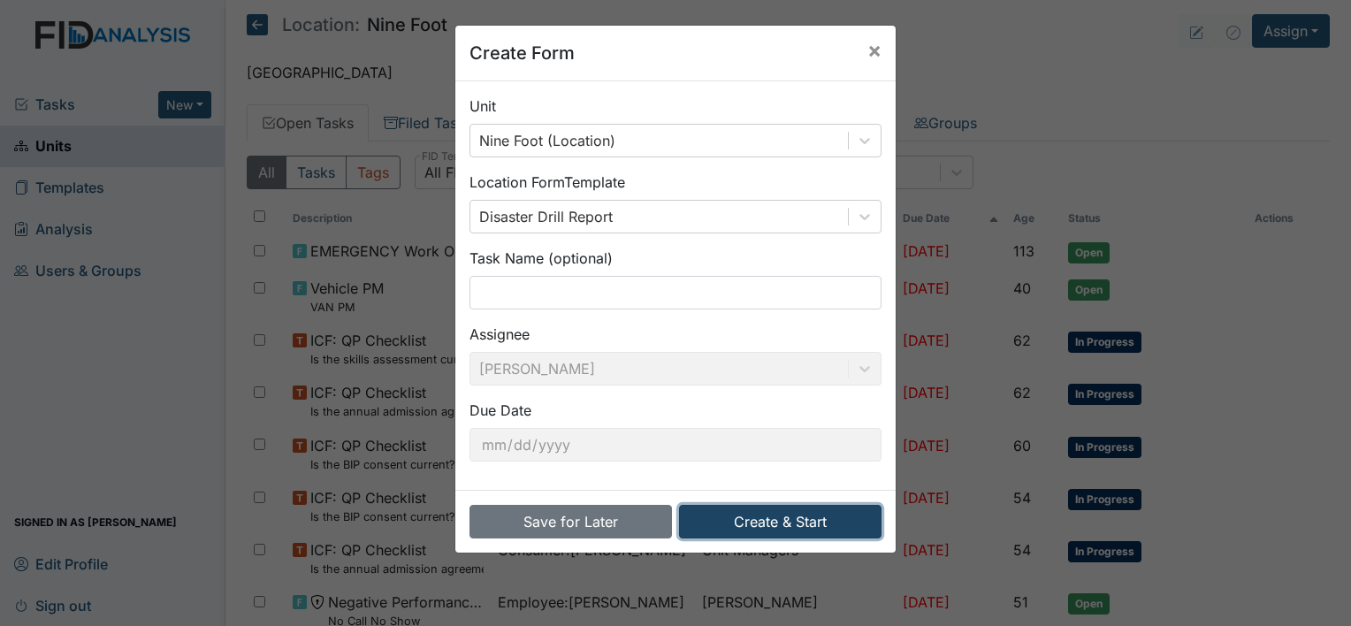
click at [791, 524] on button "Create & Start" at bounding box center [780, 522] width 202 height 34
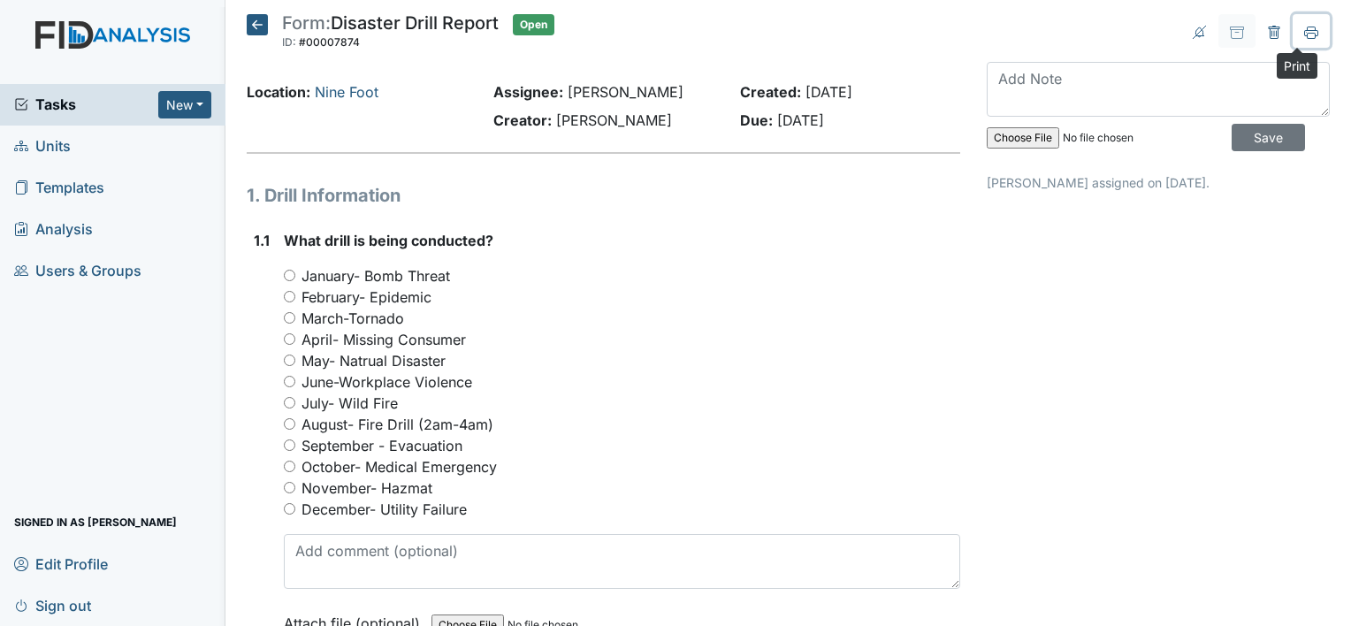
click at [1304, 28] on icon at bounding box center [1311, 32] width 14 height 10
